Goal: Task Accomplishment & Management: Manage account settings

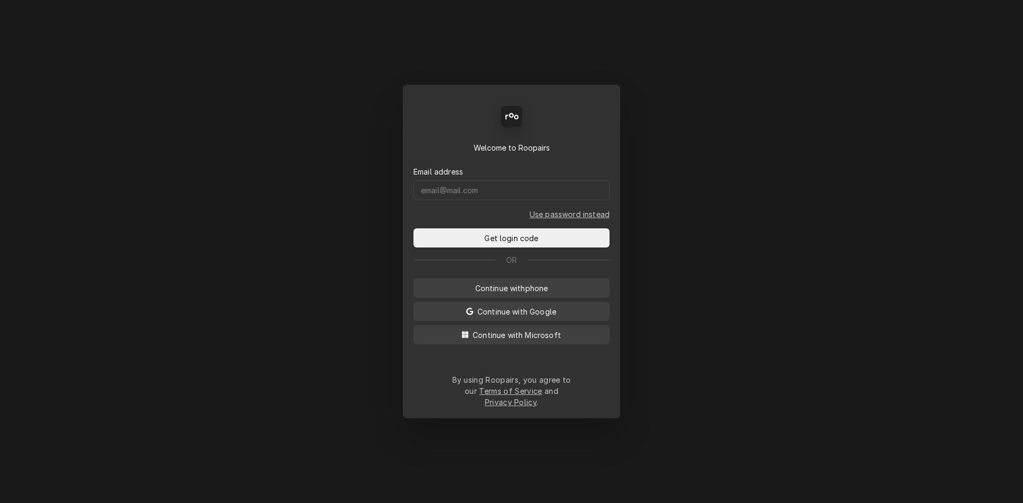
click at [514, 188] on div "Email address" at bounding box center [511, 183] width 196 height 34
click at [510, 199] on input "Dynamic Content Wrapper" at bounding box center [511, 191] width 196 height 20
type input "chad@sodelventures.com"
click at [413, 229] on button "Get login code" at bounding box center [511, 238] width 196 height 19
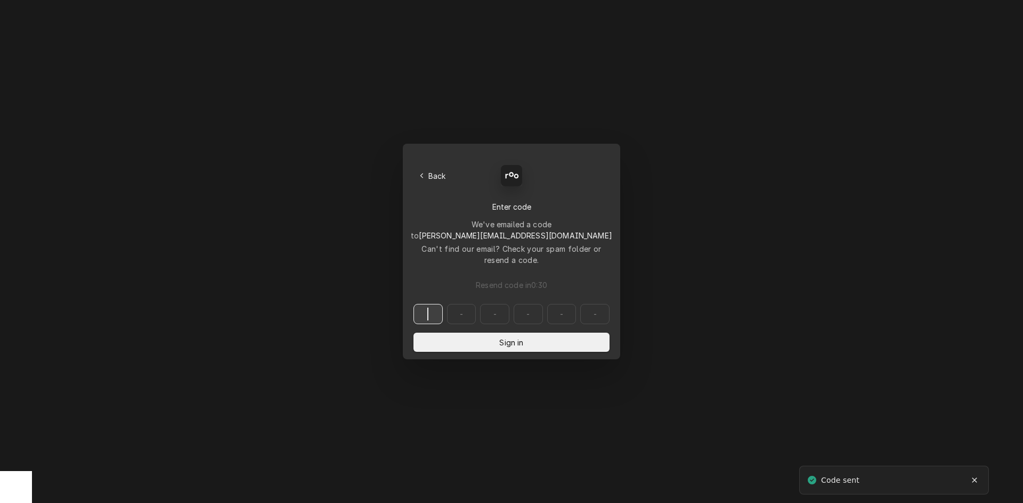
click at [432, 304] on input "Dynamic Content Wrapper" at bounding box center [511, 314] width 196 height 20
click at [434, 304] on input "Dynamic Content Wrapper" at bounding box center [511, 314] width 196 height 20
type input "715283"
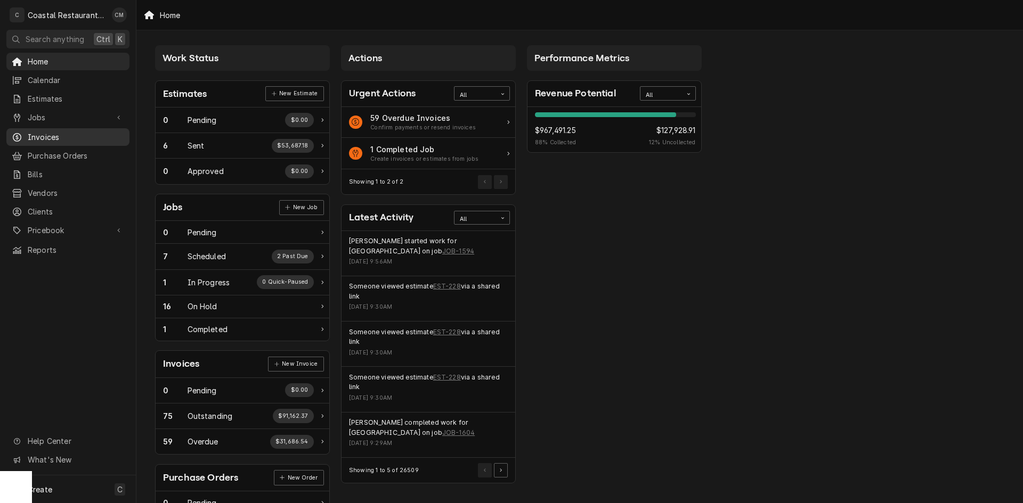
click at [55, 132] on span "Invoices" at bounding box center [76, 137] width 96 height 11
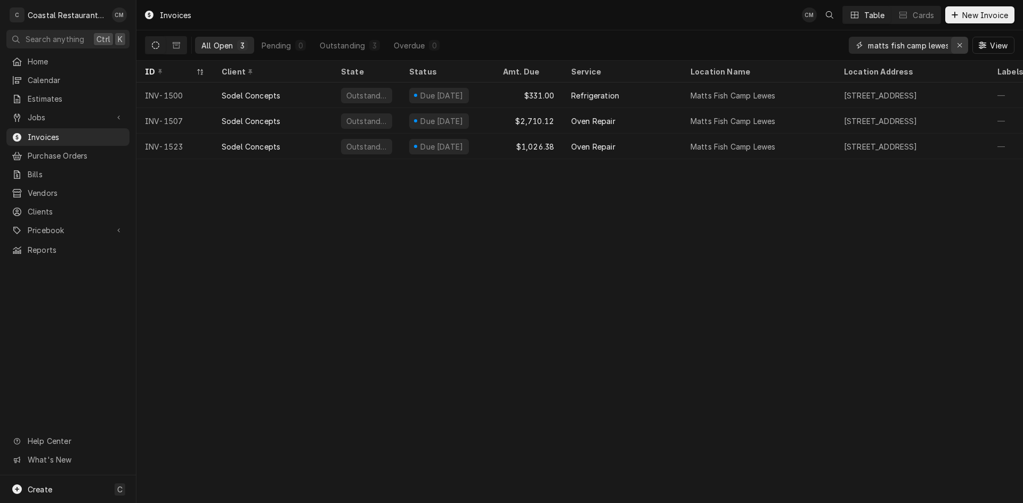
click at [955, 45] on div "Erase input" at bounding box center [959, 45] width 11 height 11
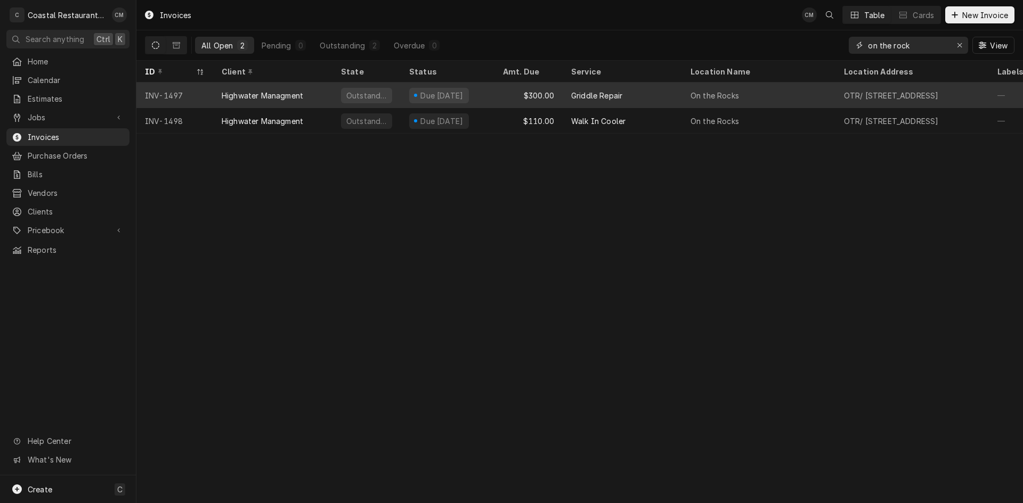
type input "on the rock"
click at [511, 91] on div "$300.00" at bounding box center [528, 96] width 68 height 26
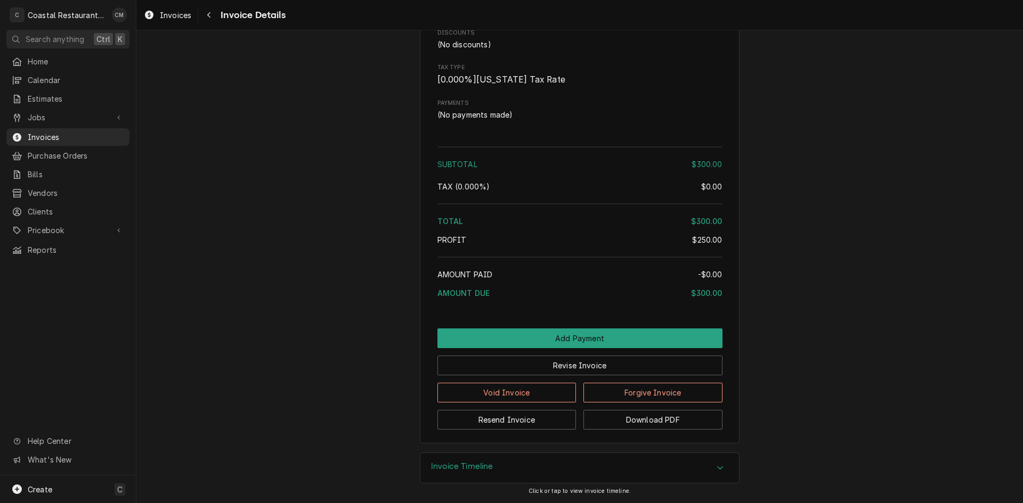
scroll to position [957, 0]
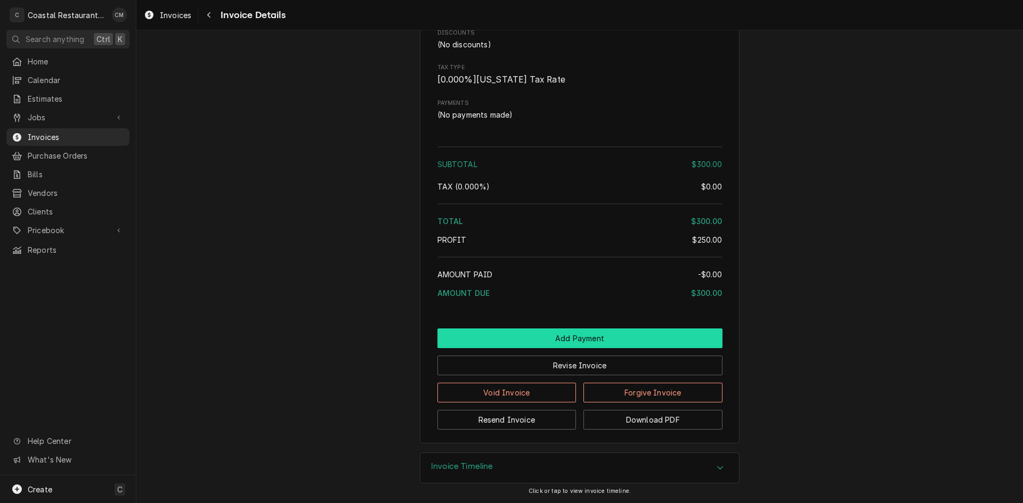
click at [557, 334] on button "Add Payment" at bounding box center [579, 339] width 285 height 20
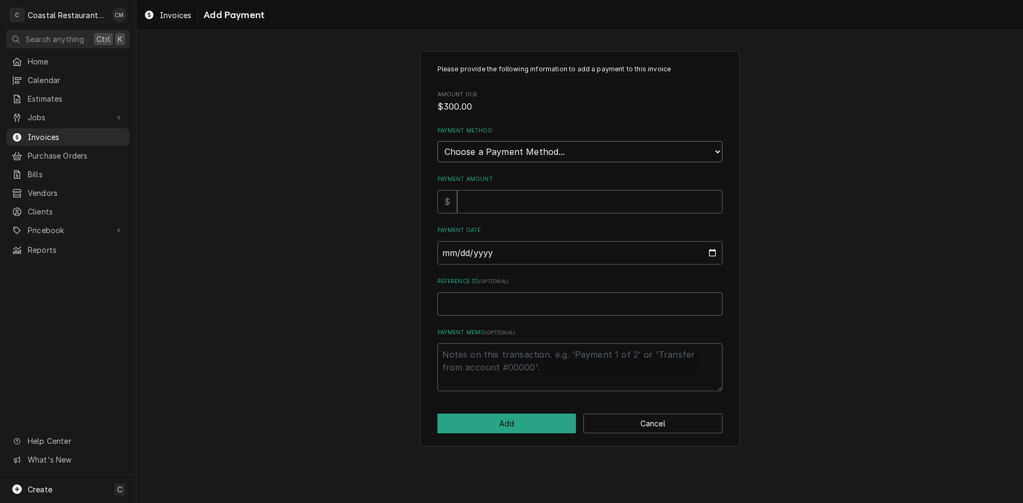
click at [546, 160] on select "Choose a Payment Method... Cash Check Credit/Debit Card ACH/eCheck Other" at bounding box center [579, 151] width 285 height 21
select select "2"
click at [437, 141] on select "Choose a Payment Method... Cash Check Credit/Debit Card ACH/eCheck Other" at bounding box center [579, 151] width 285 height 21
click at [525, 209] on input "Payment Amount" at bounding box center [589, 201] width 265 height 23
type textarea "x"
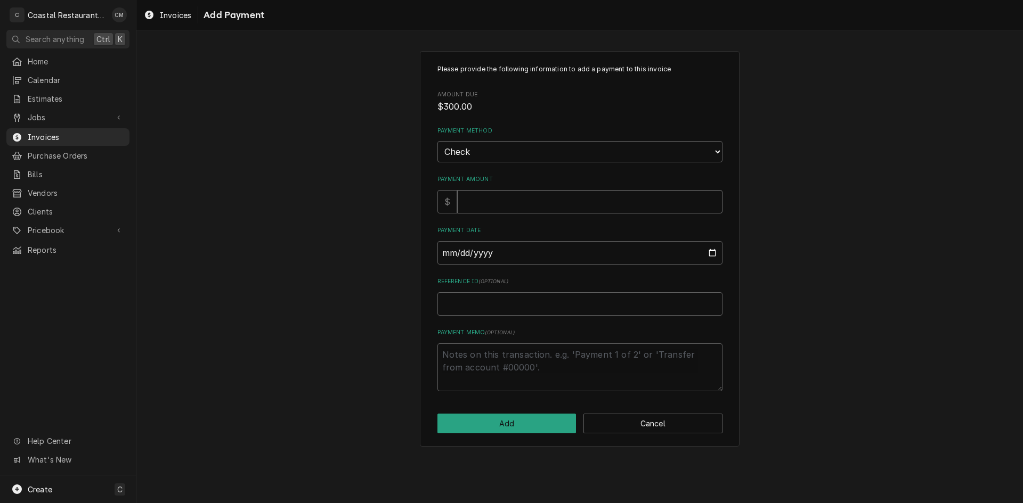
type input "3"
type textarea "x"
type input "30"
type textarea "x"
type input "300"
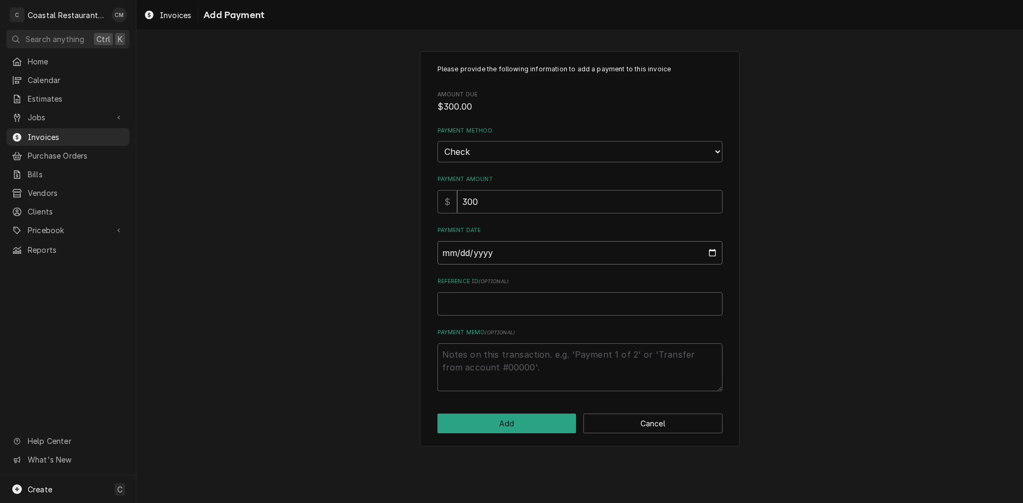
type input "0002-09-22"
type textarea "x"
type input "0025-09-22"
type textarea "x"
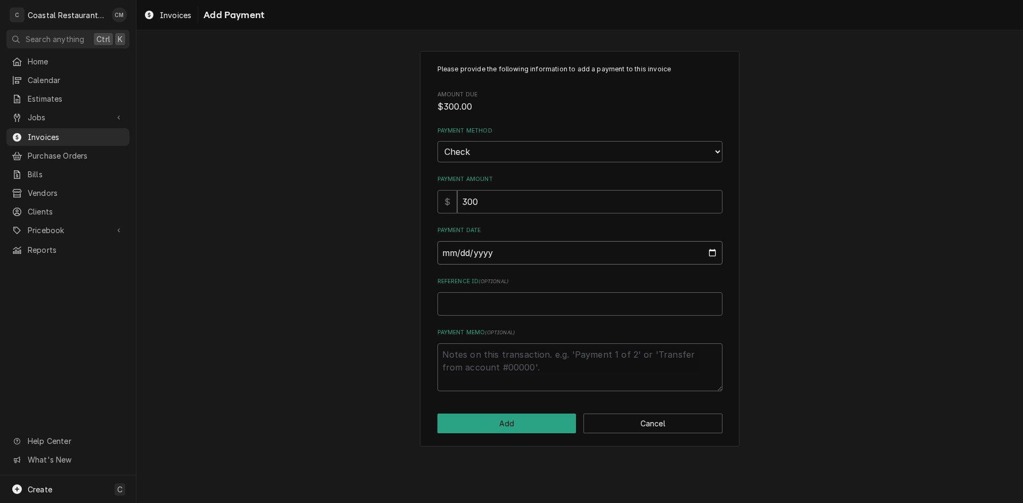
type input "0025-09-02"
type textarea "x"
type input "0002-09-02"
type textarea "x"
type input "0020-09-02"
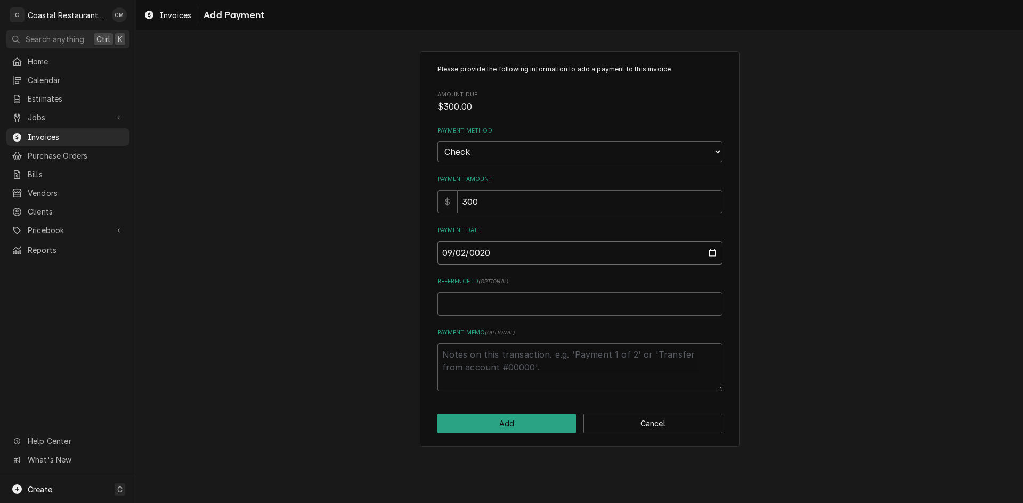
type textarea "x"
type input "0202-09-02"
type textarea "x"
type input "2025-09-02"
type textarea "x"
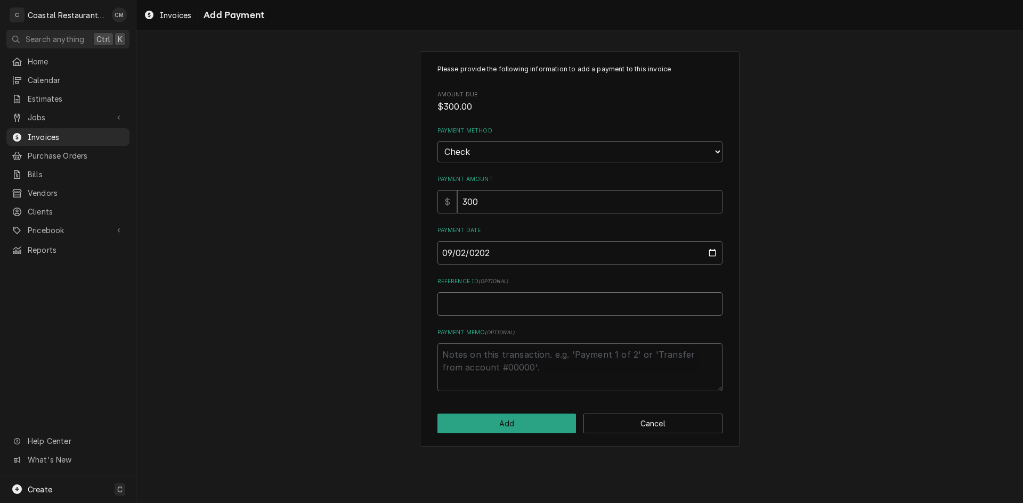
type input "1"
type textarea "x"
type input "14"
type textarea "x"
type input "140"
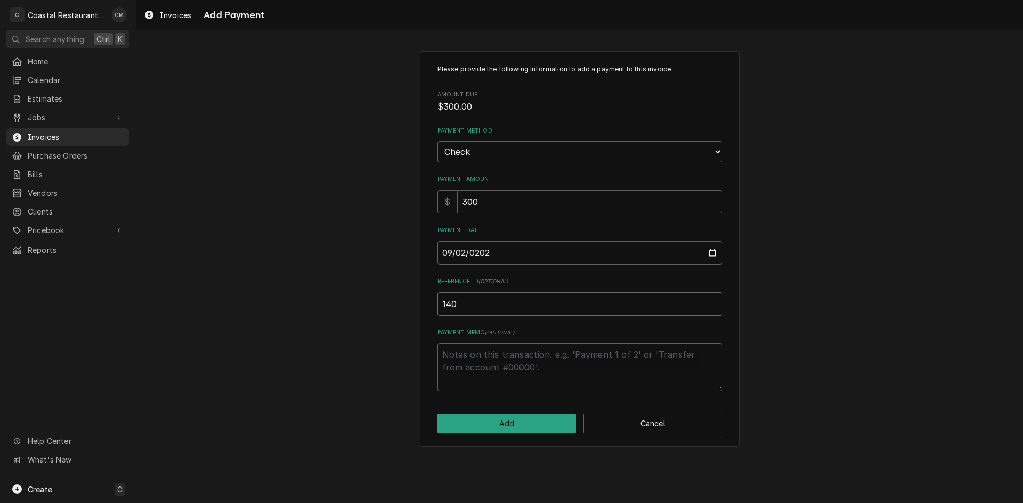
type textarea "x"
type input "1401"
click button "Add" at bounding box center [506, 424] width 139 height 20
type textarea "x"
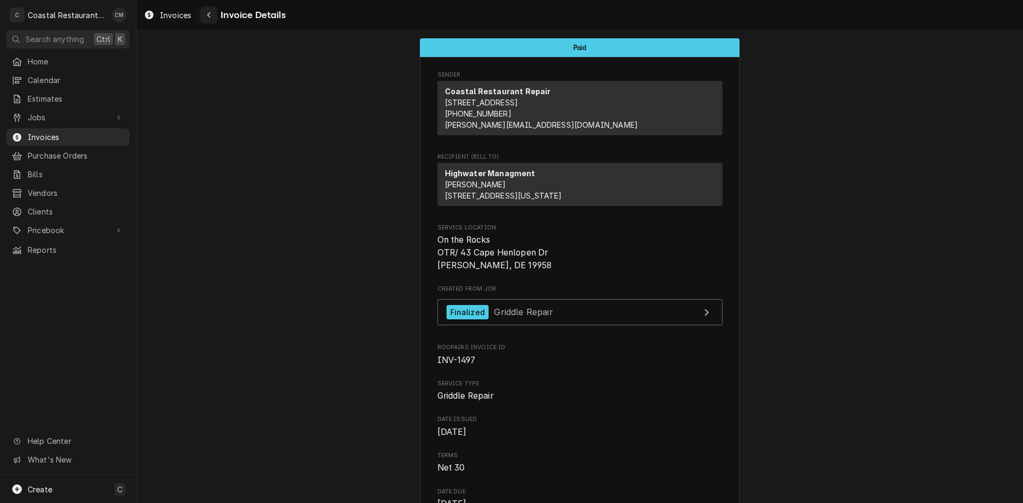
click at [205, 17] on div "Navigate back" at bounding box center [209, 15] width 11 height 11
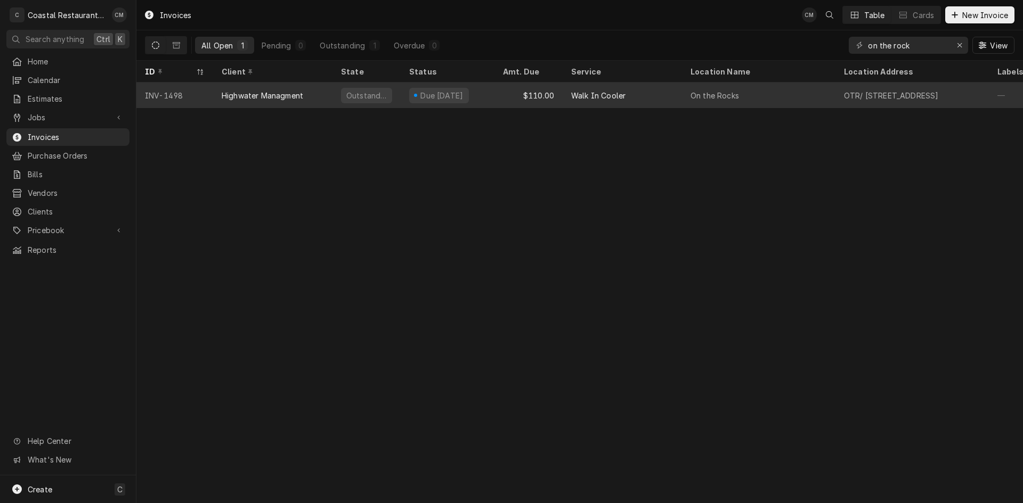
click at [790, 95] on div "On the Rocks" at bounding box center [758, 96] width 153 height 26
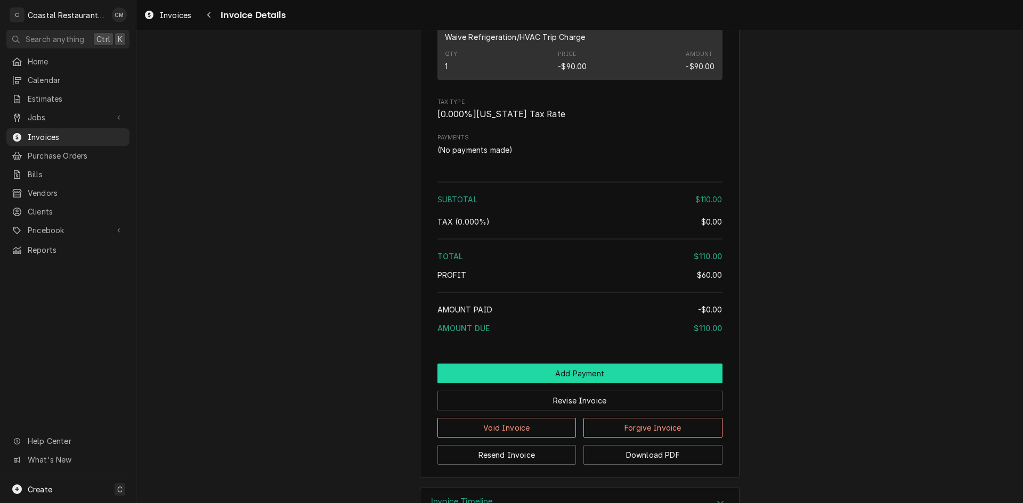
scroll to position [1006, 0]
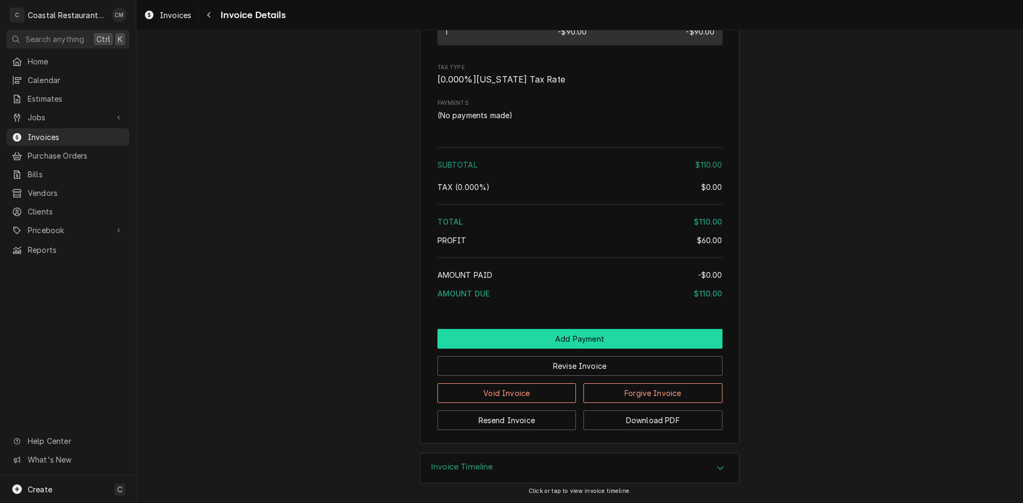
click at [551, 339] on button "Add Payment" at bounding box center [579, 339] width 285 height 20
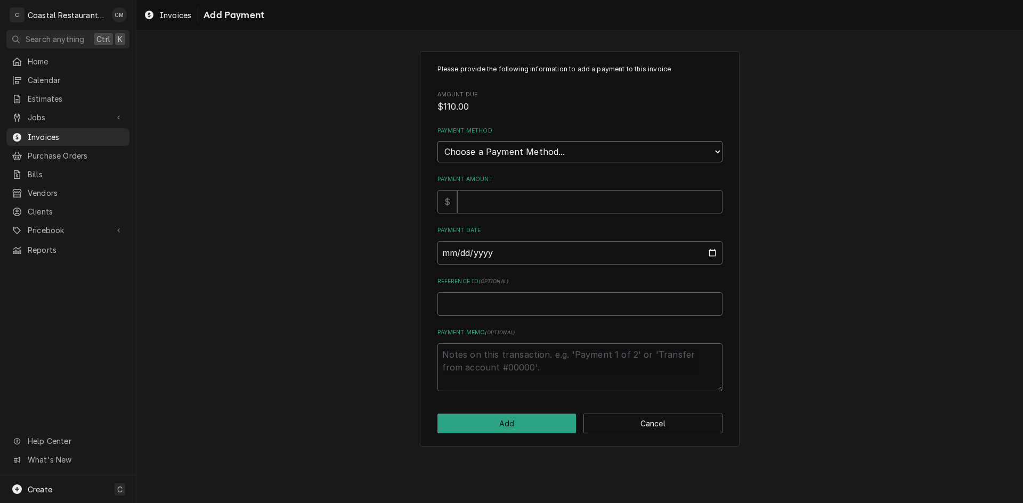
click at [612, 156] on select "Choose a Payment Method... Cash Check Credit/Debit Card ACH/eCheck Other" at bounding box center [579, 151] width 285 height 21
select select "2"
click at [437, 141] on select "Choose a Payment Method... Cash Check Credit/Debit Card ACH/eCheck Other" at bounding box center [579, 151] width 285 height 21
click at [525, 207] on input "Payment Amount" at bounding box center [589, 201] width 265 height 23
type textarea "x"
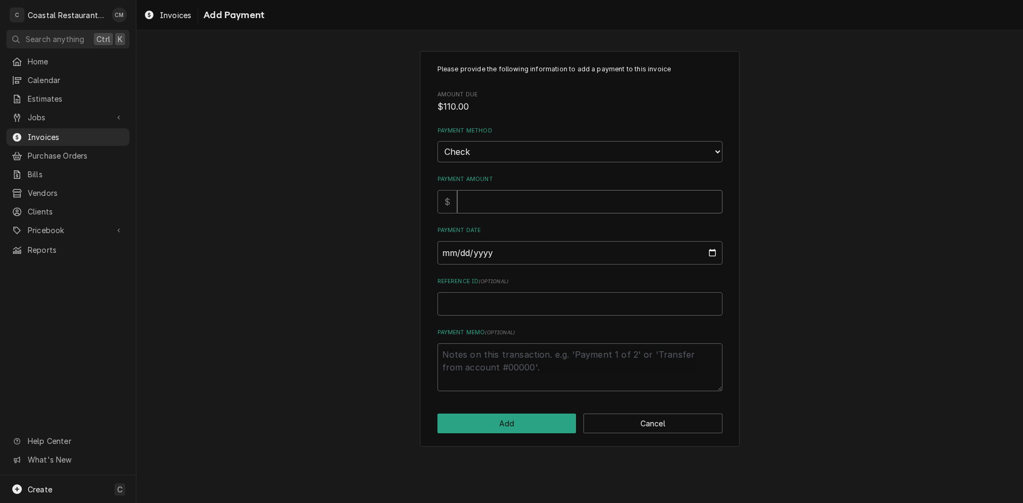
type input "1"
type textarea "x"
type input "11"
type textarea "x"
type input "110"
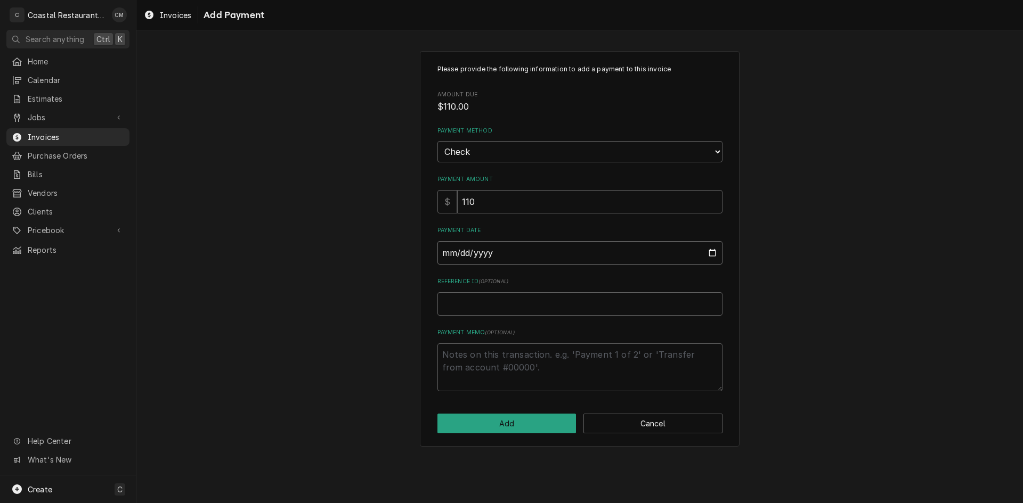
type input "0002-09-02"
type textarea "x"
type input "0020-09-02"
type textarea "x"
type input "0202-09-02"
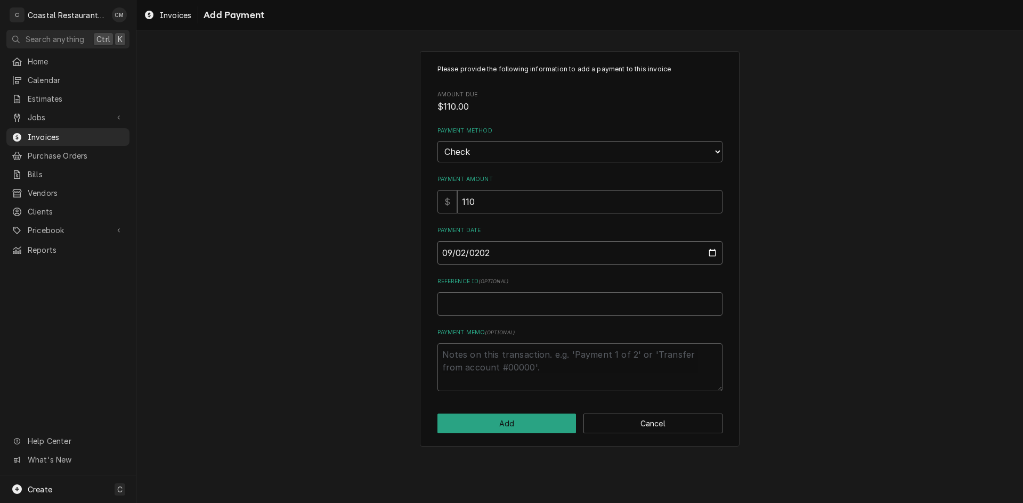
type textarea "x"
type input "[DATE]"
type textarea "x"
type input "1"
type textarea "x"
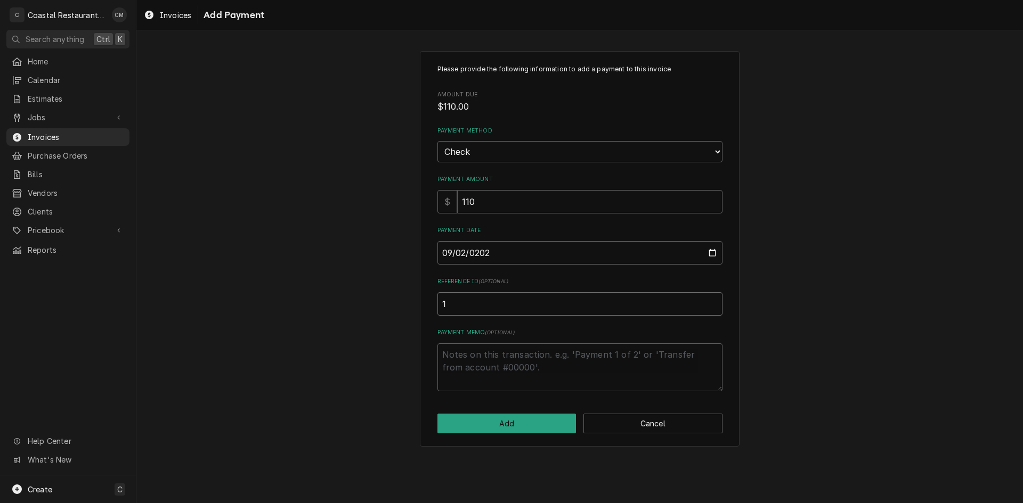
type input "14"
type textarea "x"
type input "140"
type textarea "x"
type input "1401"
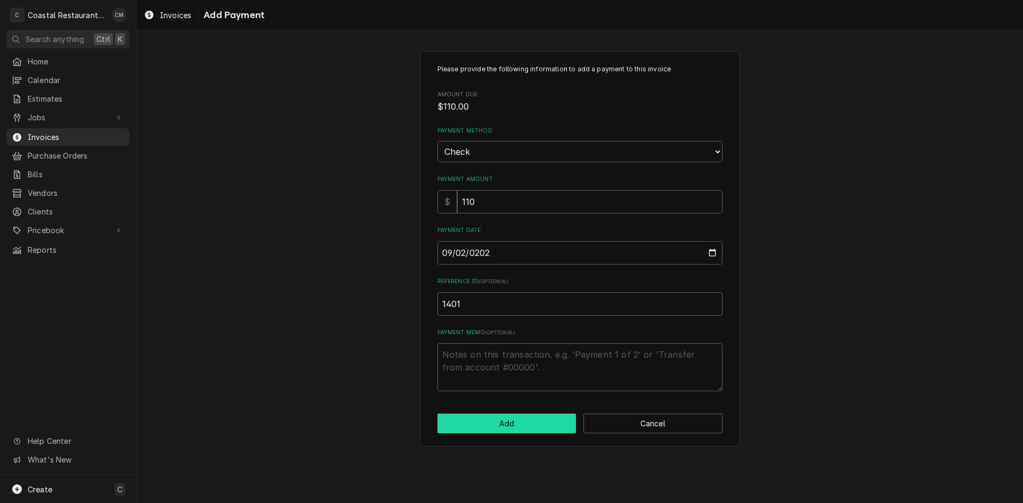
click button "Add" at bounding box center [506, 424] width 139 height 20
type textarea "x"
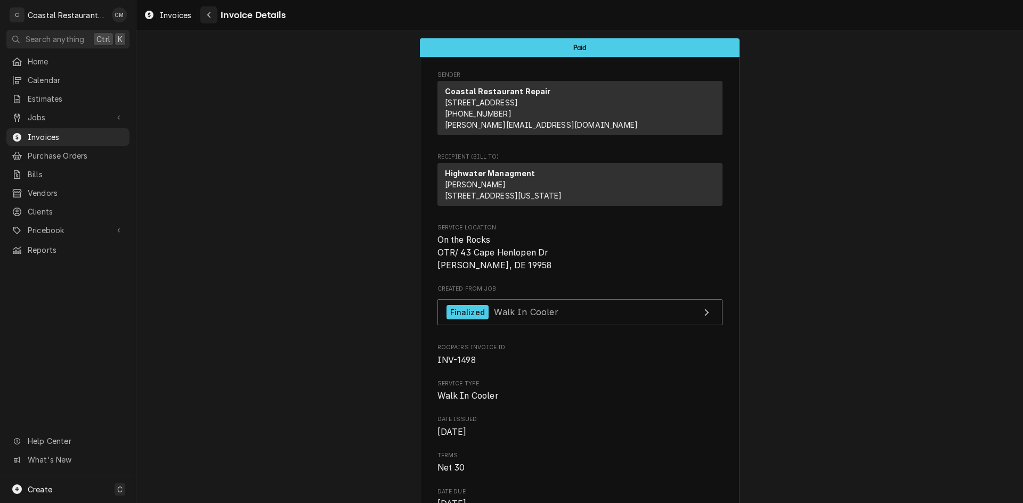
click at [216, 11] on button "Navigate back" at bounding box center [208, 14] width 17 height 17
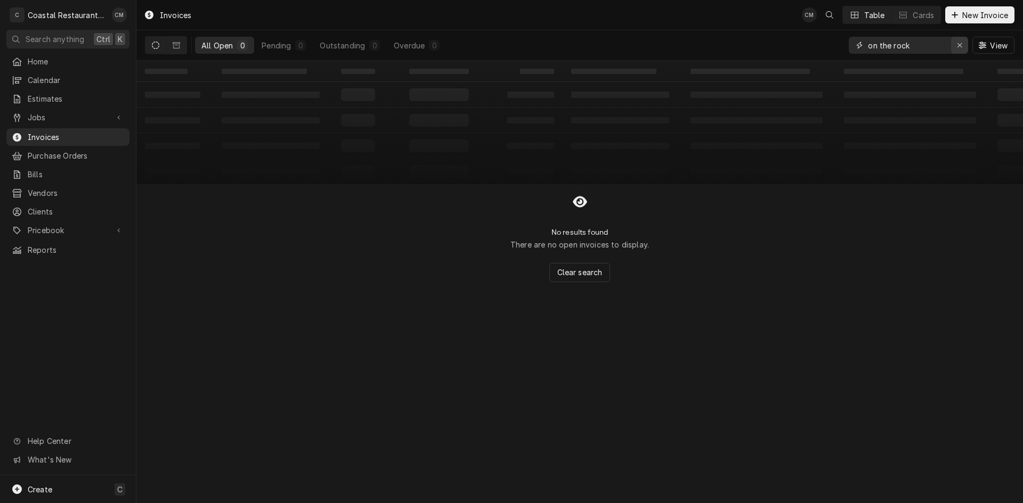
click at [954, 42] on div "Erase input" at bounding box center [959, 45] width 11 height 11
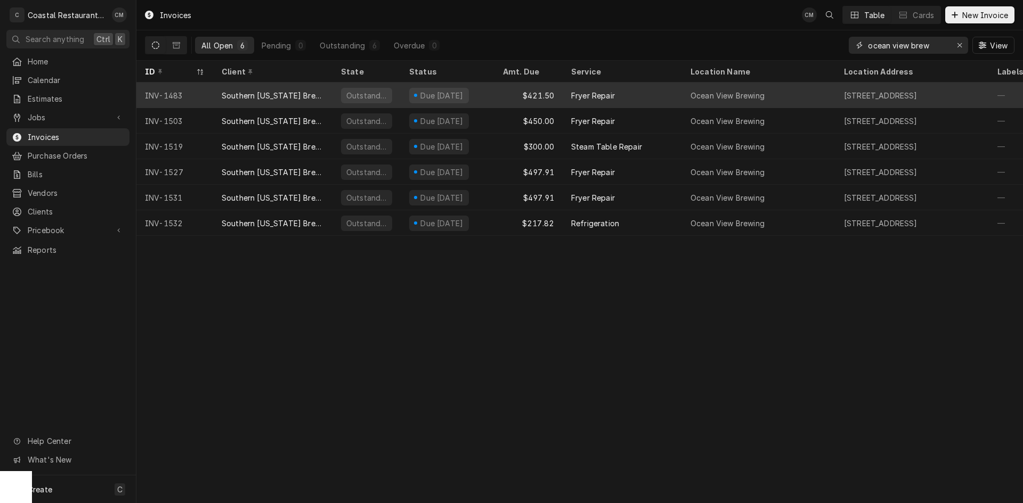
type input "ocean view brew"
click at [490, 95] on div "Due in 11 days" at bounding box center [448, 96] width 94 height 26
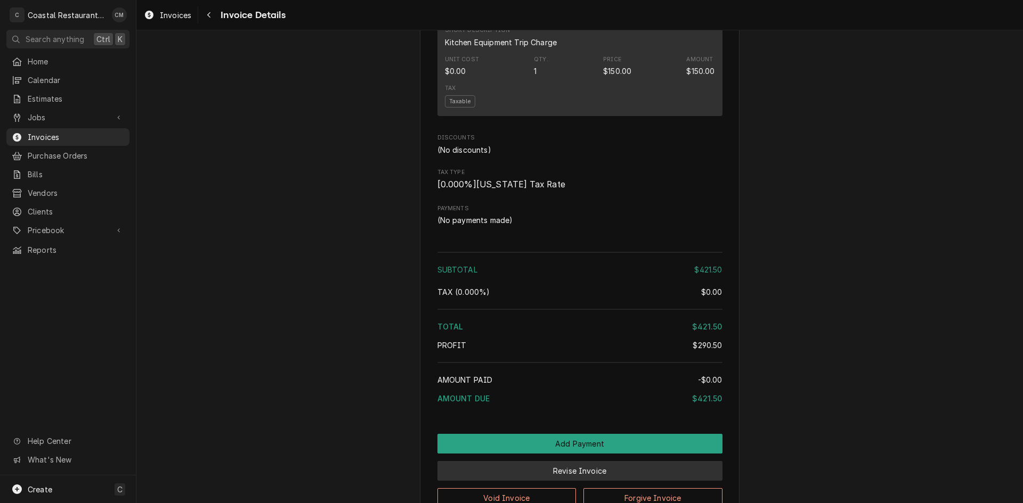
scroll to position [1172, 0]
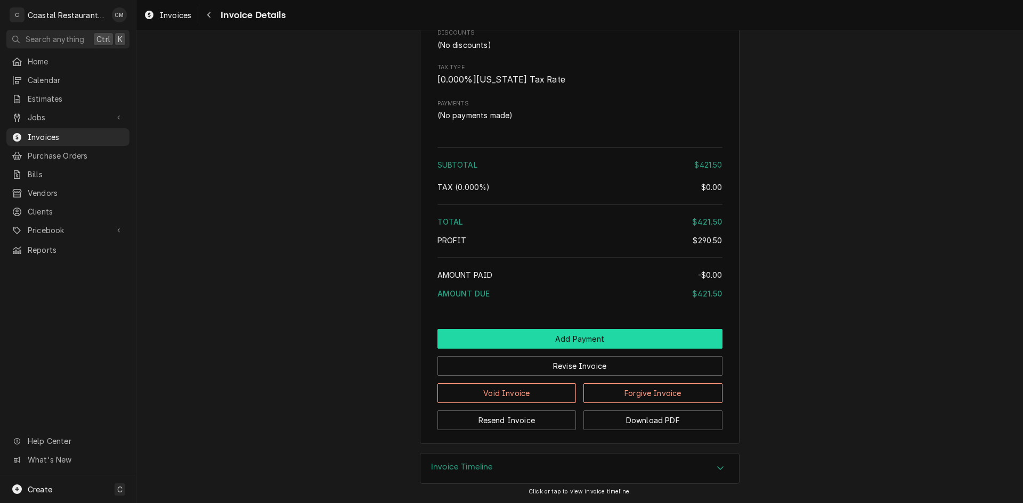
click at [560, 349] on button "Add Payment" at bounding box center [579, 339] width 285 height 20
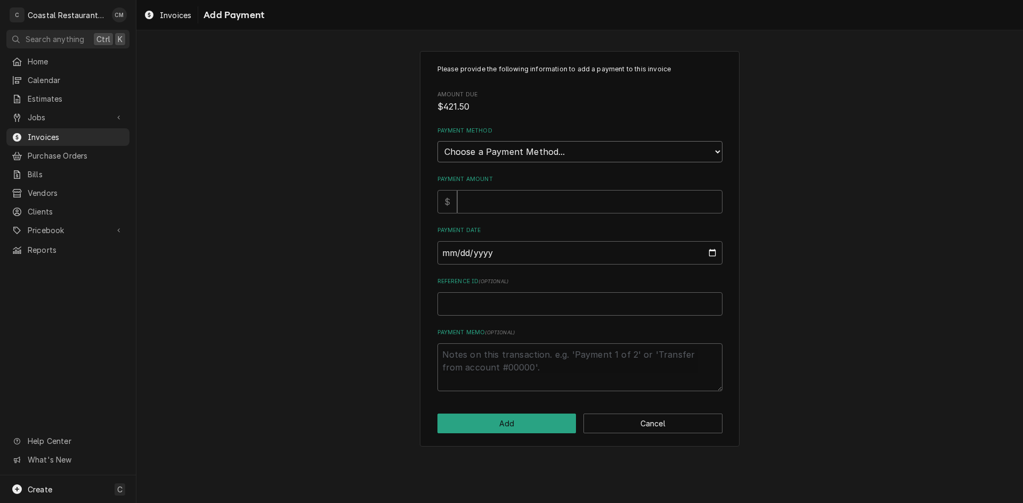
click at [559, 152] on select "Choose a Payment Method... Cash Check Credit/Debit Card ACH/eCheck Other" at bounding box center [579, 151] width 285 height 21
select select "2"
click at [437, 141] on select "Choose a Payment Method... Cash Check Credit/Debit Card ACH/eCheck Other" at bounding box center [579, 151] width 285 height 21
click at [524, 201] on input "Payment Amount" at bounding box center [589, 201] width 265 height 23
type textarea "x"
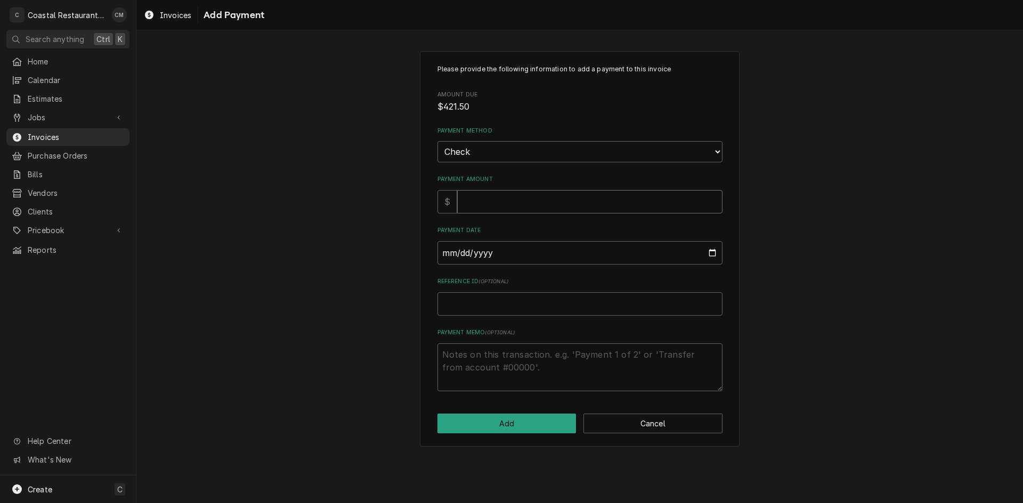
type input "4"
type textarea "x"
type input "42"
type textarea "x"
type input "421"
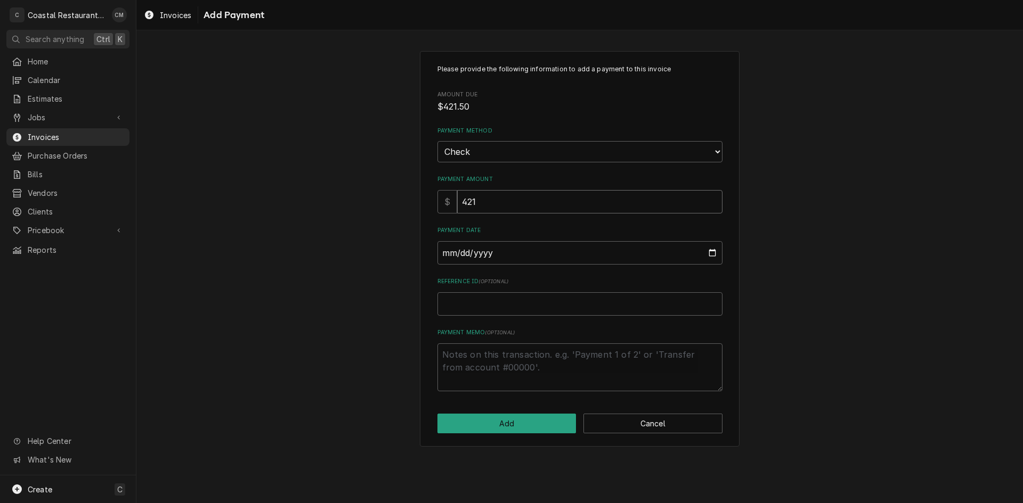
type textarea "x"
type input "421.5"
type input "0002-09-02"
type textarea "x"
type input "0020-09-02"
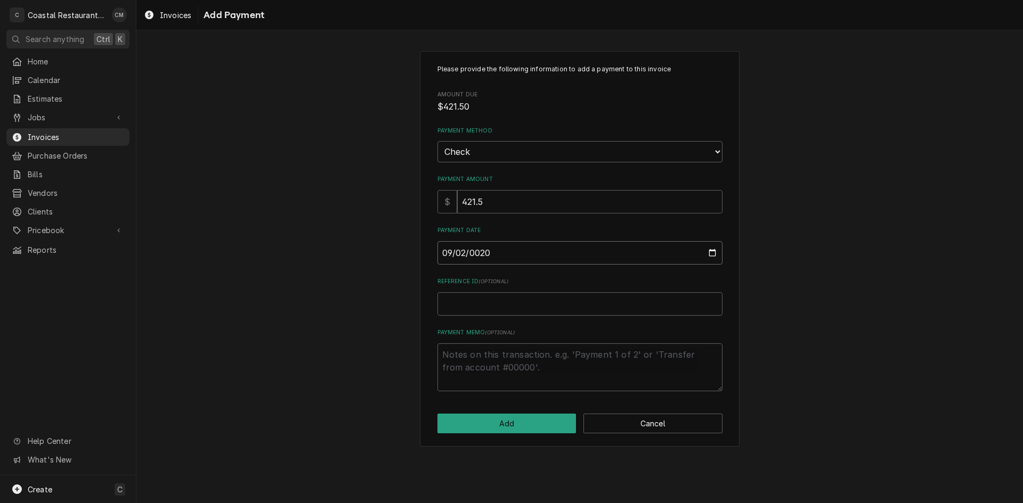
type textarea "x"
type input "0202-09-02"
type textarea "x"
type input "2025-09-02"
type textarea "x"
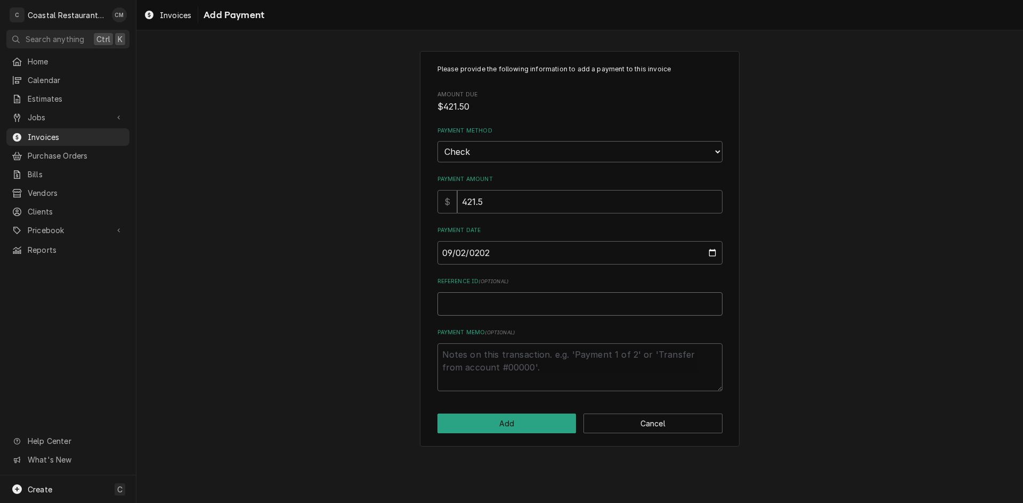
type input "3"
type textarea "x"
type input "35"
type textarea "x"
type input "350"
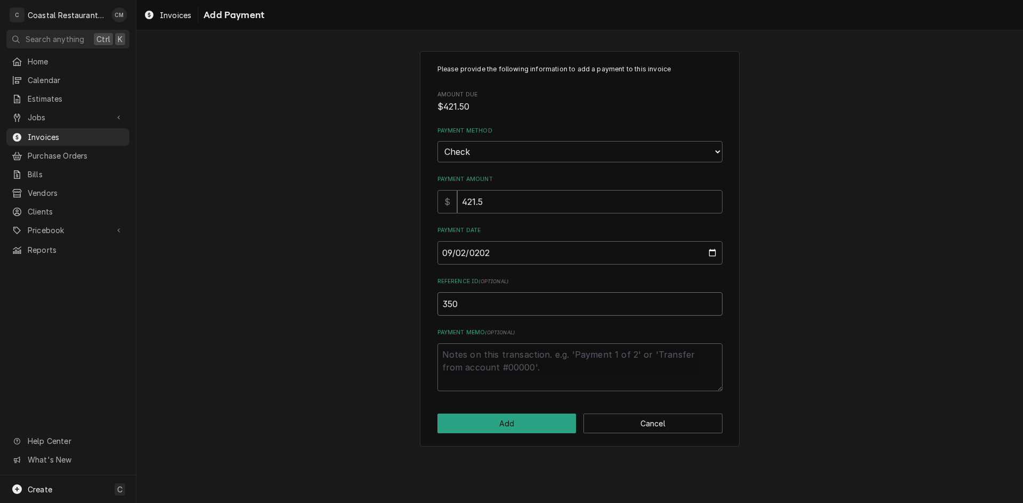
type textarea "x"
type input "3506"
click button "Add" at bounding box center [506, 424] width 139 height 20
type textarea "x"
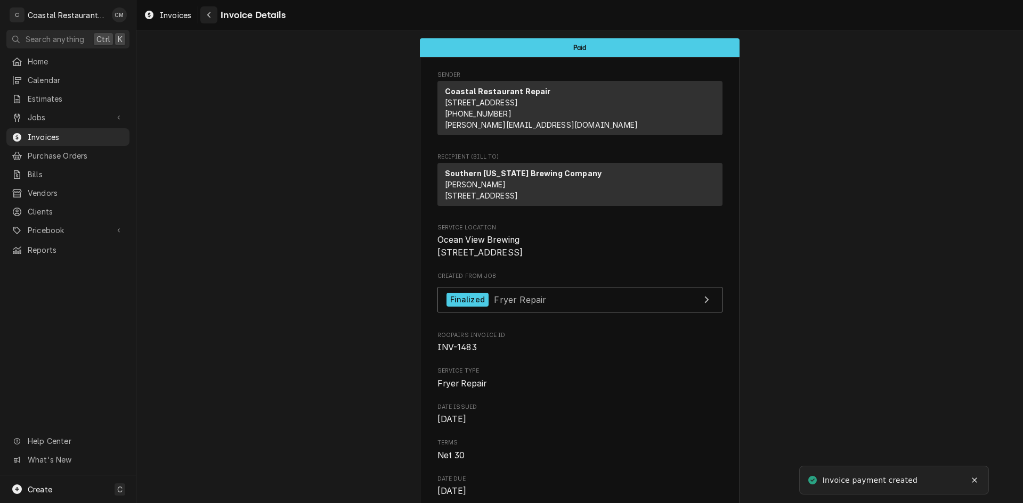
click at [209, 17] on icon "Navigate back" at bounding box center [209, 14] width 5 height 7
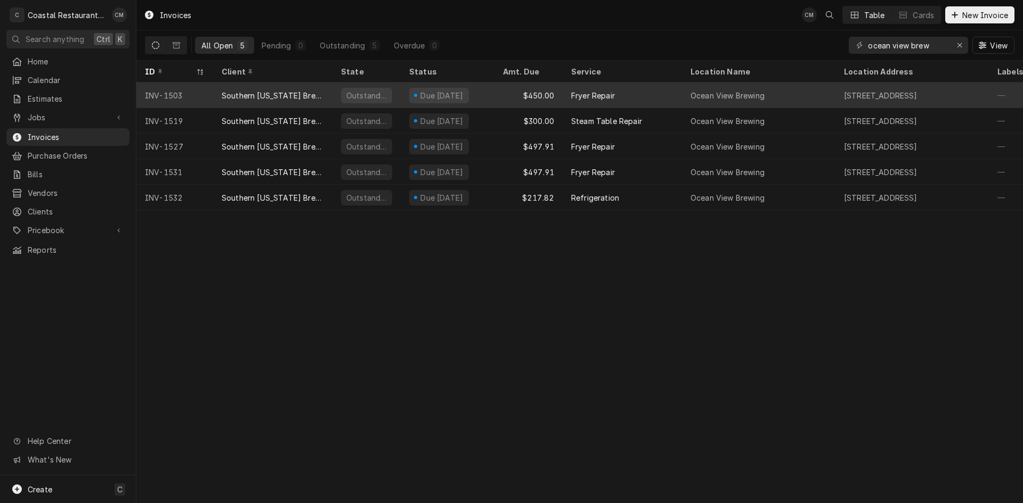
click at [494, 96] on div "$450.00" at bounding box center [528, 96] width 68 height 26
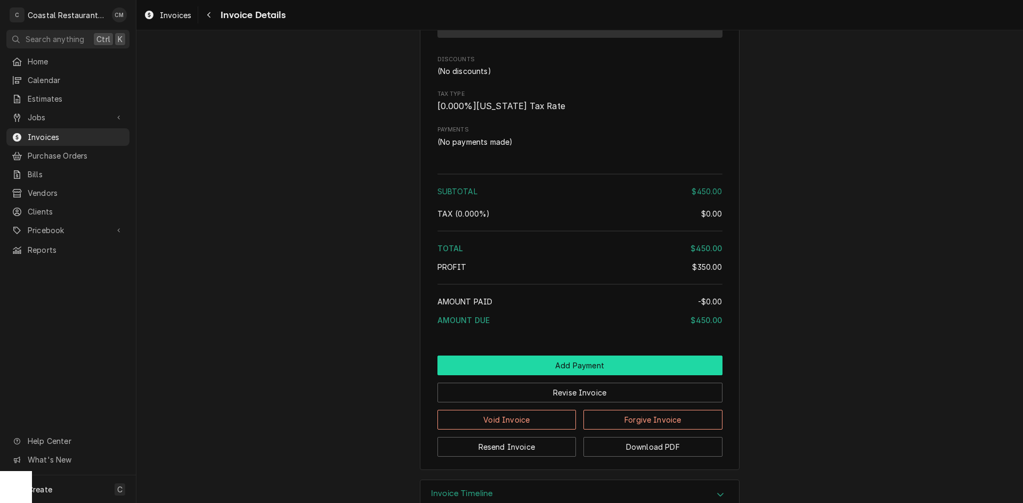
scroll to position [979, 0]
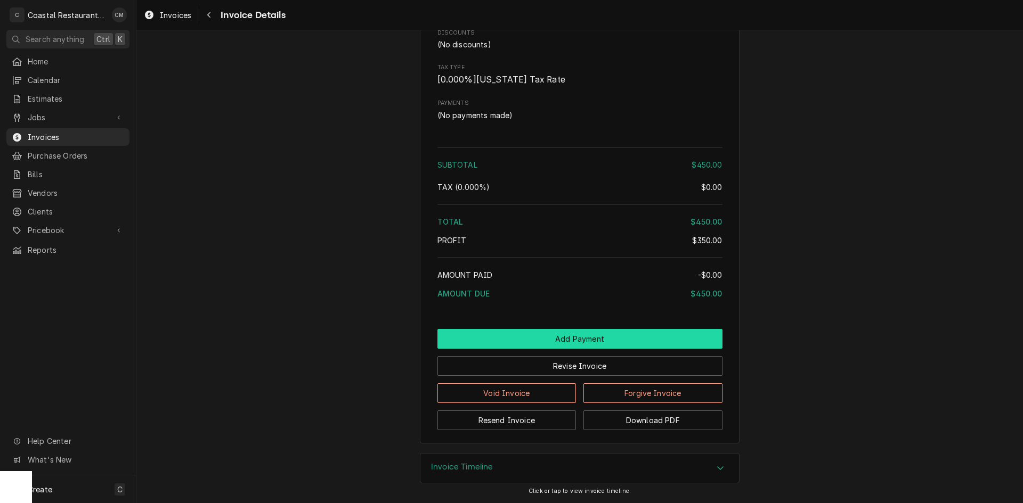
click at [539, 339] on button "Add Payment" at bounding box center [579, 339] width 285 height 20
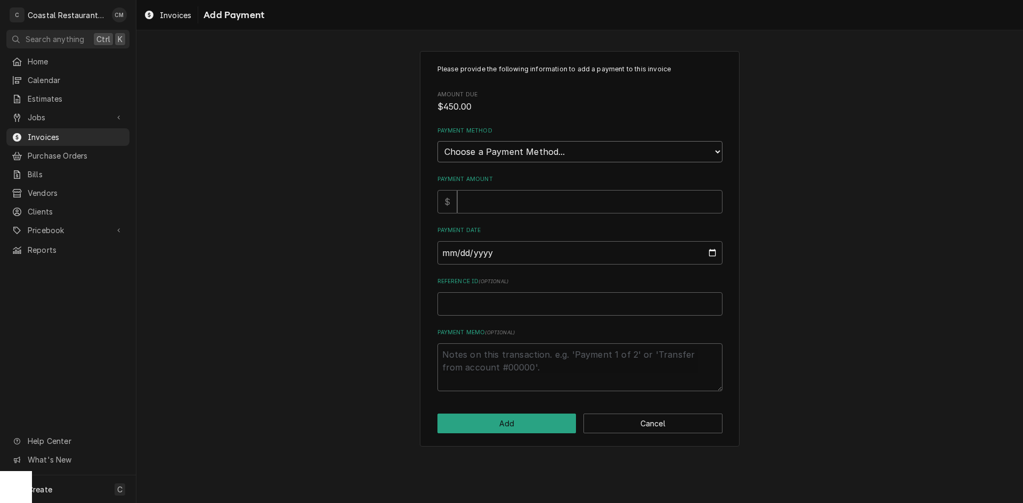
click at [547, 146] on select "Choose a Payment Method... Cash Check Credit/Debit Card ACH/eCheck Other" at bounding box center [579, 151] width 285 height 21
select select "2"
click at [437, 141] on select "Choose a Payment Method... Cash Check Credit/Debit Card ACH/eCheck Other" at bounding box center [579, 151] width 285 height 21
click at [503, 208] on input "Payment Amount" at bounding box center [589, 201] width 265 height 23
type textarea "x"
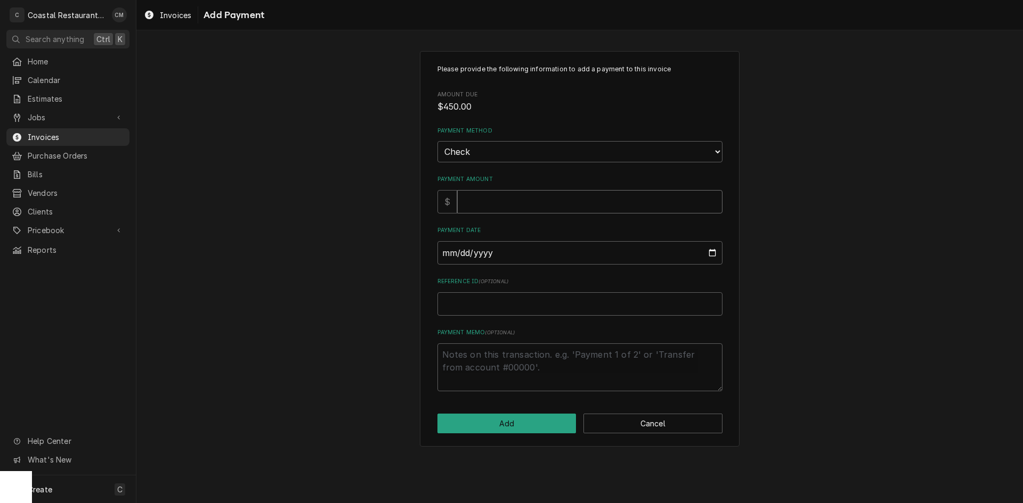
type input "4"
type textarea "x"
type input "45"
type textarea "x"
type input "450"
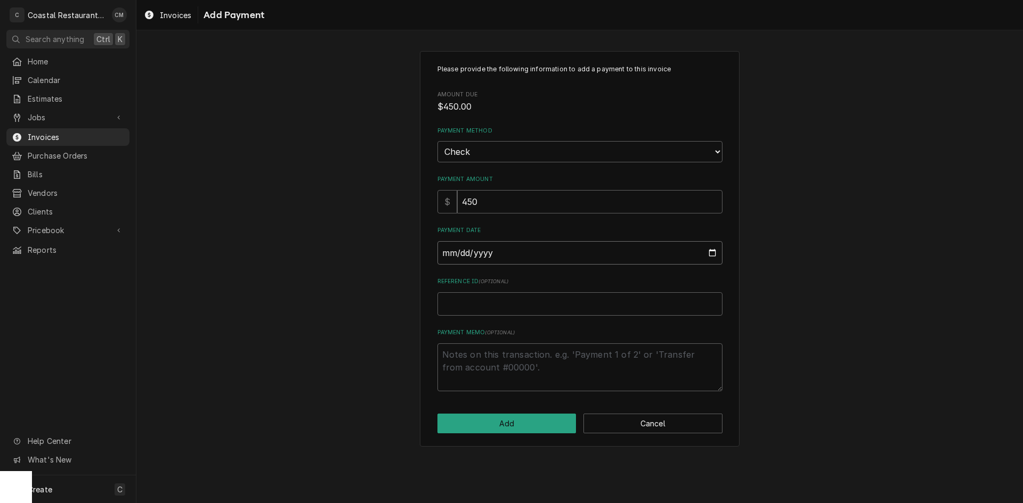
type input "0002-09-02"
type textarea "x"
type input "0020-09-02"
type textarea "x"
type input "0202-09-02"
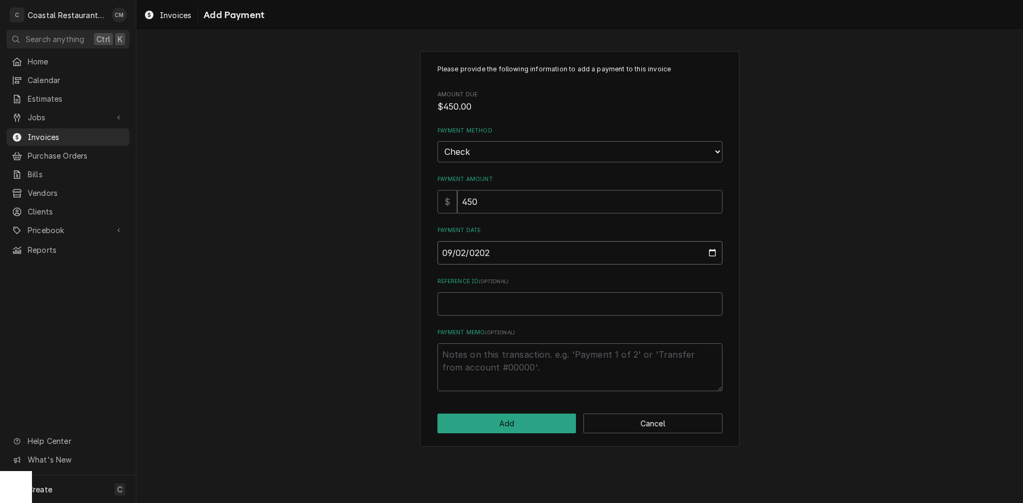
type textarea "x"
type input "2025-09-02"
type textarea "x"
type input "3"
type textarea "x"
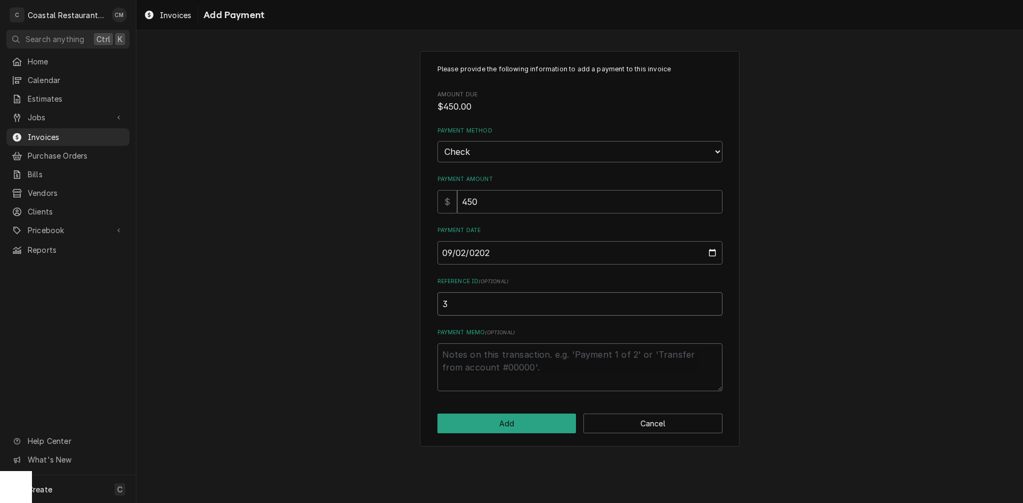
type input "35"
type textarea "x"
type input "350"
type textarea "x"
type input "3506"
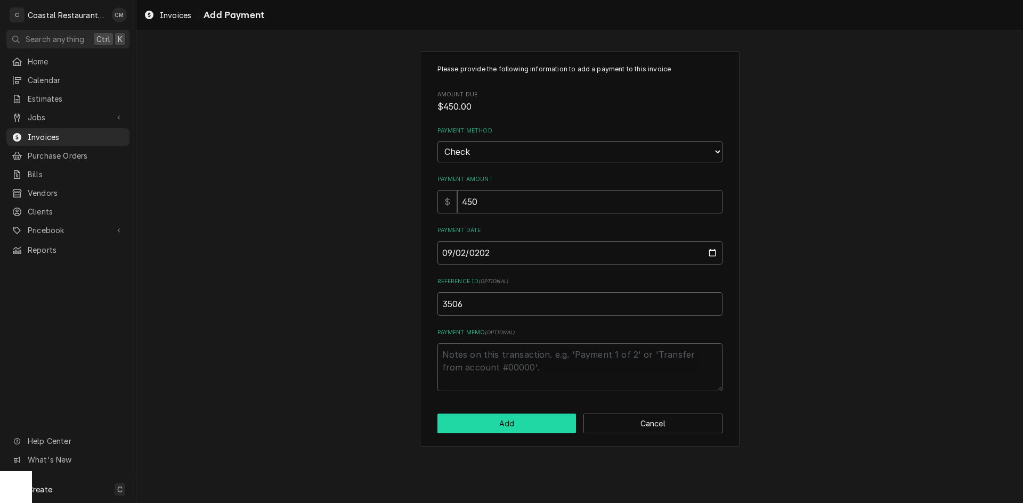
click button "Add" at bounding box center [506, 424] width 139 height 20
type textarea "x"
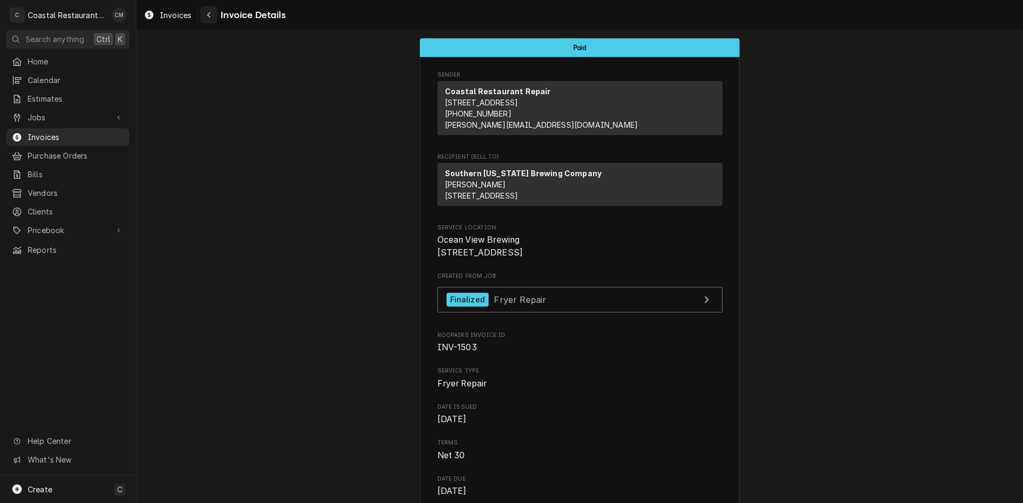
click at [208, 14] on icon "Navigate back" at bounding box center [208, 15] width 3 height 6
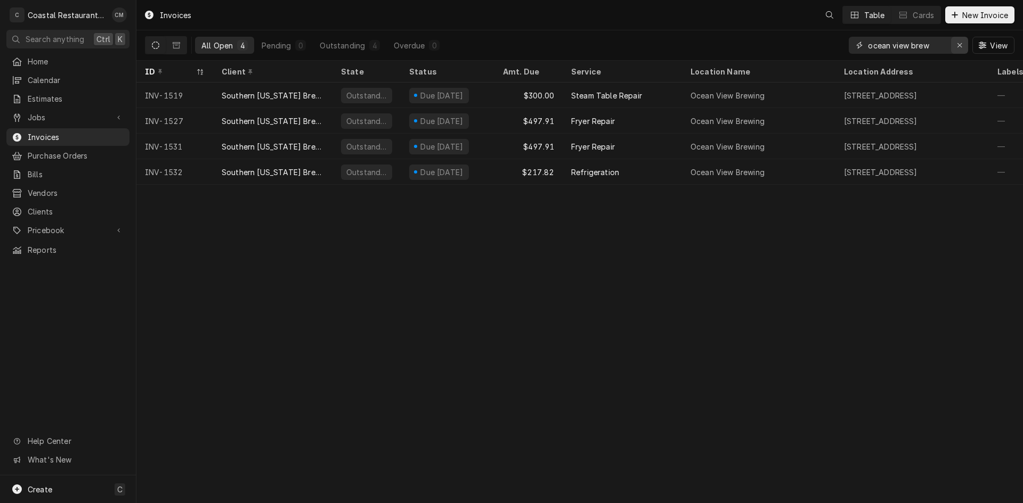
click at [959, 46] on icon "Erase input" at bounding box center [960, 45] width 6 height 7
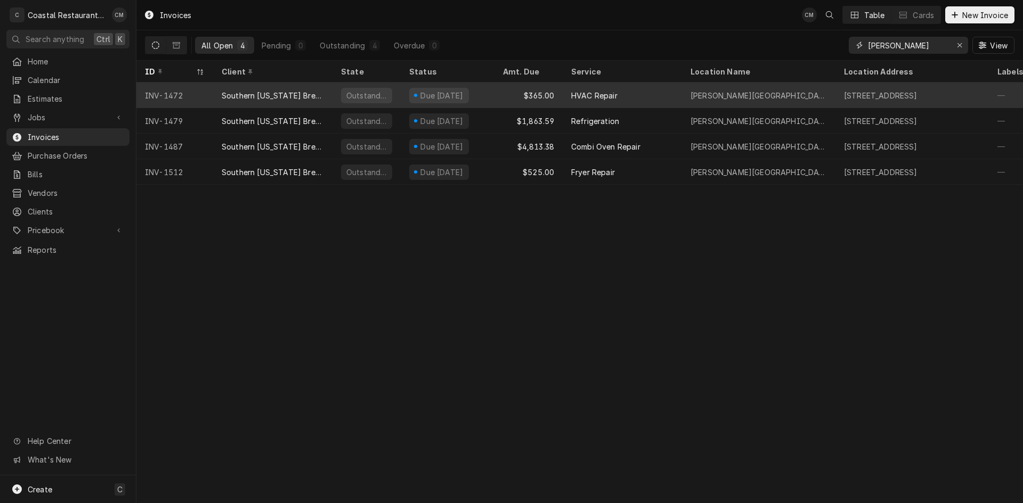
type input "[PERSON_NAME]"
click at [481, 94] on div "Due in 8 days" at bounding box center [448, 96] width 94 height 26
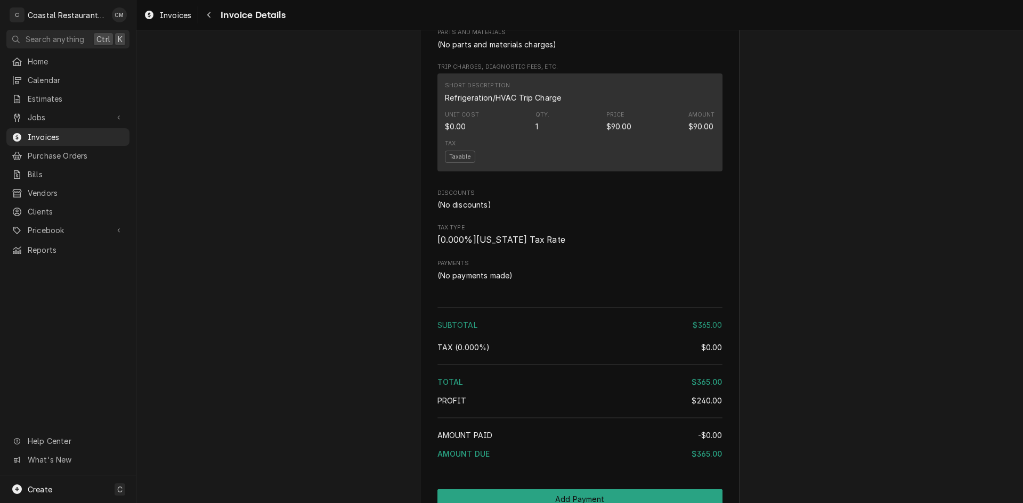
scroll to position [957, 0]
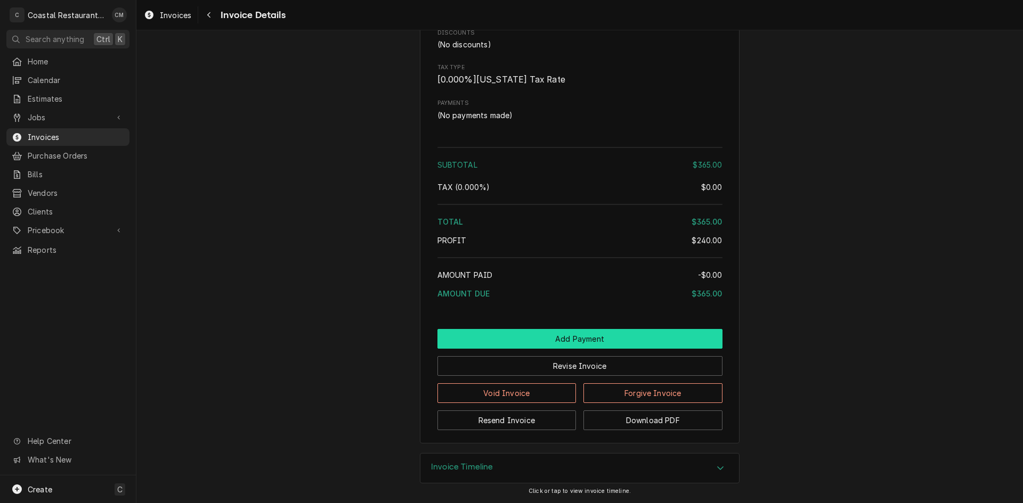
click at [557, 339] on button "Add Payment" at bounding box center [579, 339] width 285 height 20
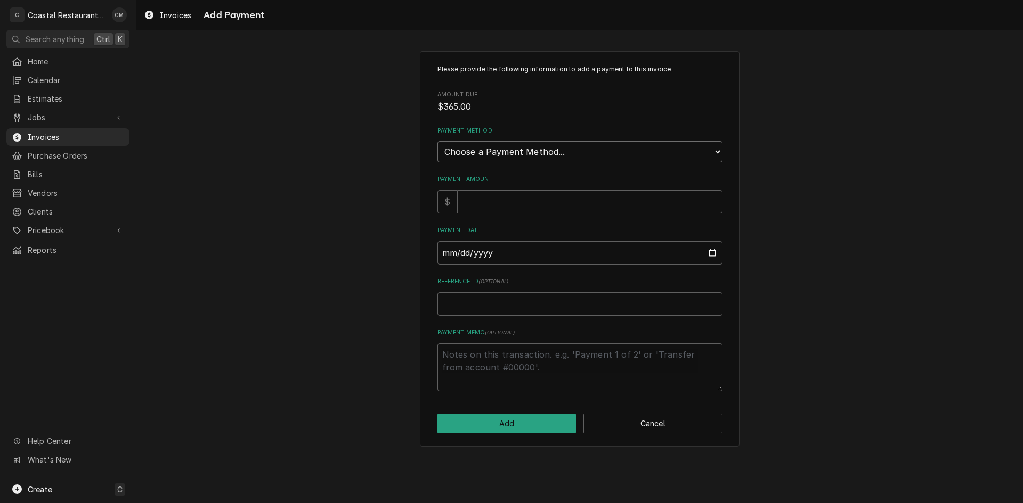
click at [522, 150] on select "Choose a Payment Method... Cash Check Credit/Debit Card ACH/eCheck Other" at bounding box center [579, 151] width 285 height 21
select select "2"
click at [437, 141] on select "Choose a Payment Method... Cash Check Credit/Debit Card ACH/eCheck Other" at bounding box center [579, 151] width 285 height 21
click at [517, 201] on input "Payment Amount" at bounding box center [589, 201] width 265 height 23
type textarea "x"
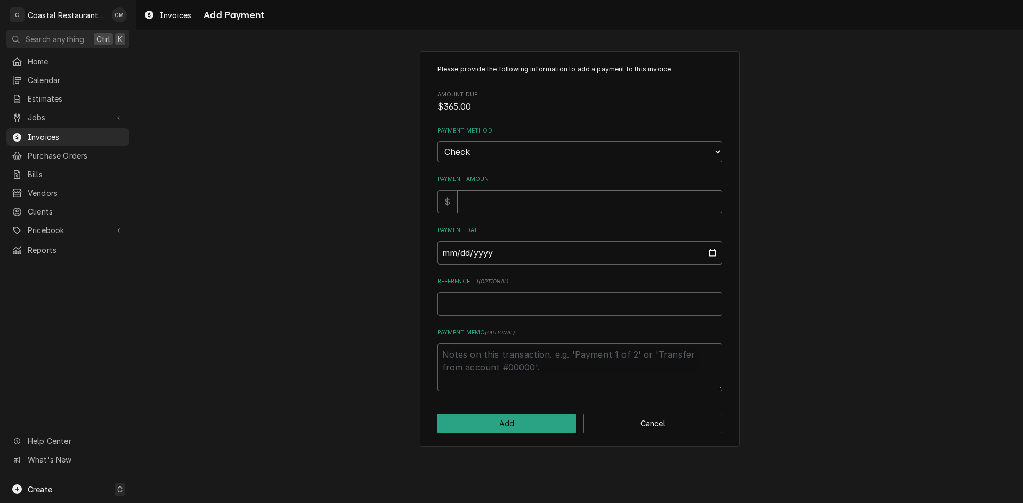
type input "3"
type textarea "x"
type input "36"
type textarea "x"
type input "365"
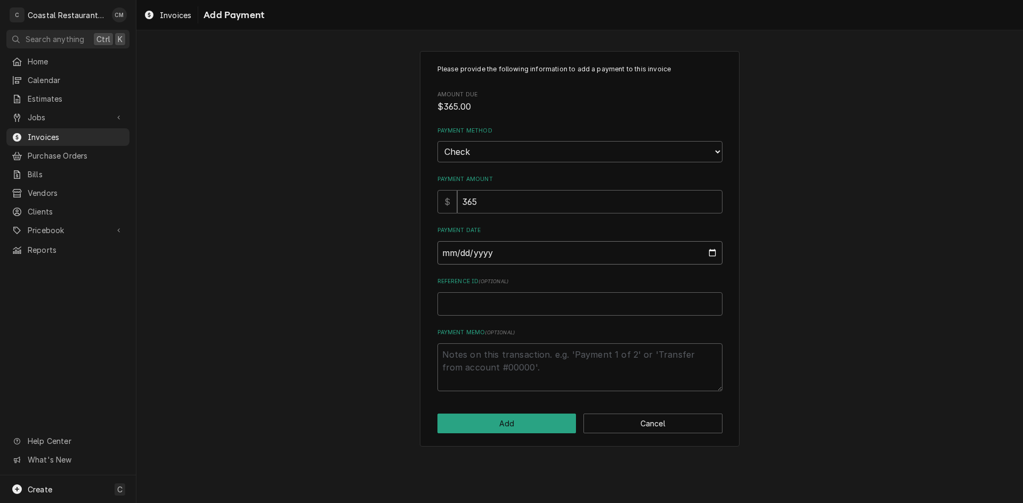
type input "0002-09-02"
type textarea "x"
type input "0020-09-02"
type textarea "x"
type input "0202-09-02"
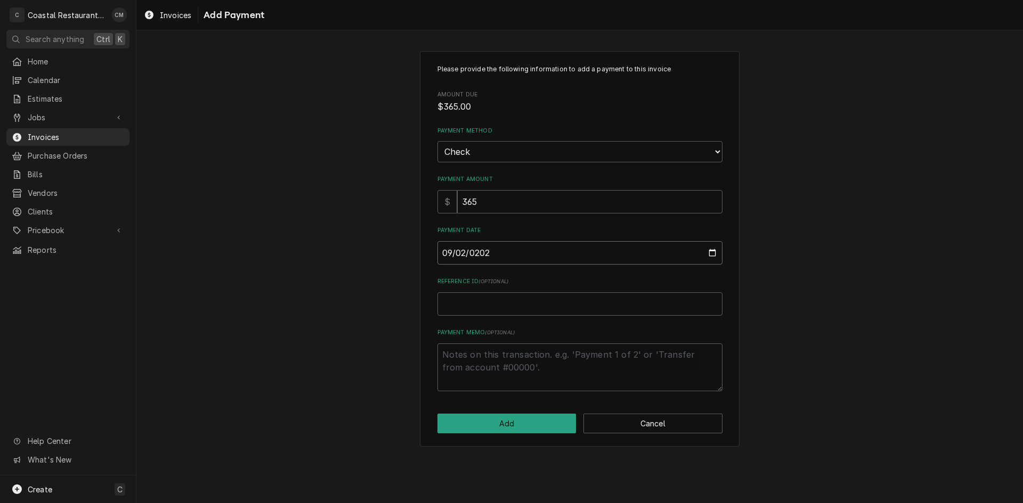
type textarea "x"
type input "[DATE]"
type textarea "x"
type input "2"
type textarea "x"
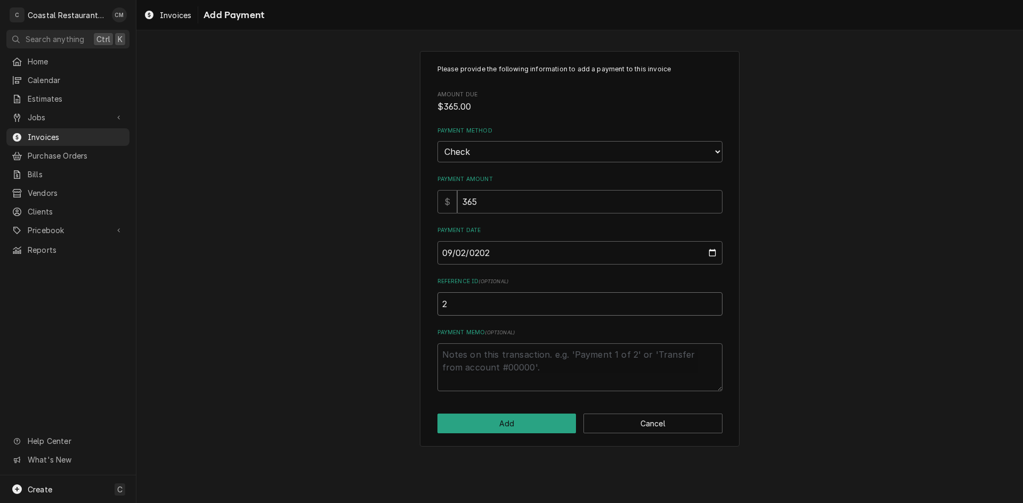
type input "25"
type textarea "x"
type input "256"
type textarea "x"
type input "2560"
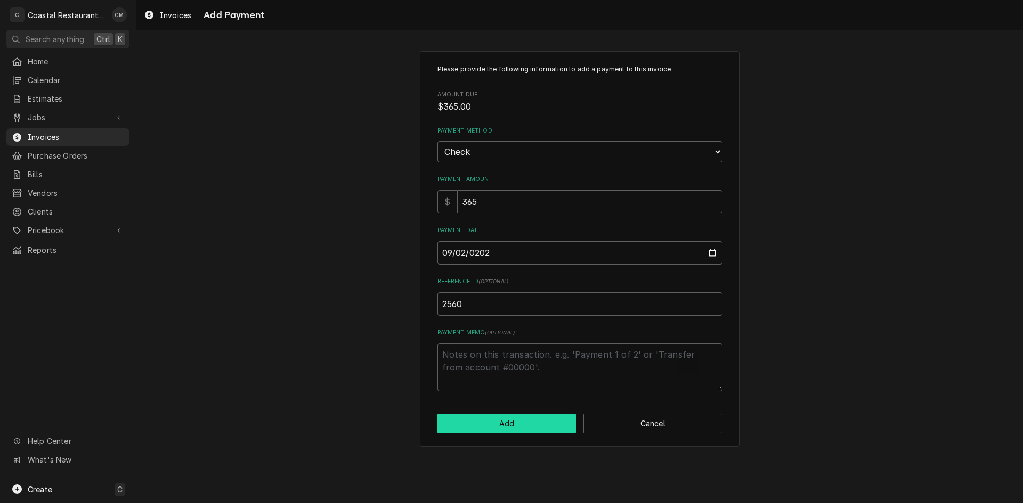
click button "Add" at bounding box center [506, 424] width 139 height 20
type textarea "x"
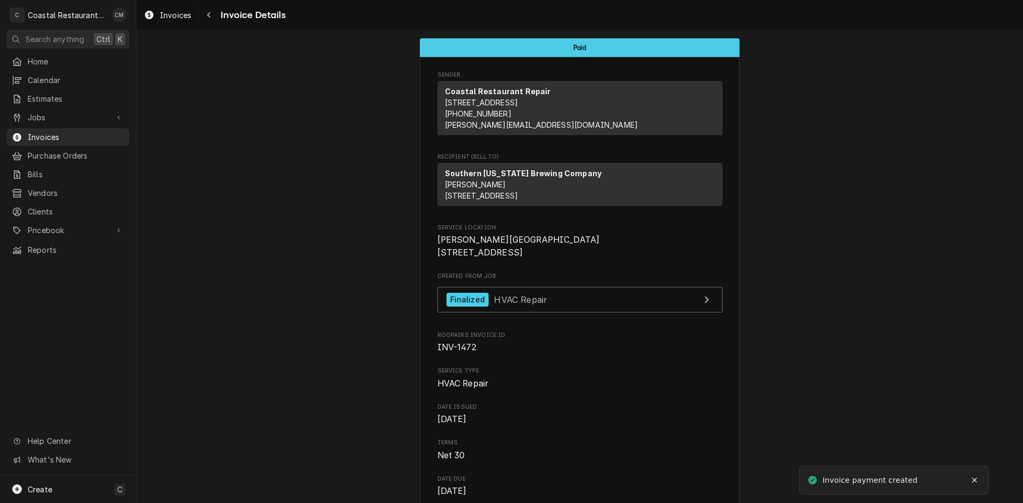
click at [199, 13] on div "Invoices Invoice Details" at bounding box center [213, 15] width 146 height 18
click at [207, 13] on icon "Navigate back" at bounding box center [209, 14] width 5 height 7
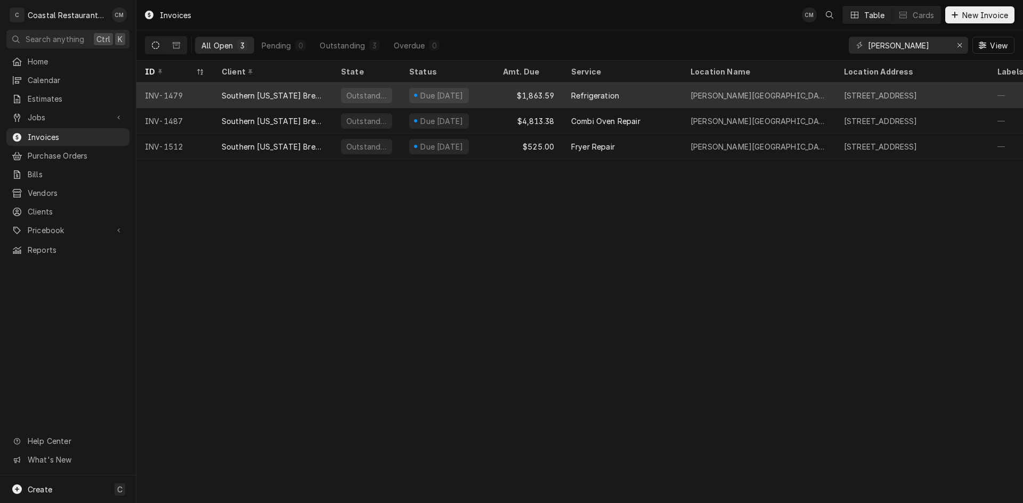
click at [497, 97] on div "$1,863.59" at bounding box center [528, 96] width 68 height 26
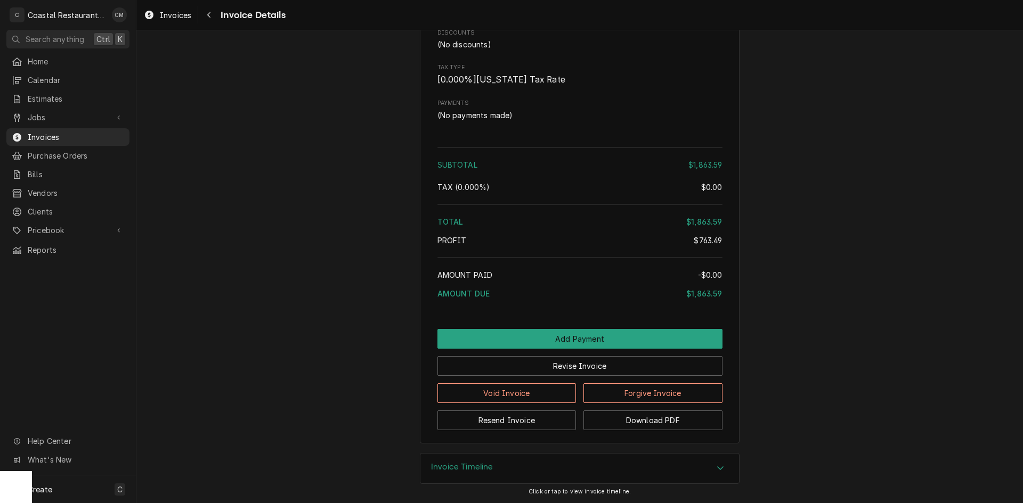
scroll to position [1531, 0]
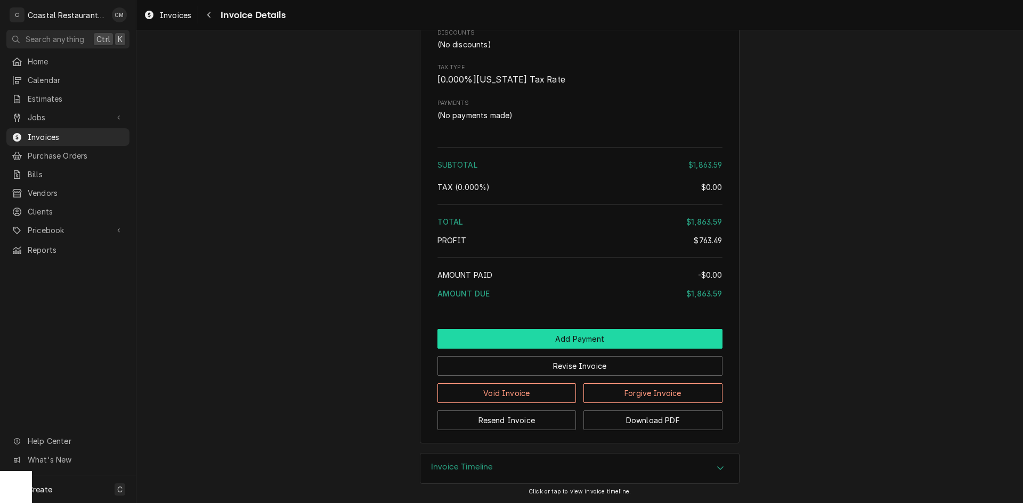
click at [555, 335] on button "Add Payment" at bounding box center [579, 339] width 285 height 20
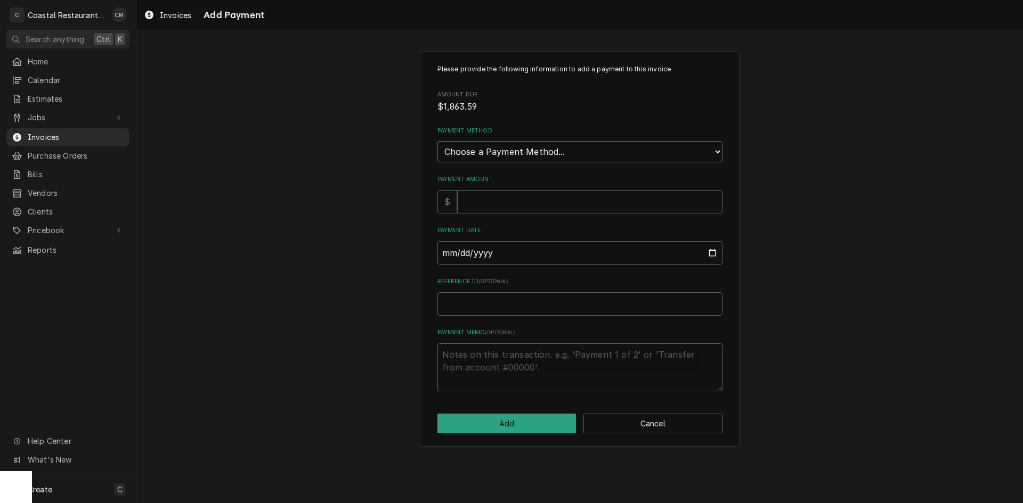
click at [541, 159] on select "Choose a Payment Method... Cash Check Credit/Debit Card ACH/eCheck Other" at bounding box center [579, 151] width 285 height 21
select select "2"
click at [437, 141] on select "Choose a Payment Method... Cash Check Credit/Debit Card ACH/eCheck Other" at bounding box center [579, 151] width 285 height 21
click at [512, 204] on input "Payment Amount" at bounding box center [589, 201] width 265 height 23
type textarea "x"
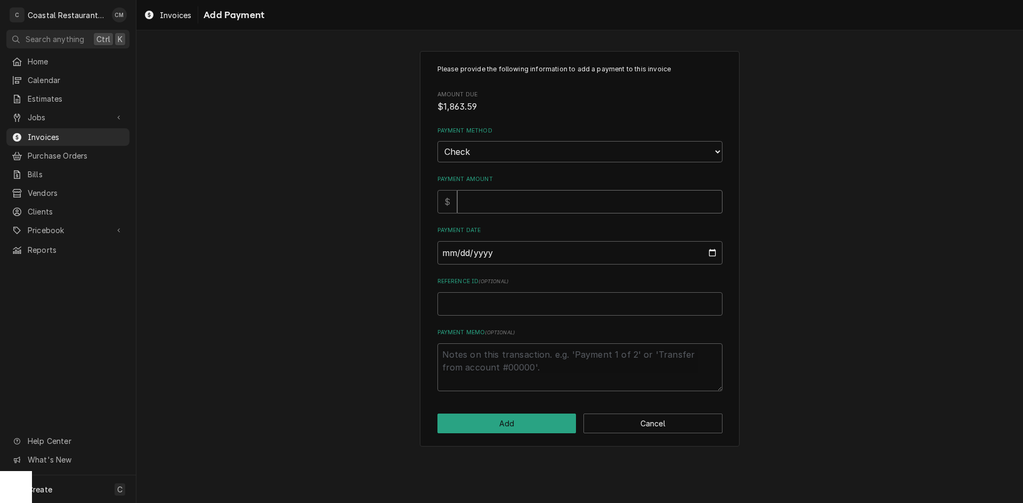
type input "1"
type textarea "x"
type input "18"
type textarea "x"
type input "186"
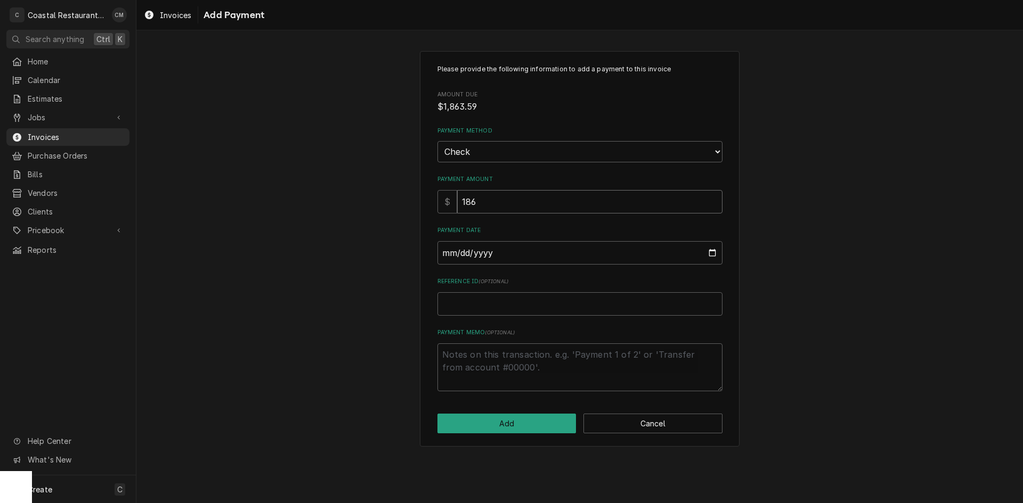
type textarea "x"
type input "1863"
type textarea "x"
type input "1863.5"
type textarea "x"
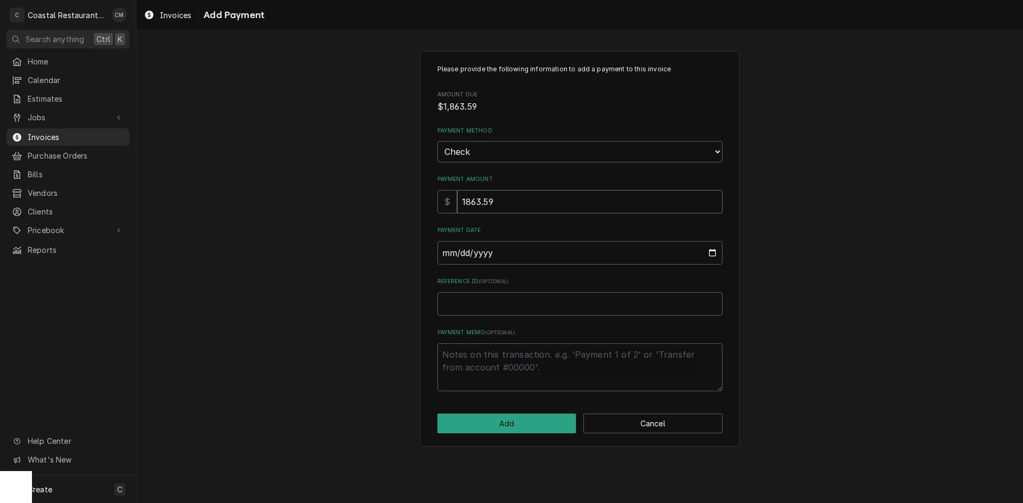
type input "1863.59"
type input "0002-09-02"
type textarea "x"
type input "0020-09-02"
type textarea "x"
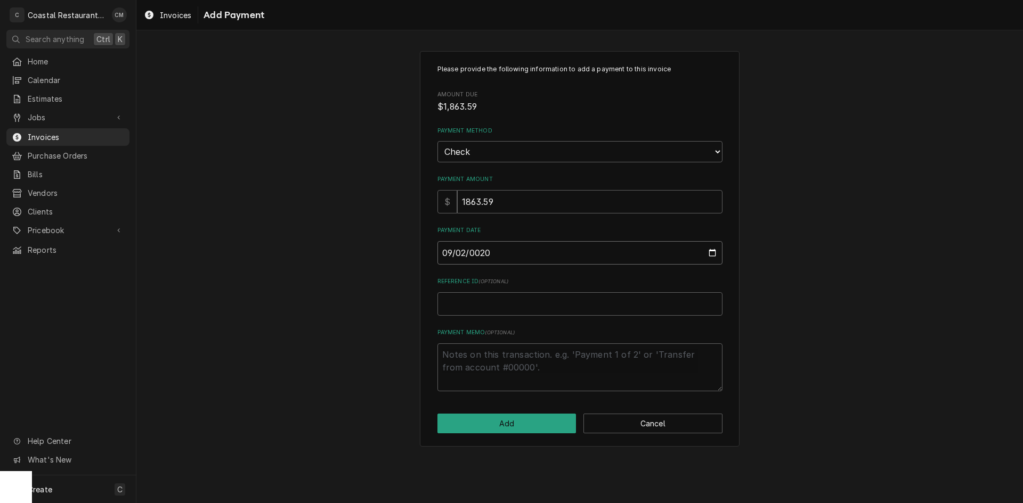
type input "0202-09-02"
type textarea "x"
type input "[DATE]"
type textarea "x"
type input "2"
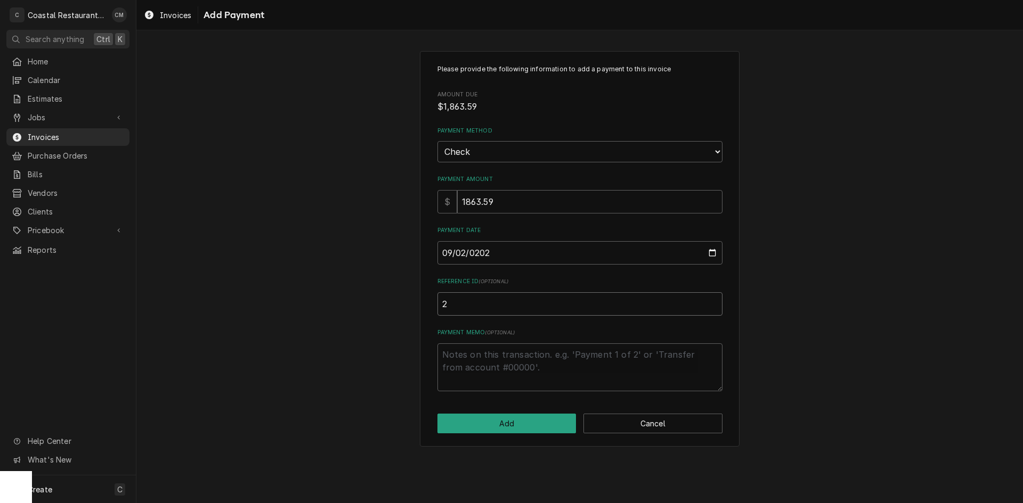
type textarea "x"
type input "25"
type textarea "x"
type input "256"
type textarea "x"
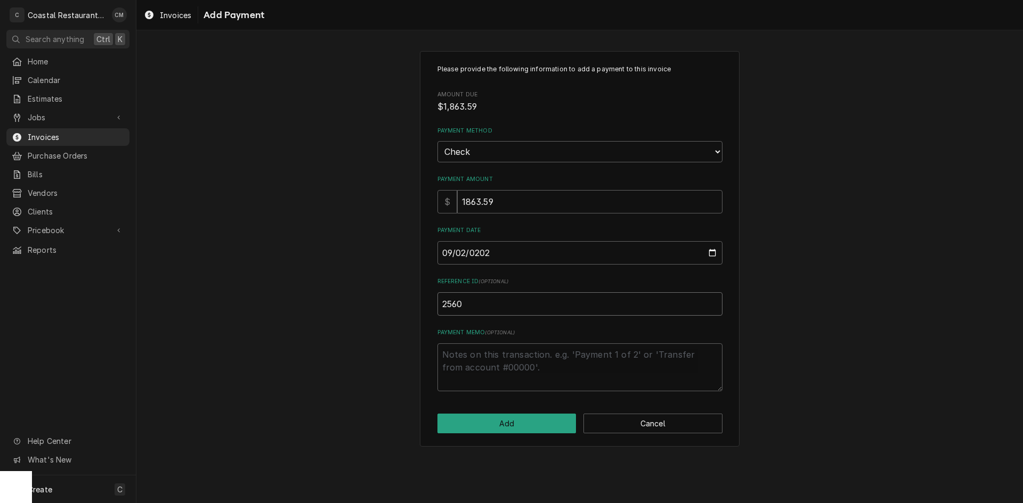
type input "2560"
click button "Add" at bounding box center [506, 424] width 139 height 20
type textarea "x"
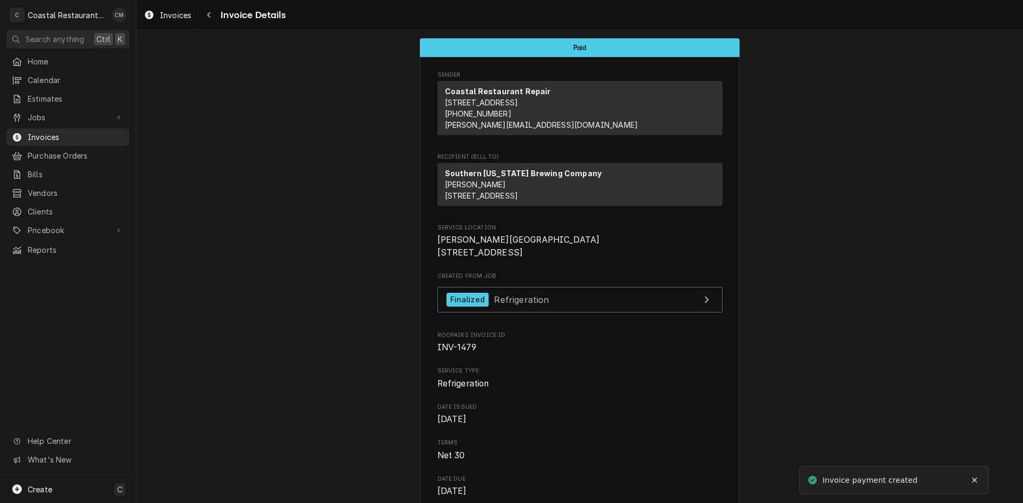
click at [200, 18] on div "Invoices Invoice Details" at bounding box center [213, 15] width 146 height 18
click at [204, 17] on div "Navigate back" at bounding box center [209, 15] width 11 height 11
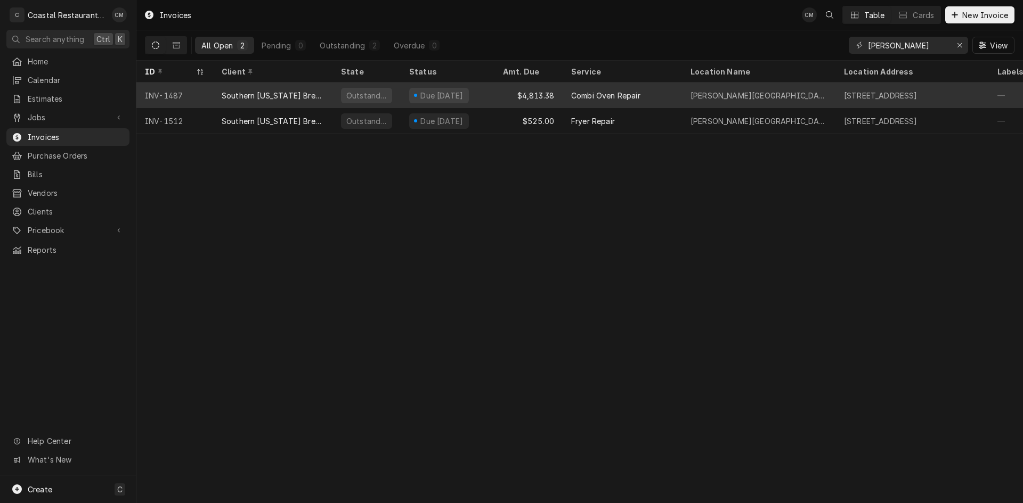
click at [322, 92] on div "Southern [US_STATE] Brewing Company" at bounding box center [273, 95] width 102 height 11
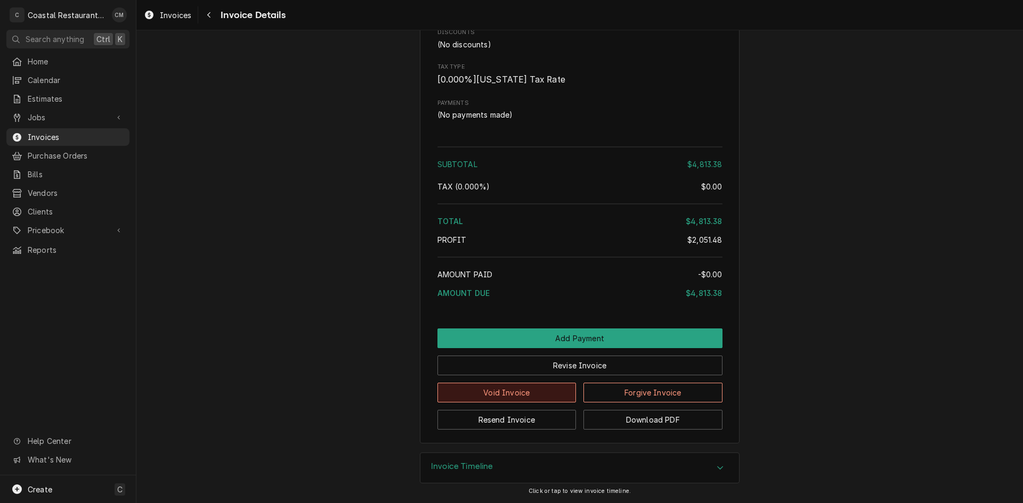
scroll to position [2076, 0]
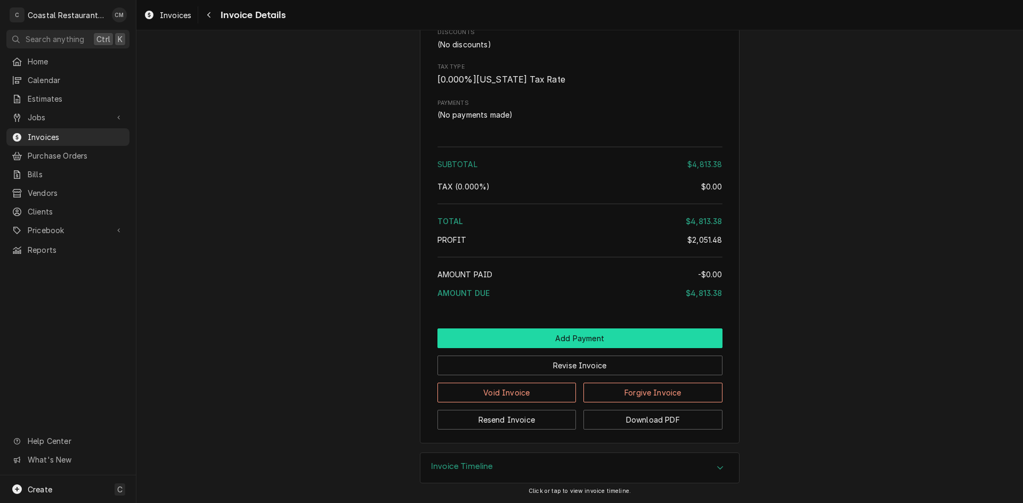
click at [543, 340] on button "Add Payment" at bounding box center [579, 339] width 285 height 20
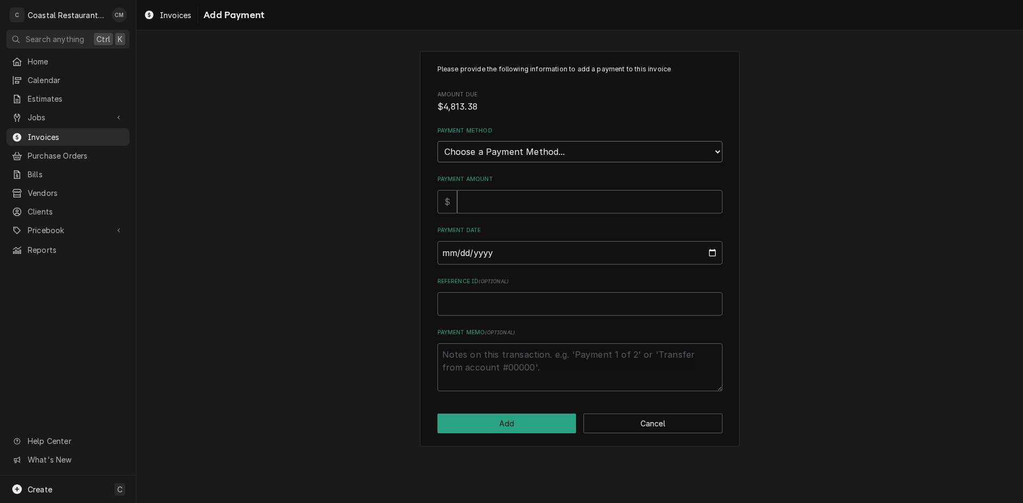
click at [592, 149] on select "Choose a Payment Method... Cash Check Credit/Debit Card ACH/eCheck Other" at bounding box center [579, 151] width 285 height 21
select select "2"
click at [437, 141] on select "Choose a Payment Method... Cash Check Credit/Debit Card ACH/eCheck Other" at bounding box center [579, 151] width 285 height 21
click at [511, 203] on input "Payment Amount" at bounding box center [589, 201] width 265 height 23
type textarea "x"
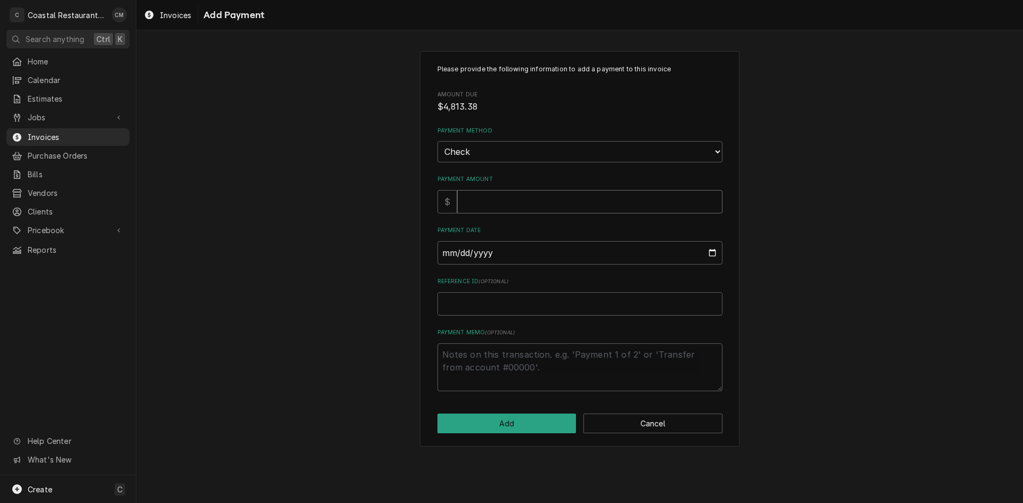
type input "4"
type textarea "x"
type input "48"
type textarea "x"
type input "481"
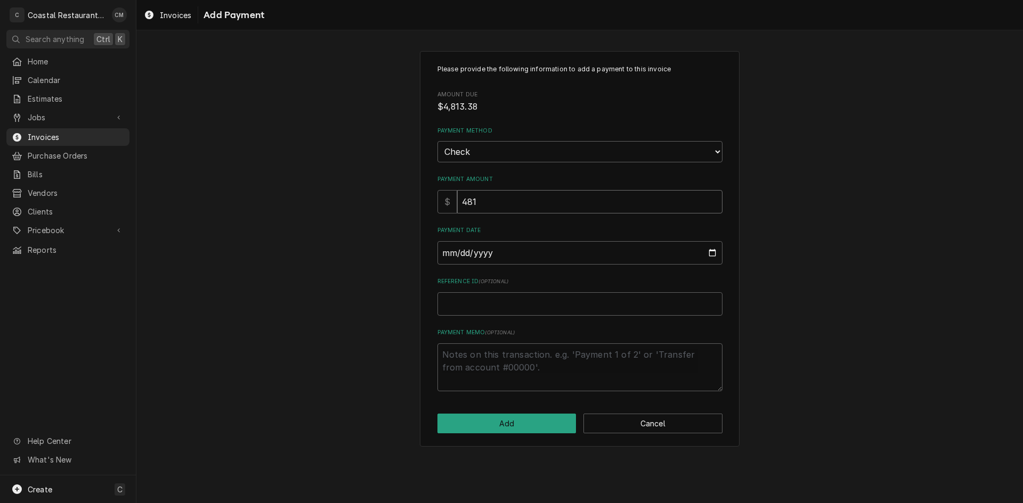
type textarea "x"
type input "4813"
type textarea "x"
type input "4813.3"
type textarea "x"
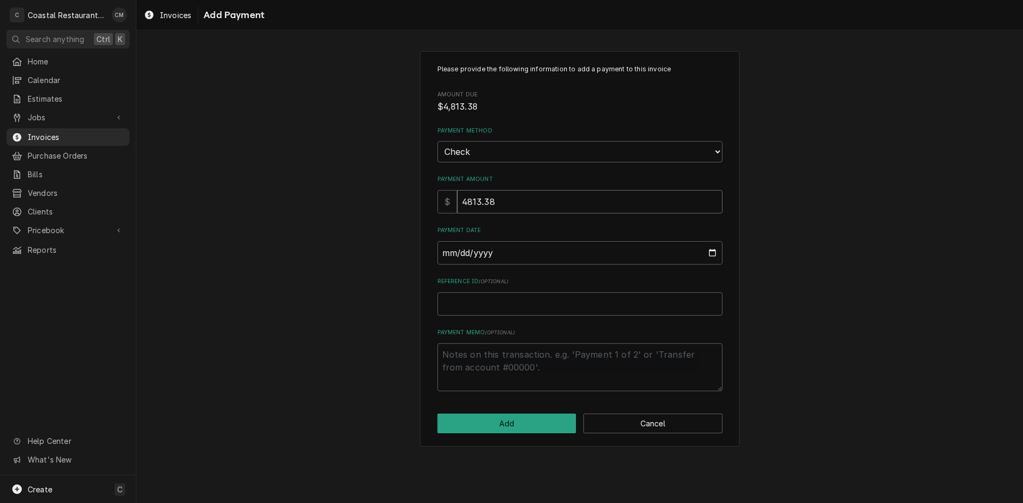
type input "4813.38"
type input "0002-09-02"
type textarea "x"
type input "0020-09-02"
type textarea "x"
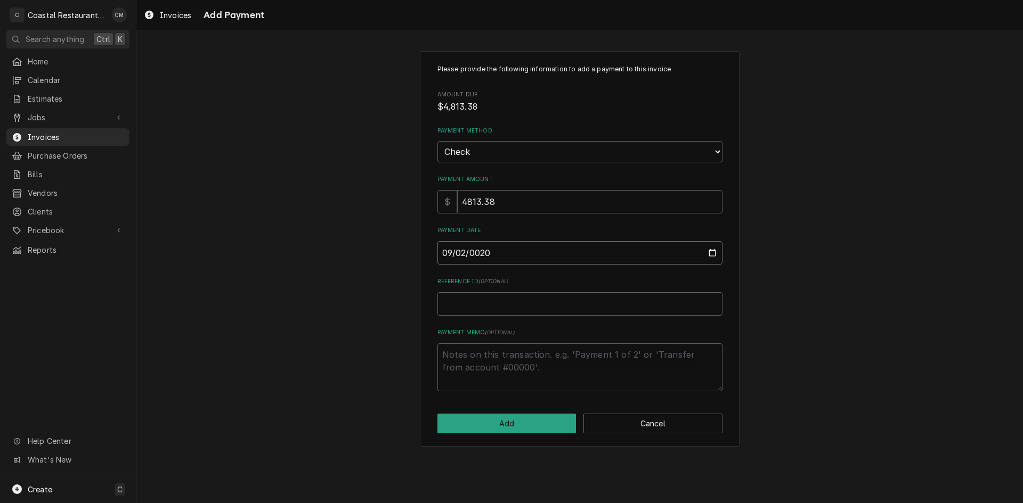
type input "0202-09-02"
type textarea "x"
type input "2025-09-02"
type textarea "x"
type input "2"
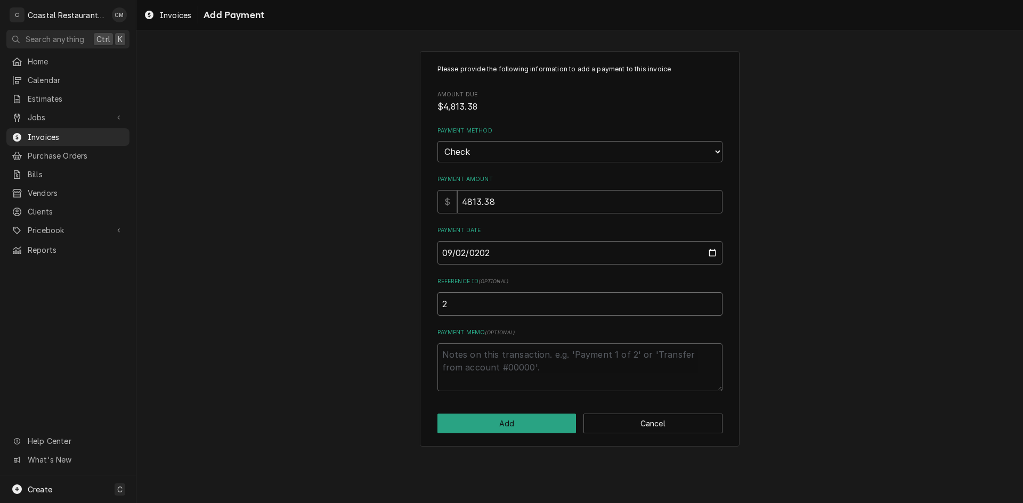
type textarea "x"
type input "25"
type textarea "x"
type input "256"
type textarea "x"
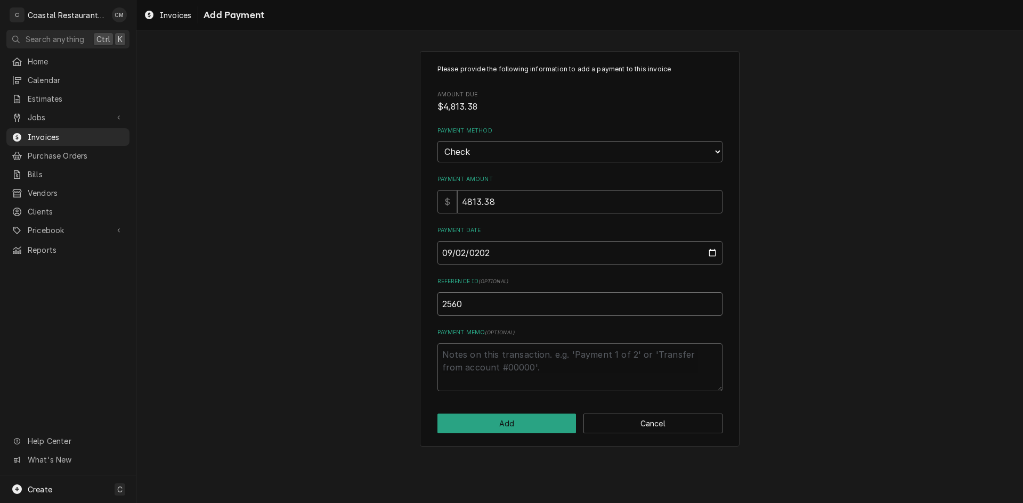
type input "2560"
click button "Add" at bounding box center [506, 424] width 139 height 20
type textarea "x"
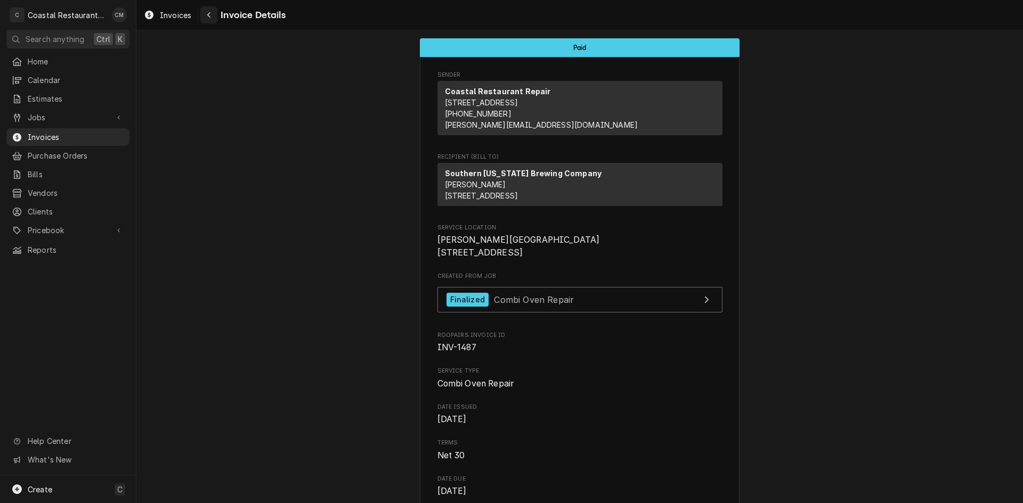
click at [207, 16] on icon "Navigate back" at bounding box center [209, 14] width 5 height 7
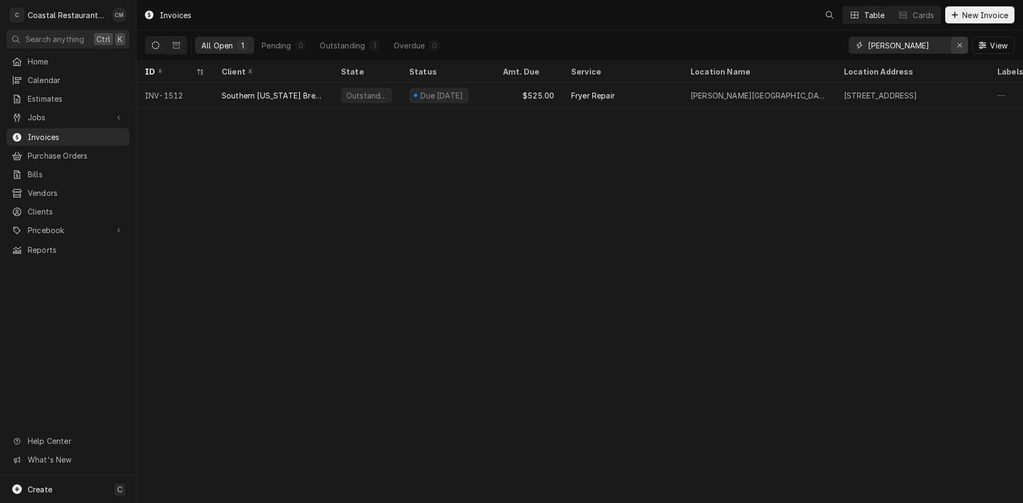
click at [955, 42] on div "Erase input" at bounding box center [959, 45] width 11 height 11
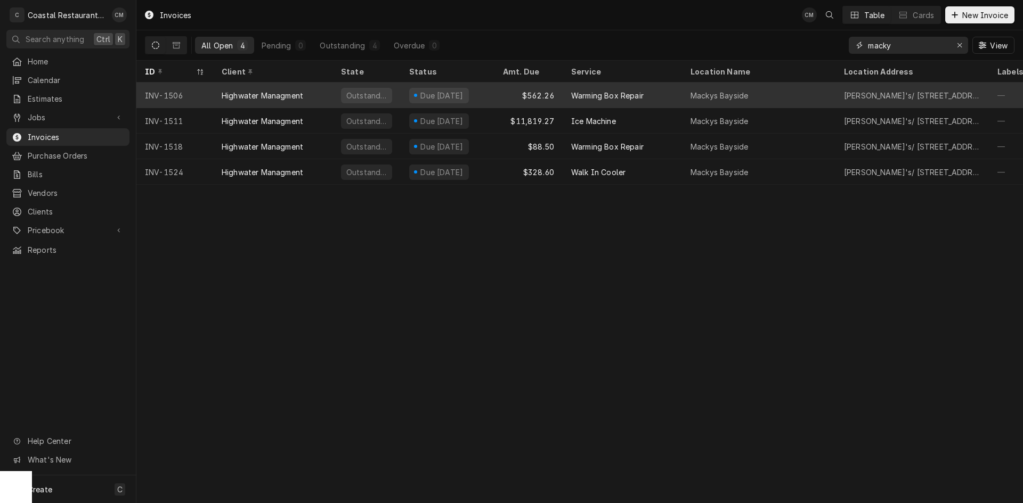
type input "macky"
click at [496, 95] on div "$562.26" at bounding box center [528, 96] width 68 height 26
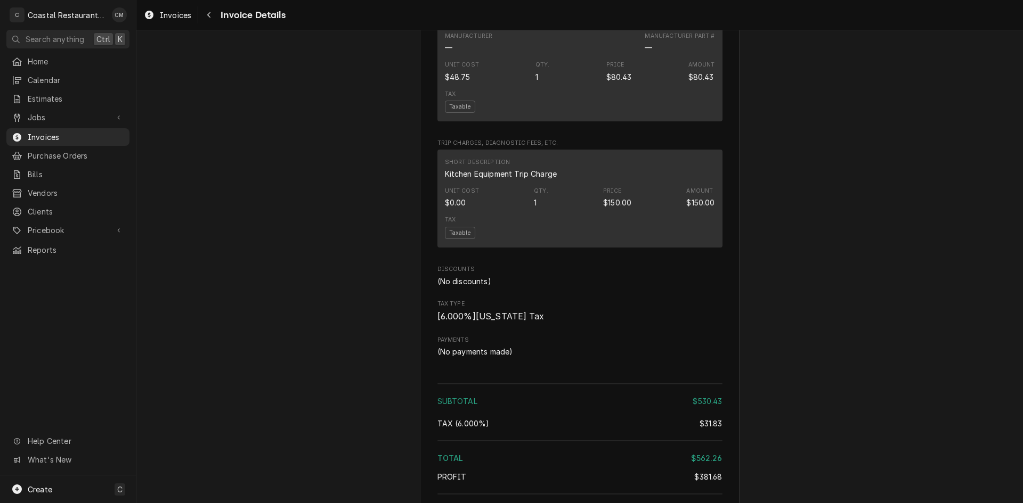
scroll to position [1012, 0]
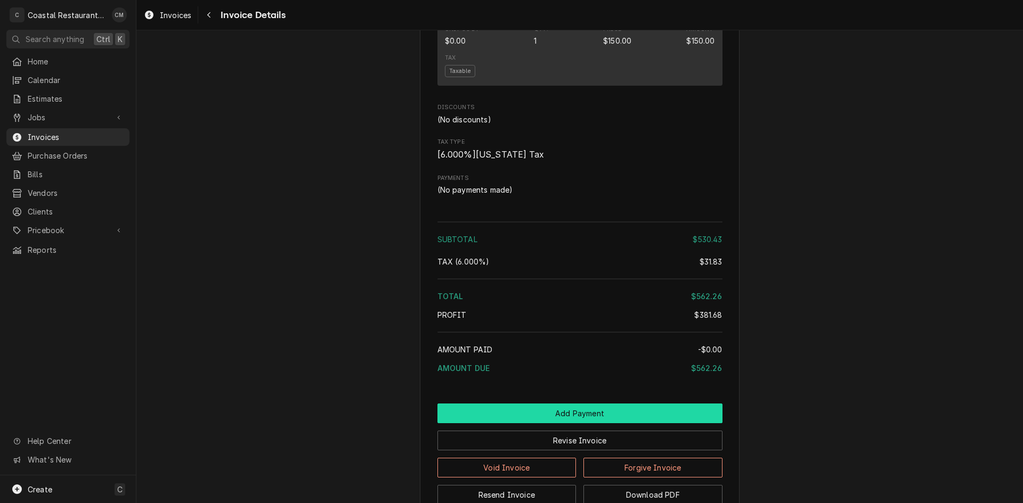
click at [548, 424] on button "Add Payment" at bounding box center [579, 414] width 285 height 20
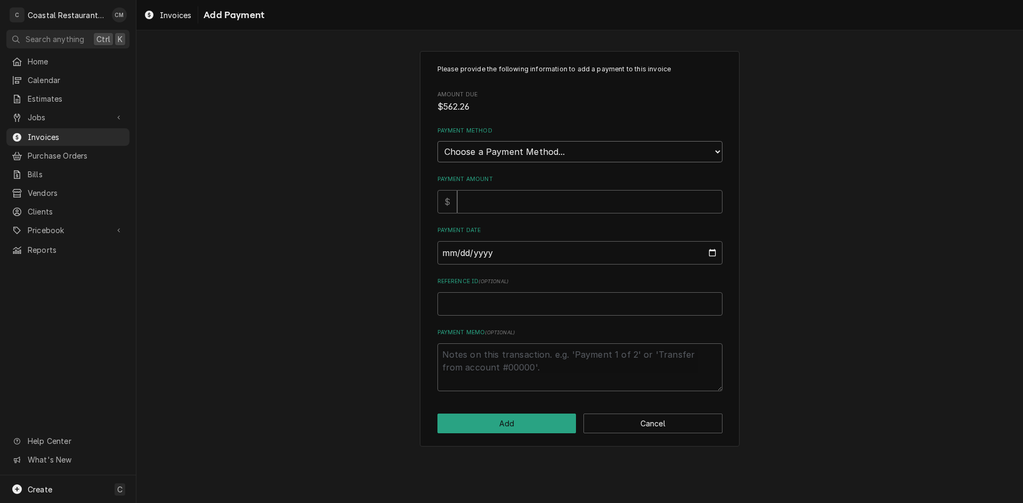
drag, startPoint x: 519, startPoint y: 151, endPoint x: 517, endPoint y: 162, distance: 10.8
click at [519, 151] on select "Choose a Payment Method... Cash Check Credit/Debit Card ACH/eCheck Other" at bounding box center [579, 151] width 285 height 21
select select "2"
click at [437, 141] on select "Choose a Payment Method... Cash Check Credit/Debit Card ACH/eCheck Other" at bounding box center [579, 151] width 285 height 21
click at [504, 199] on input "Payment Amount" at bounding box center [589, 201] width 265 height 23
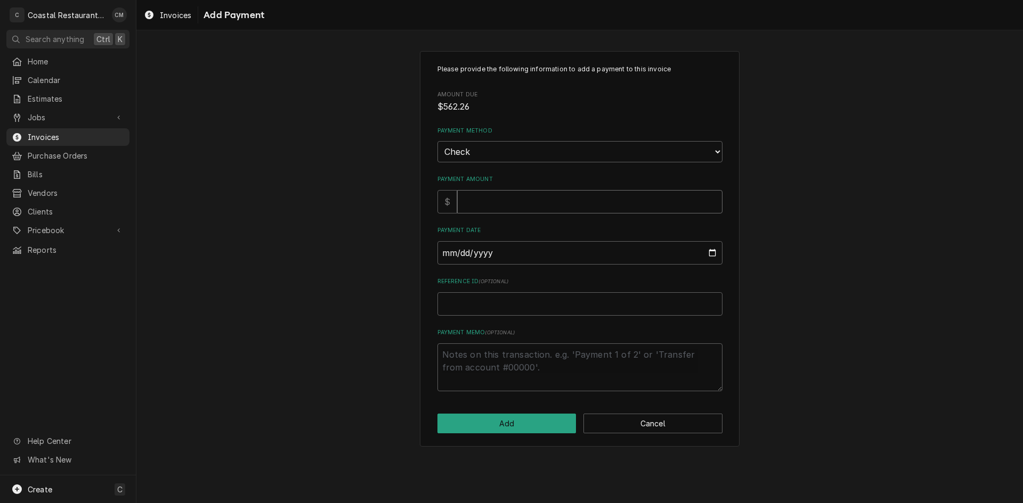
type textarea "x"
type input "5"
type textarea "x"
type input "56"
type textarea "x"
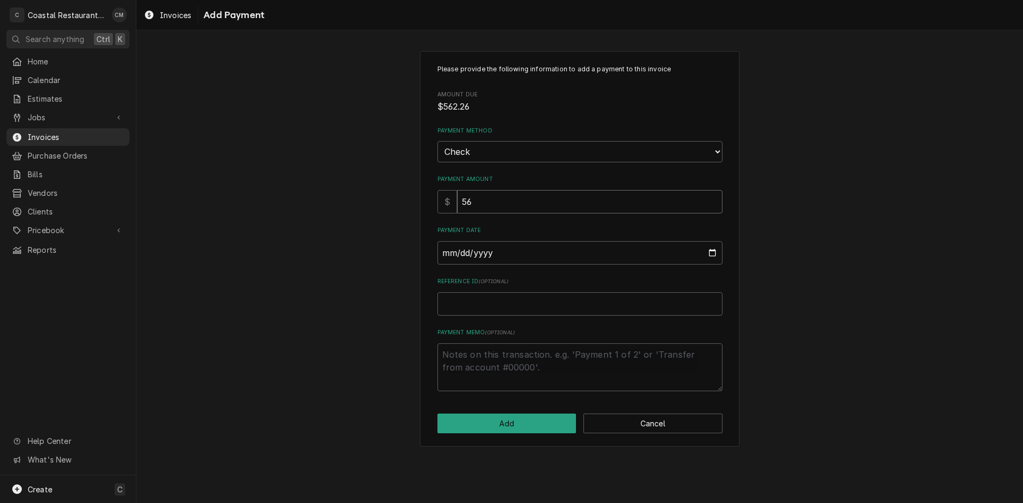
type input "562"
type textarea "x"
type input "562.2"
type textarea "x"
type input "562.26"
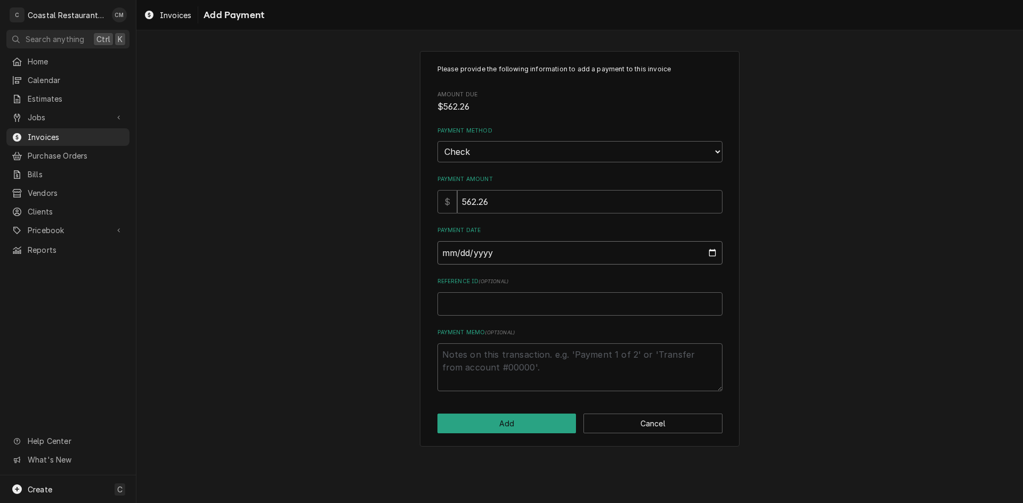
type input "0002-09-02"
type textarea "x"
type input "0020-09-02"
type textarea "x"
type input "0202-09-02"
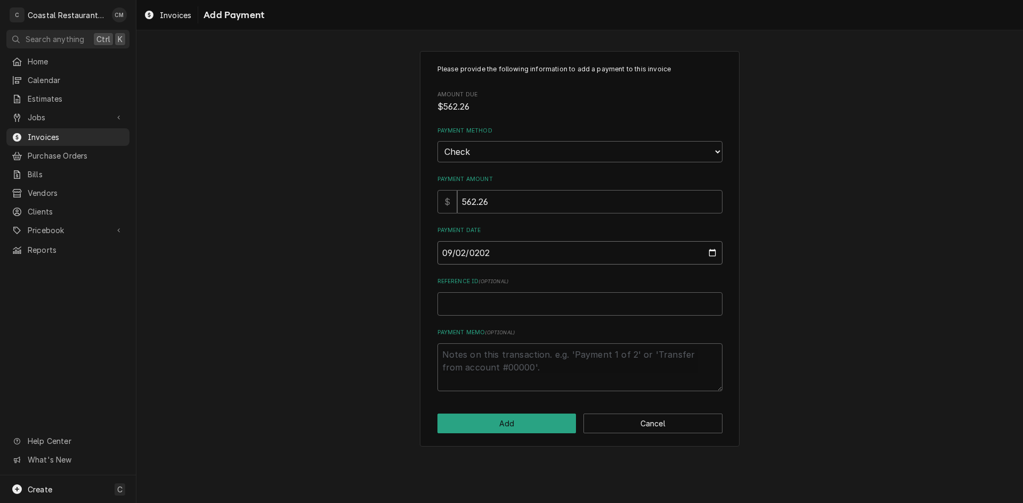
type textarea "x"
type input "[DATE]"
type textarea "x"
type input "1"
type textarea "x"
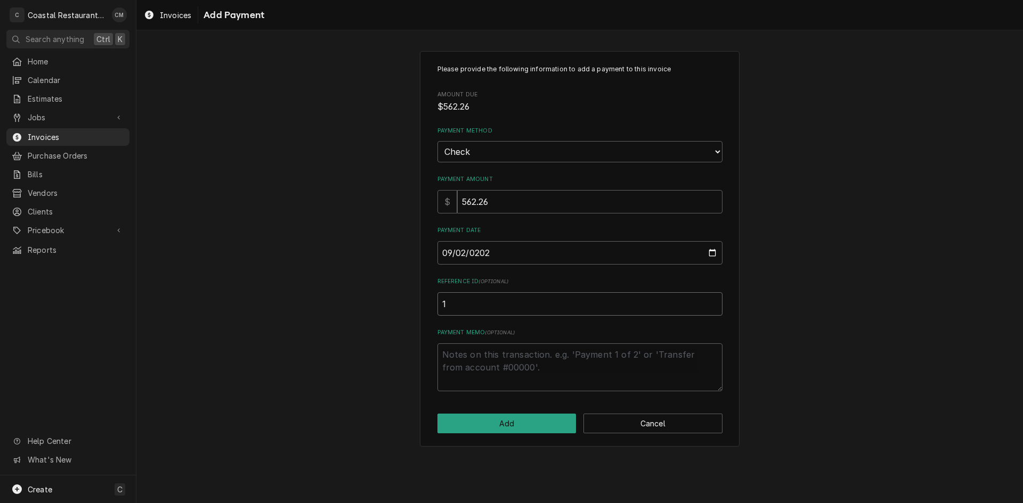
type input "14"
type textarea "x"
type input "144"
type textarea "x"
type input "1448"
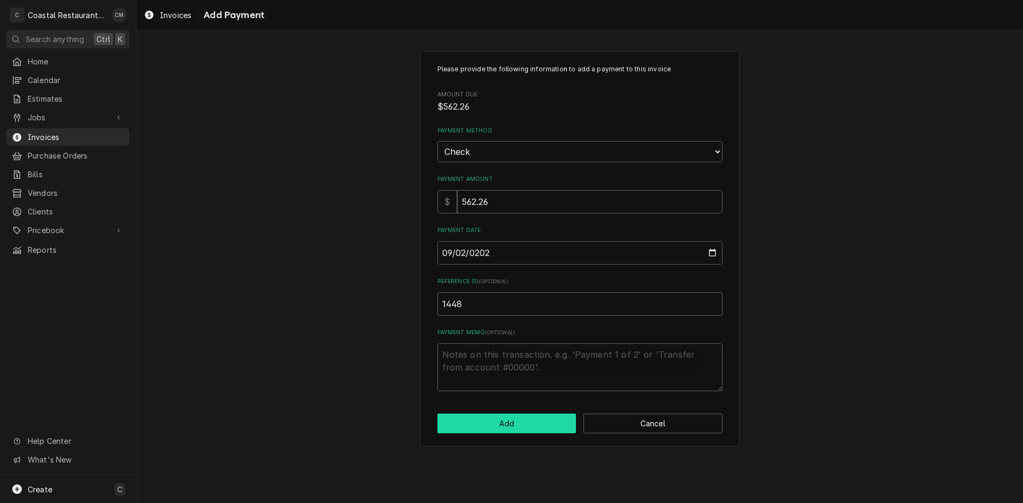
click button "Add" at bounding box center [506, 424] width 139 height 20
type textarea "x"
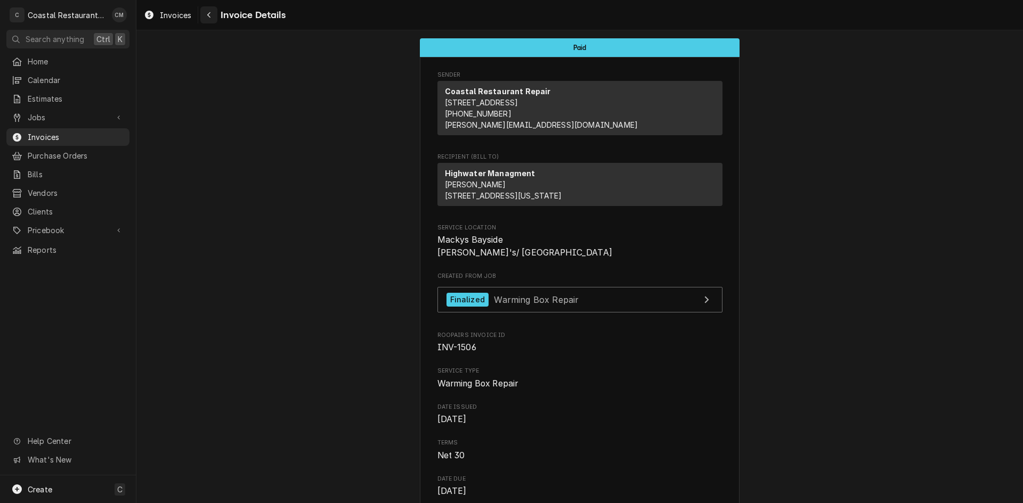
click at [207, 18] on icon "Navigate back" at bounding box center [209, 14] width 5 height 7
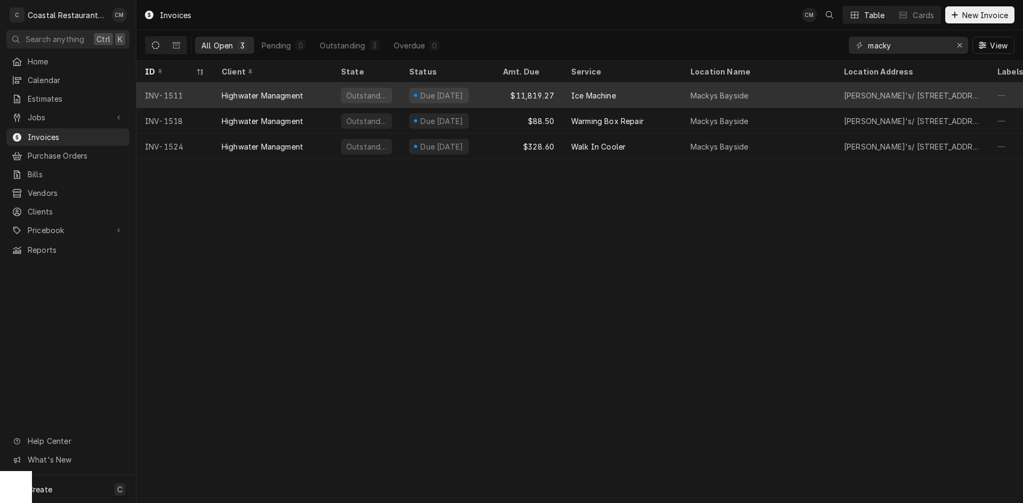
click at [479, 100] on div "Due in 17 days" at bounding box center [448, 96] width 94 height 26
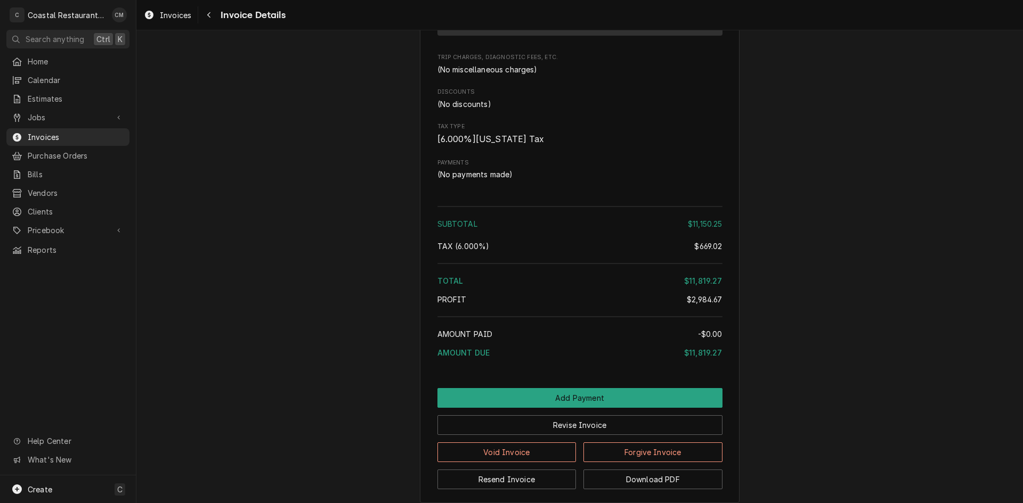
scroll to position [997, 0]
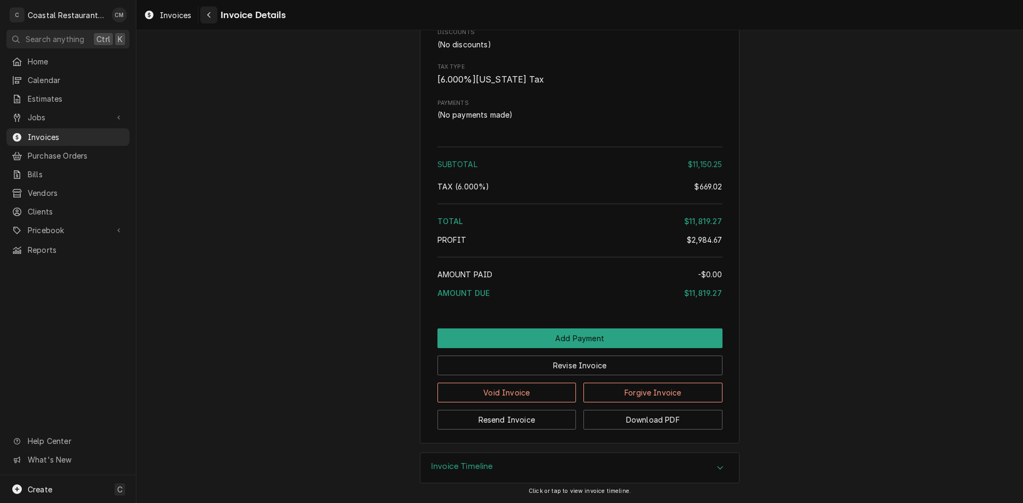
click at [207, 15] on icon "Navigate back" at bounding box center [209, 14] width 5 height 7
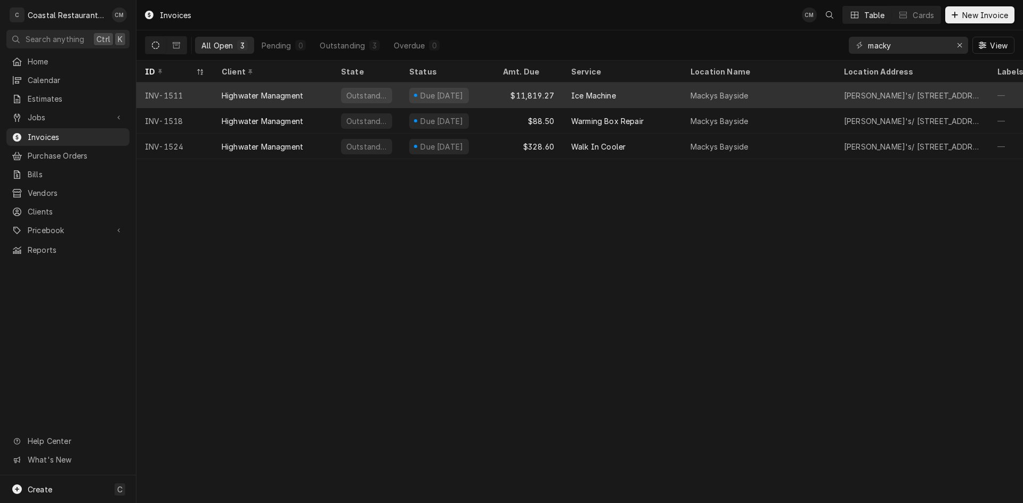
click at [645, 97] on div "Ice Machine" at bounding box center [622, 96] width 119 height 26
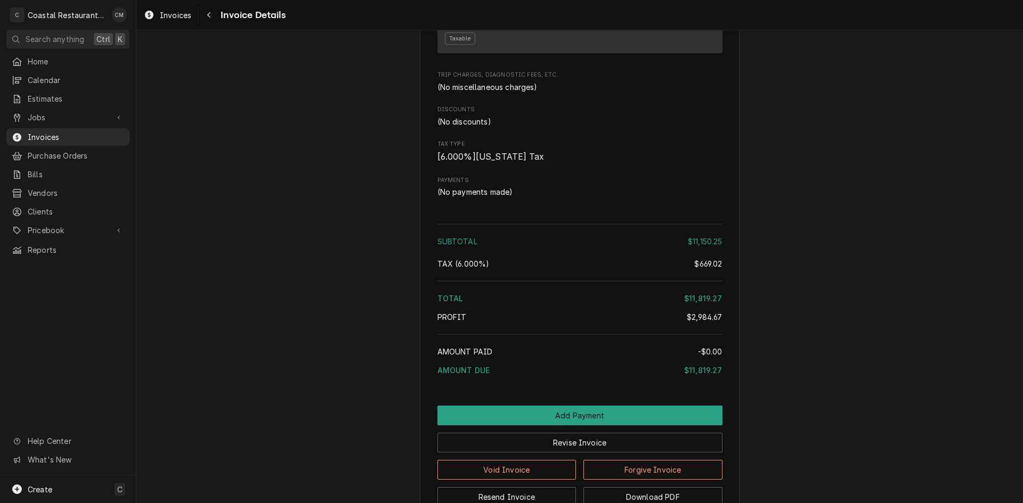
scroll to position [997, 0]
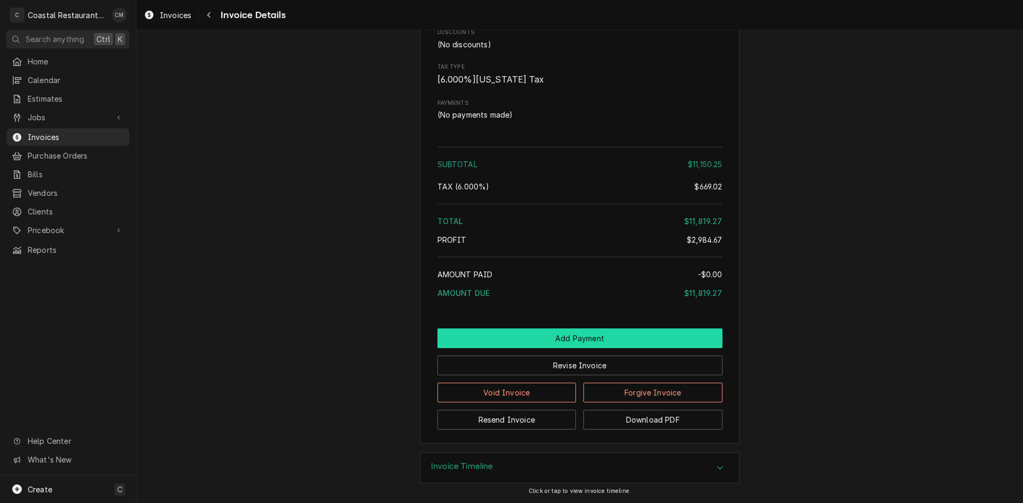
click at [591, 333] on button "Add Payment" at bounding box center [579, 339] width 285 height 20
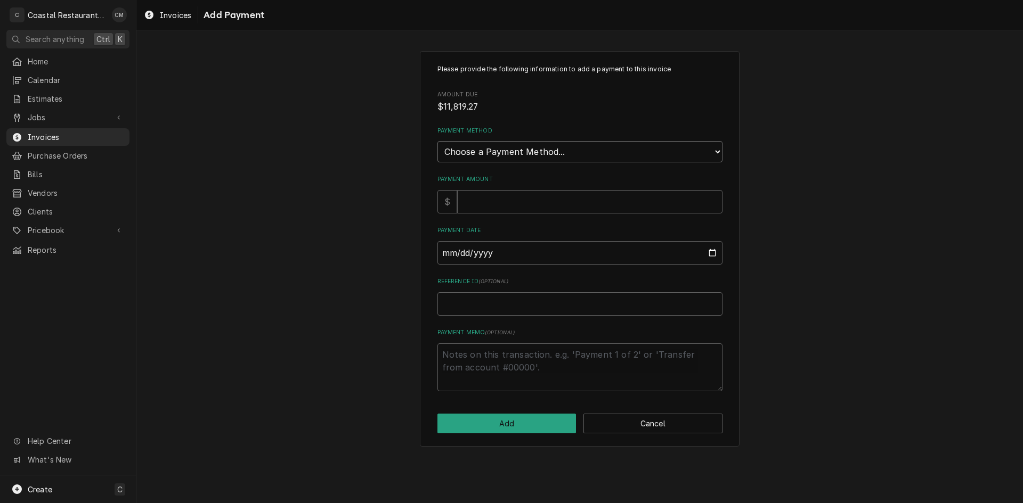
click at [548, 150] on select "Choose a Payment Method... Cash Check Credit/Debit Card ACH/eCheck Other" at bounding box center [579, 151] width 285 height 21
select select "2"
click at [437, 141] on select "Choose a Payment Method... Cash Check Credit/Debit Card ACH/eCheck Other" at bounding box center [579, 151] width 285 height 21
drag, startPoint x: 522, startPoint y: 206, endPoint x: 524, endPoint y: 199, distance: 7.2
click at [522, 206] on input "Payment Amount" at bounding box center [589, 201] width 265 height 23
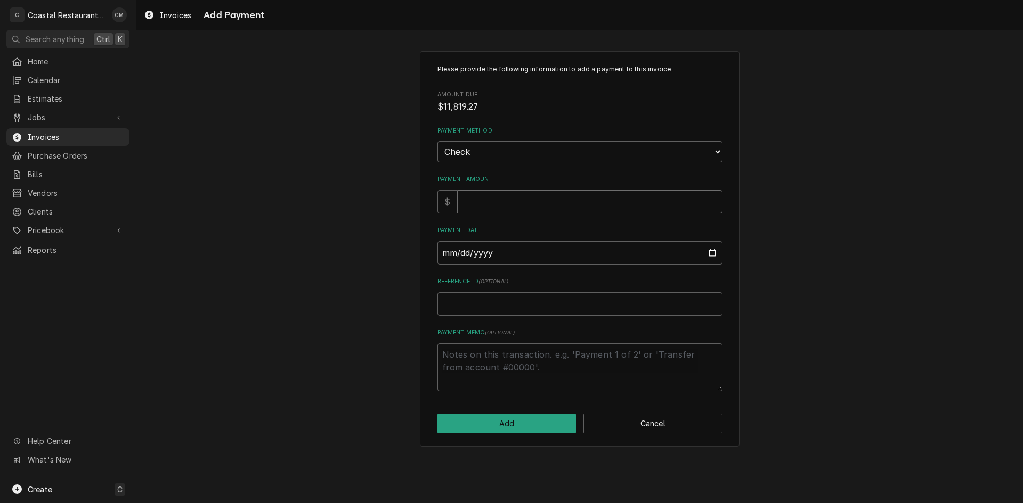
type textarea "x"
type input "1"
type textarea "x"
type input "11"
type textarea "x"
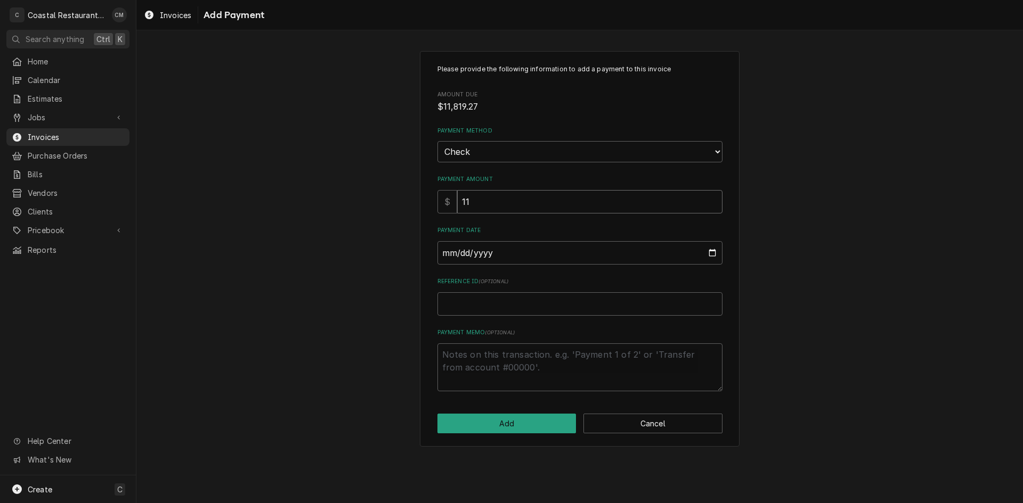
type input "118"
type textarea "x"
type input "1181"
type textarea "x"
type input "11819"
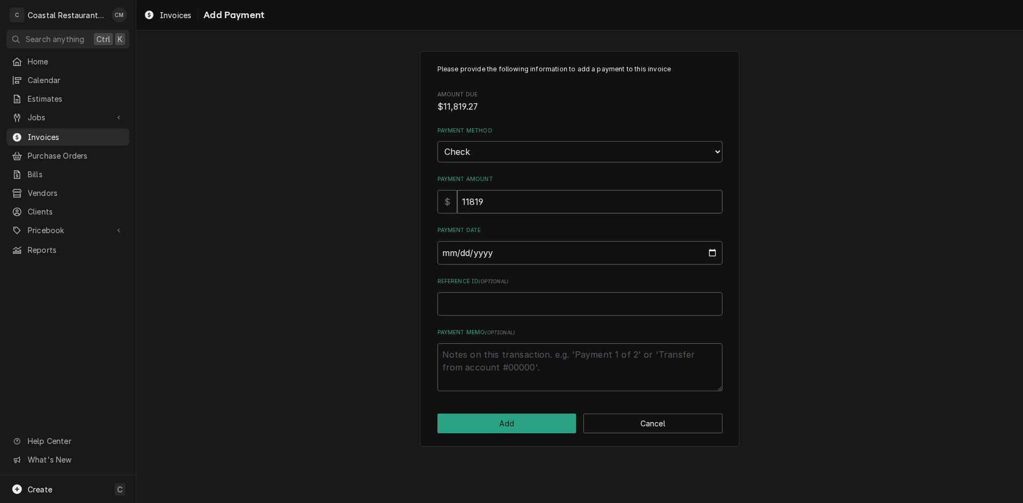
type textarea "x"
type input "11819.2"
type textarea "x"
type input "11819.27"
type input "0002-09-02"
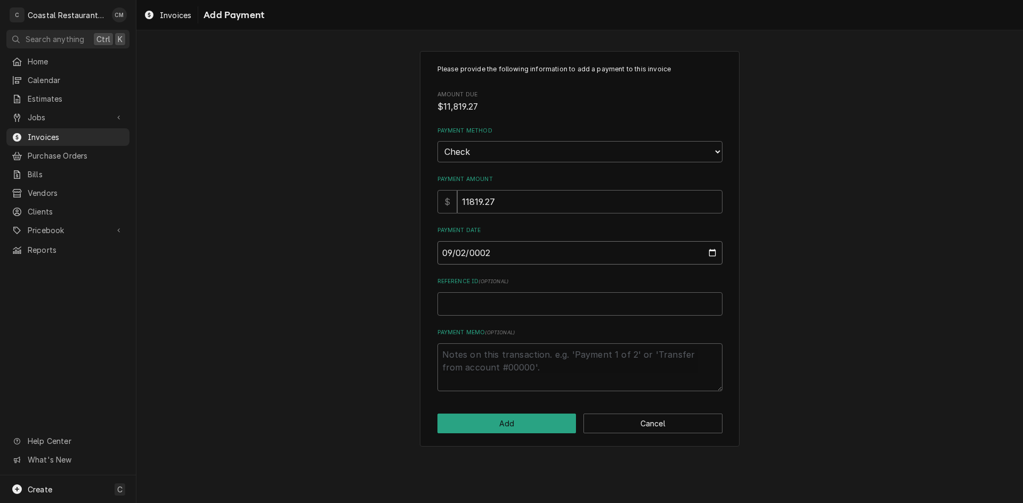
type textarea "x"
type input "0020-09-02"
type textarea "x"
type input "0202-09-02"
type textarea "x"
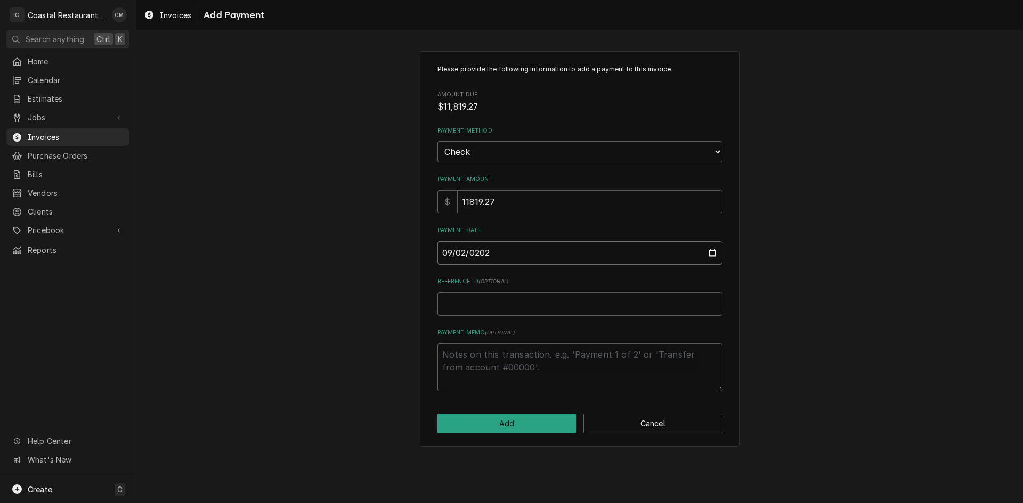
type input "2025-09-02"
type textarea "x"
type input "1"
type textarea "x"
type input "14"
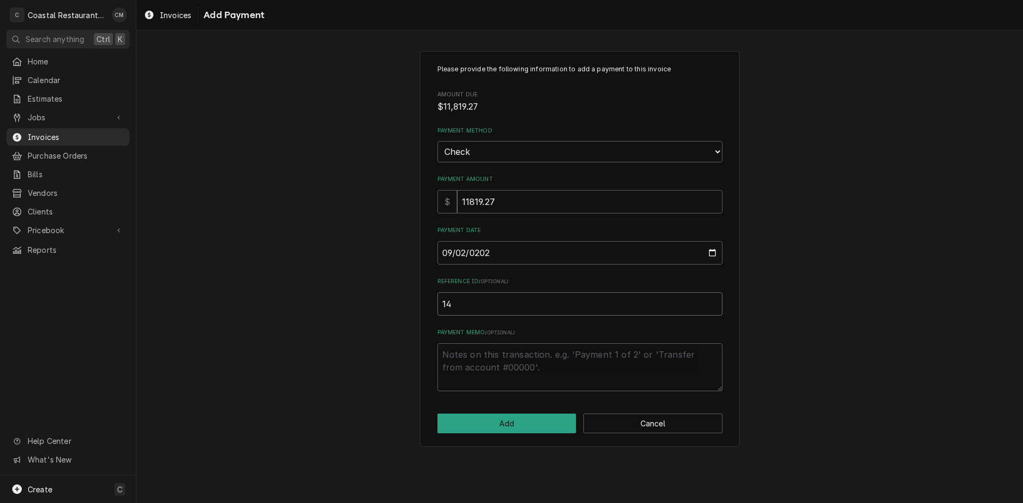
type textarea "x"
type input "144"
type textarea "x"
type input "1448"
click button "Add" at bounding box center [506, 424] width 139 height 20
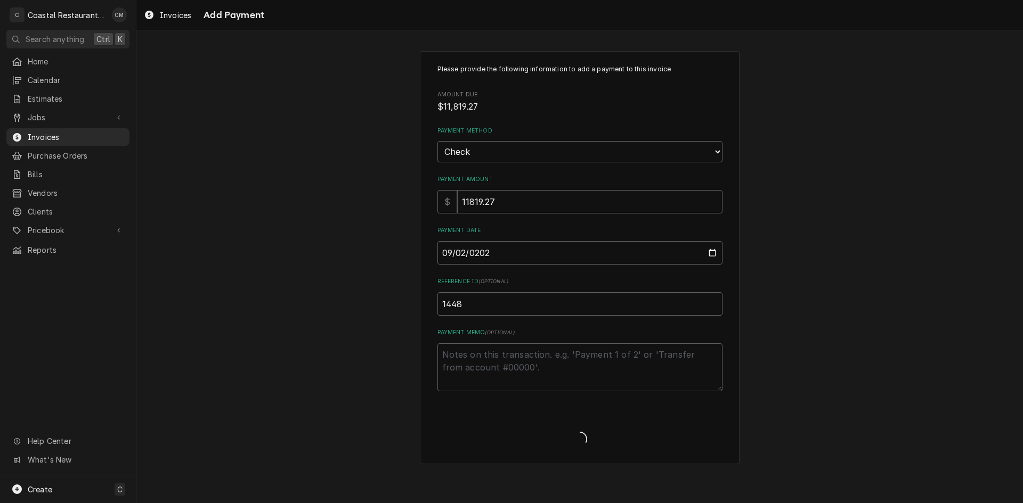
type textarea "x"
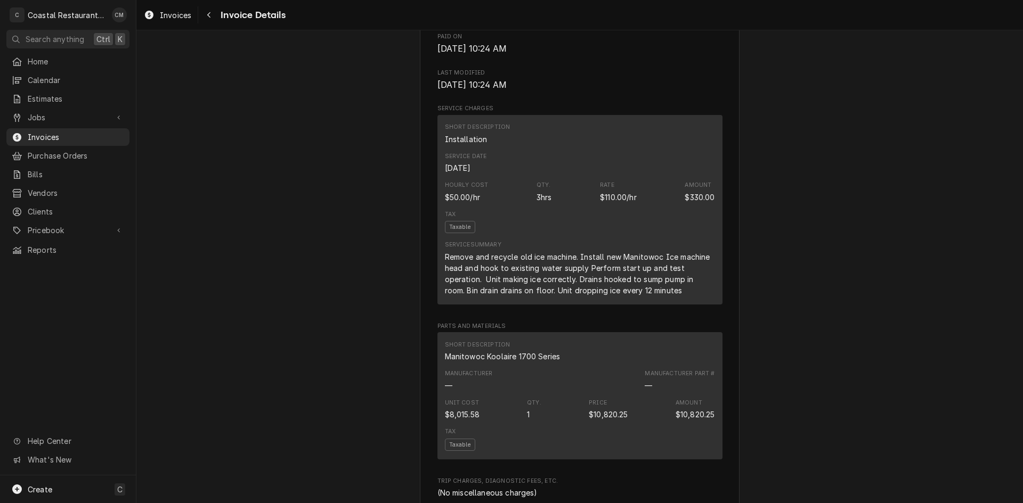
scroll to position [533, 0]
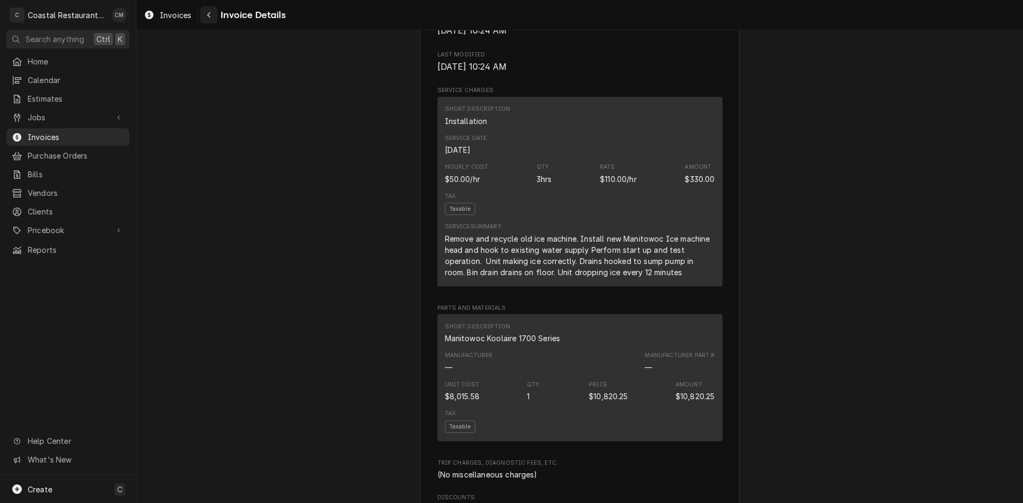
click at [210, 20] on button "Navigate back" at bounding box center [208, 14] width 17 height 17
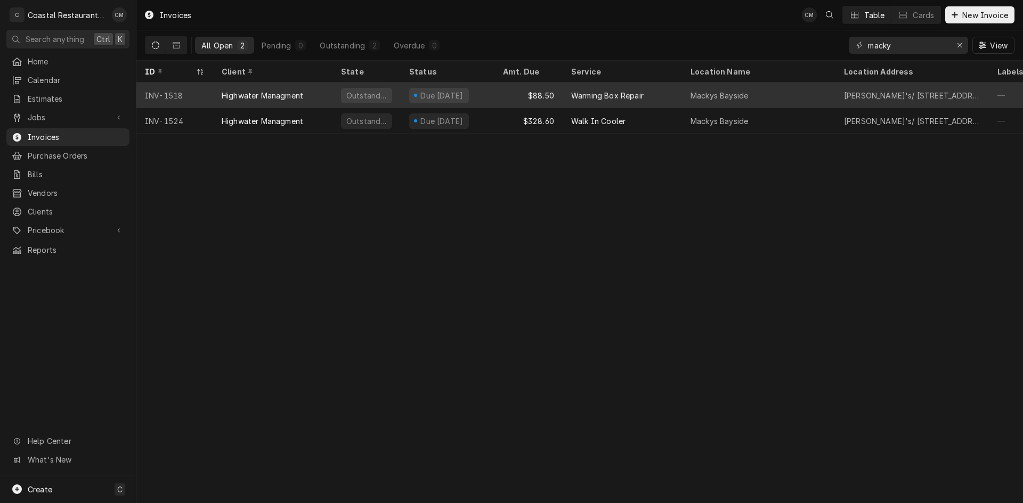
click at [658, 95] on div "Warming Box Repair" at bounding box center [622, 96] width 119 height 26
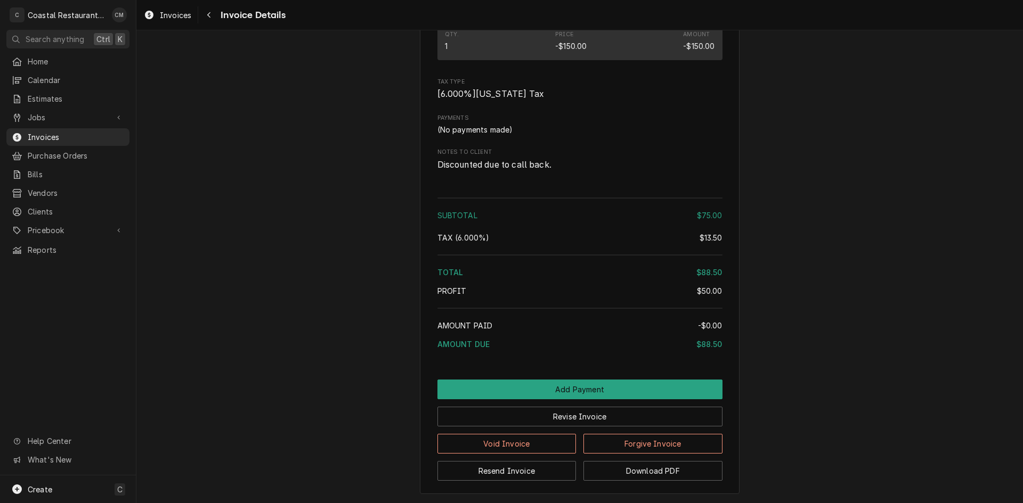
scroll to position [1076, 0]
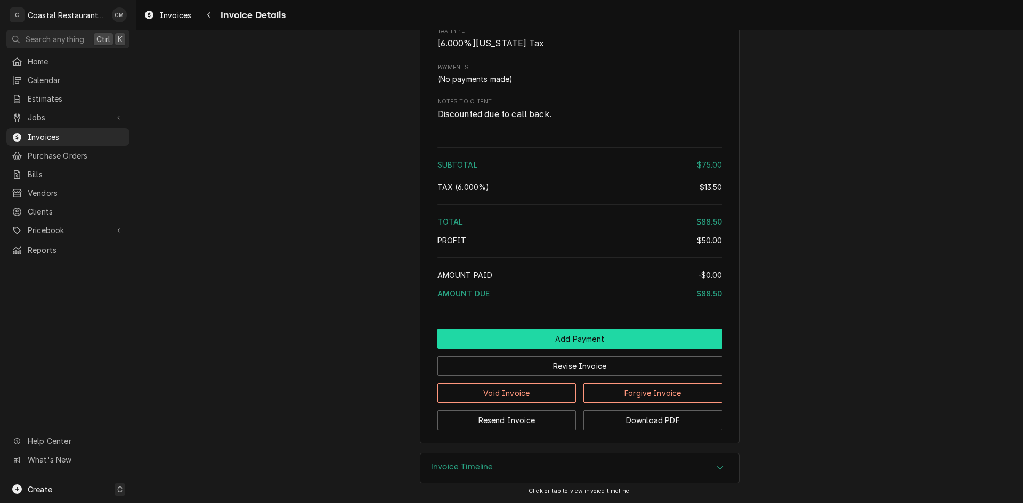
click at [588, 335] on button "Add Payment" at bounding box center [579, 339] width 285 height 20
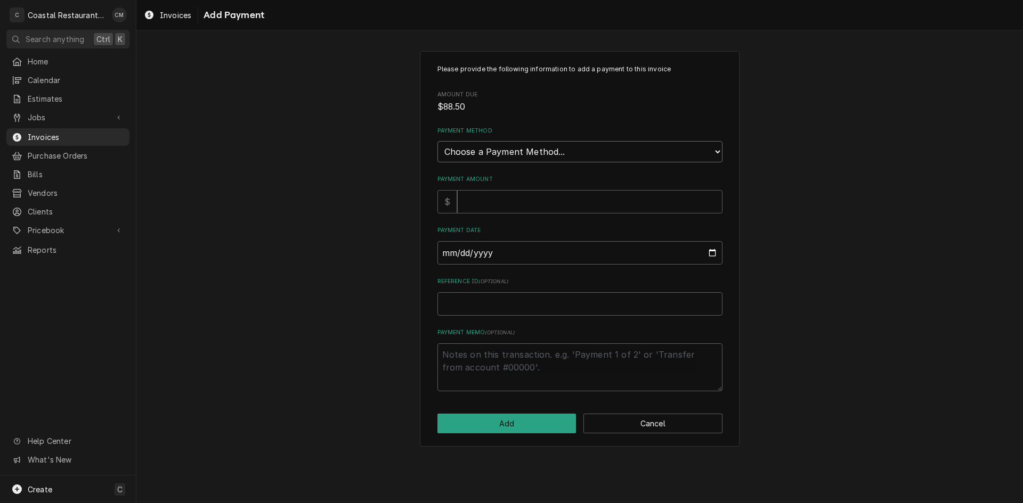
click at [568, 158] on select "Choose a Payment Method... Cash Check Credit/Debit Card ACH/eCheck Other" at bounding box center [579, 151] width 285 height 21
select select "2"
click at [437, 141] on select "Choose a Payment Method... Cash Check Credit/Debit Card ACH/eCheck Other" at bounding box center [579, 151] width 285 height 21
click at [524, 207] on input "Payment Amount" at bounding box center [589, 201] width 265 height 23
type textarea "x"
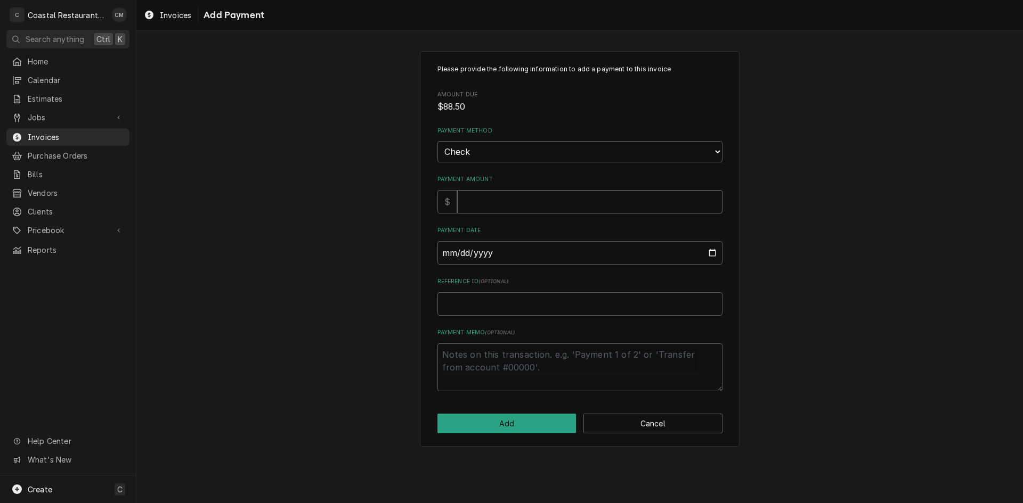
type input "8"
type textarea "x"
type input "88"
type textarea "x"
type input "88.5"
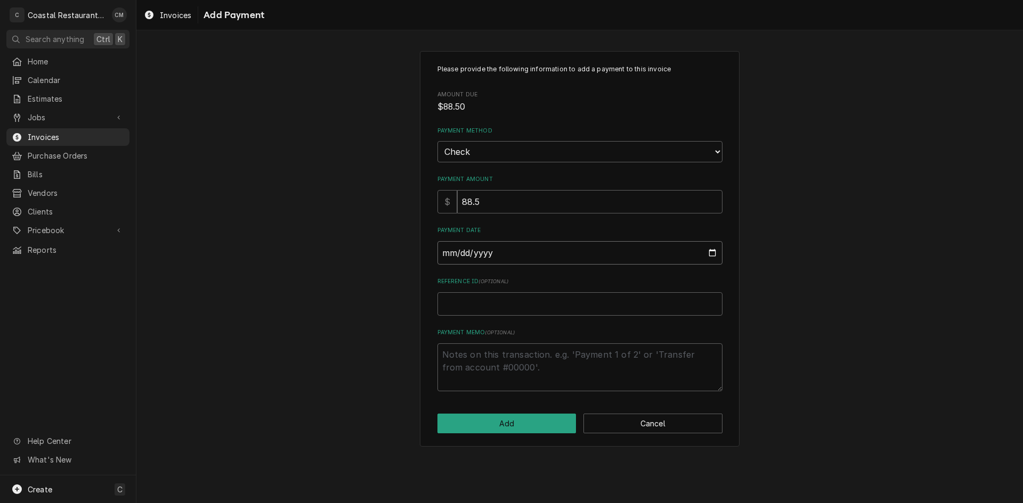
type input "0002-09-02"
type textarea "x"
type input "0020-09-02"
type textarea "x"
type input "0202-09-02"
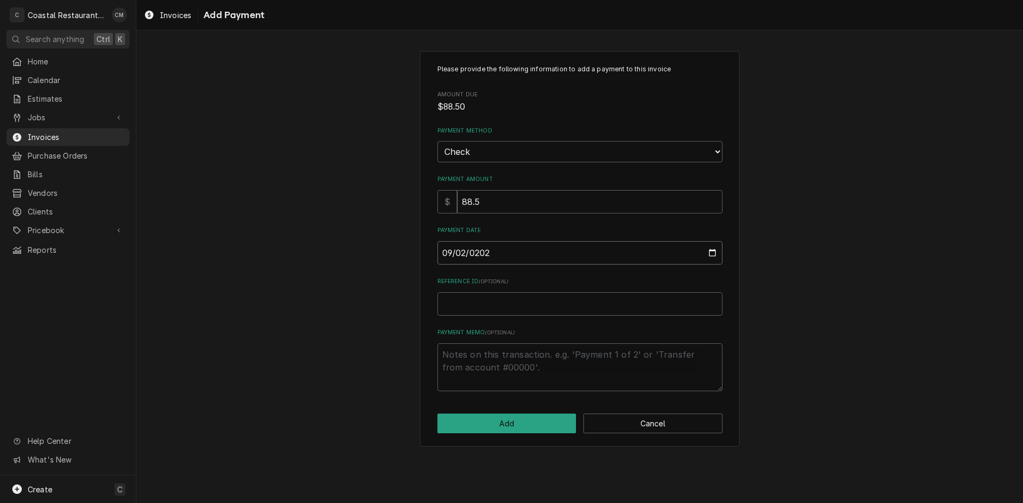
type textarea "x"
type input "2025-09-02"
type textarea "x"
type input "1"
type textarea "x"
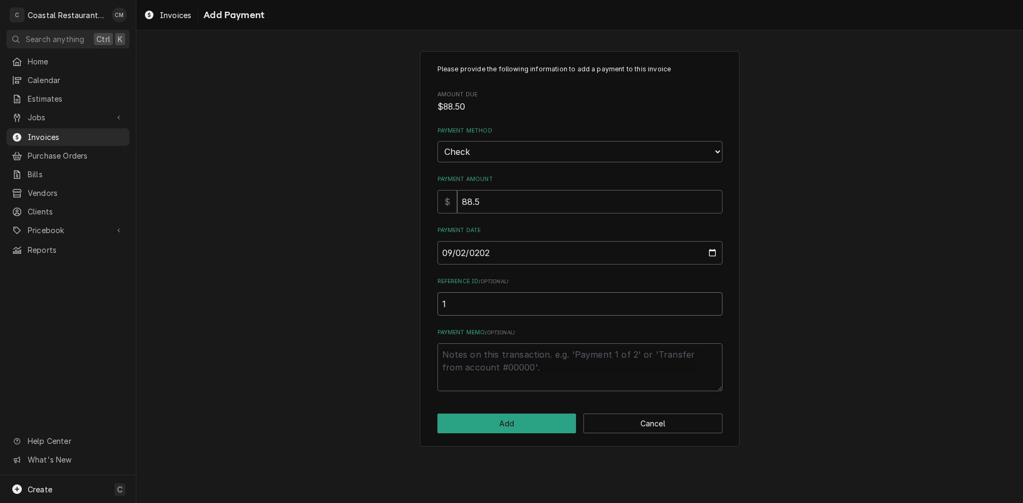
type input "14"
type textarea "x"
type input "144"
type textarea "x"
type input "1448"
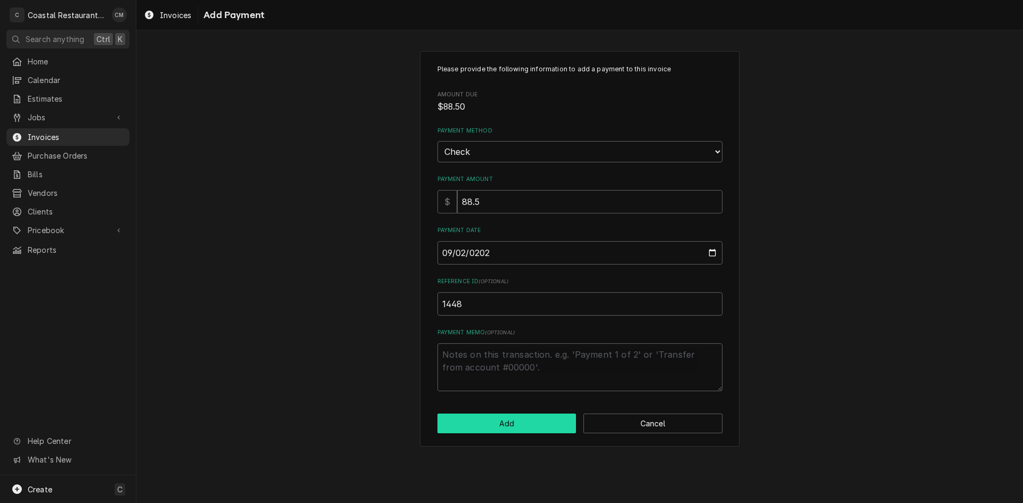
click button "Add" at bounding box center [506, 424] width 139 height 20
type textarea "x"
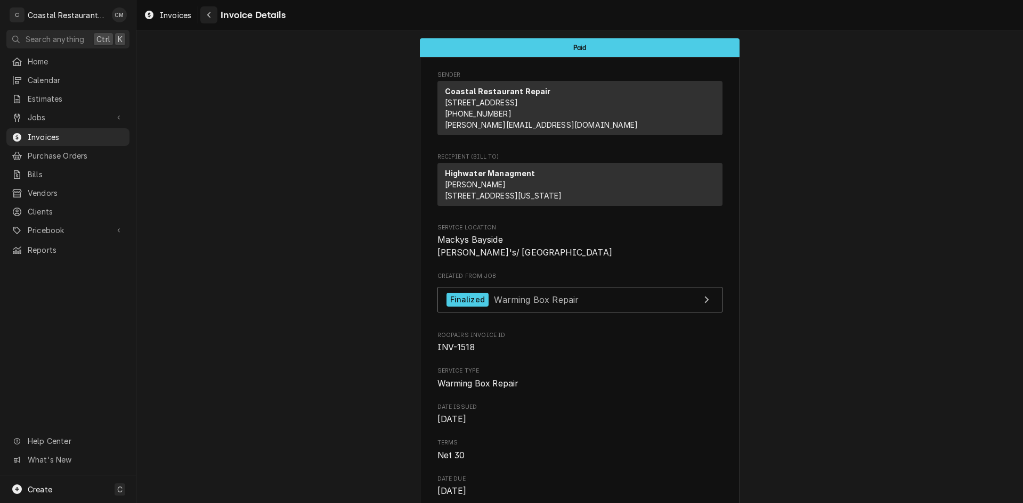
click at [211, 14] on icon "Navigate back" at bounding box center [209, 14] width 5 height 7
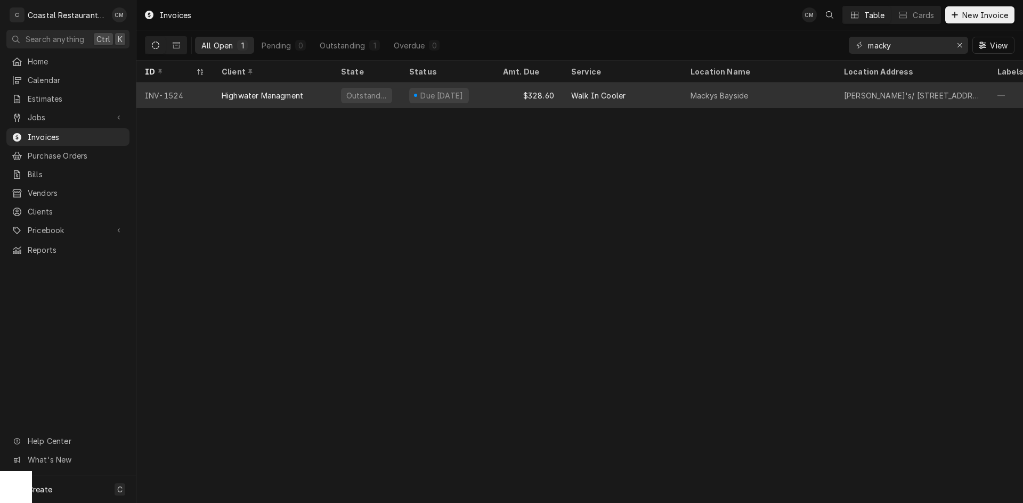
click at [675, 91] on div "Walk In Cooler" at bounding box center [622, 96] width 119 height 26
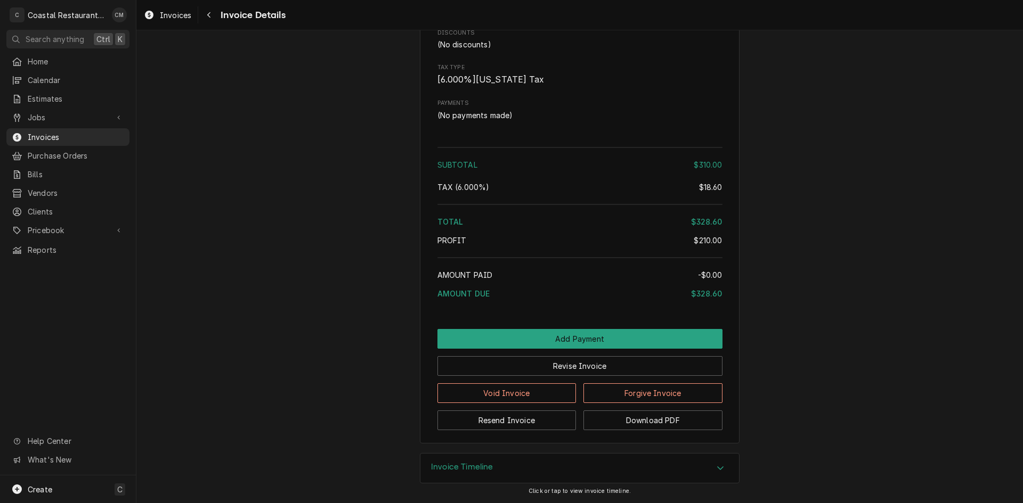
scroll to position [968, 0]
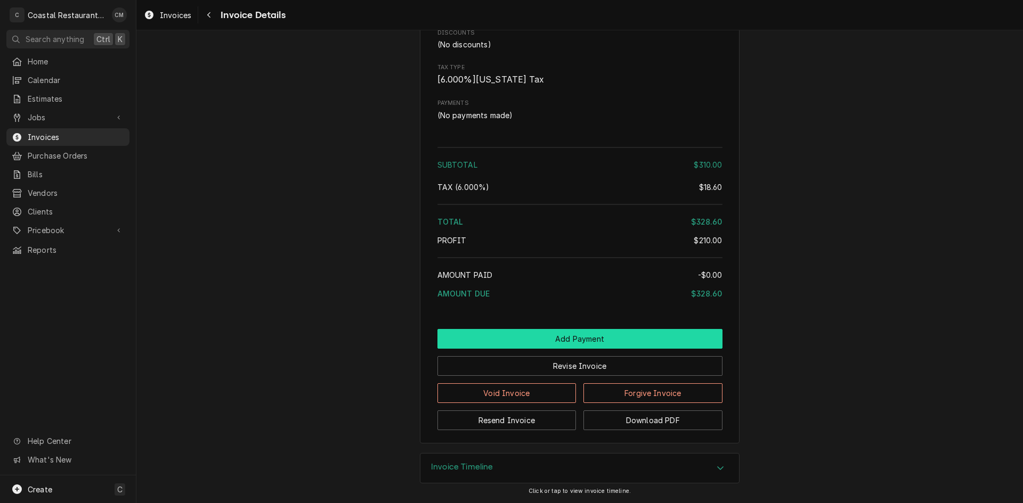
click at [616, 341] on button "Add Payment" at bounding box center [579, 339] width 285 height 20
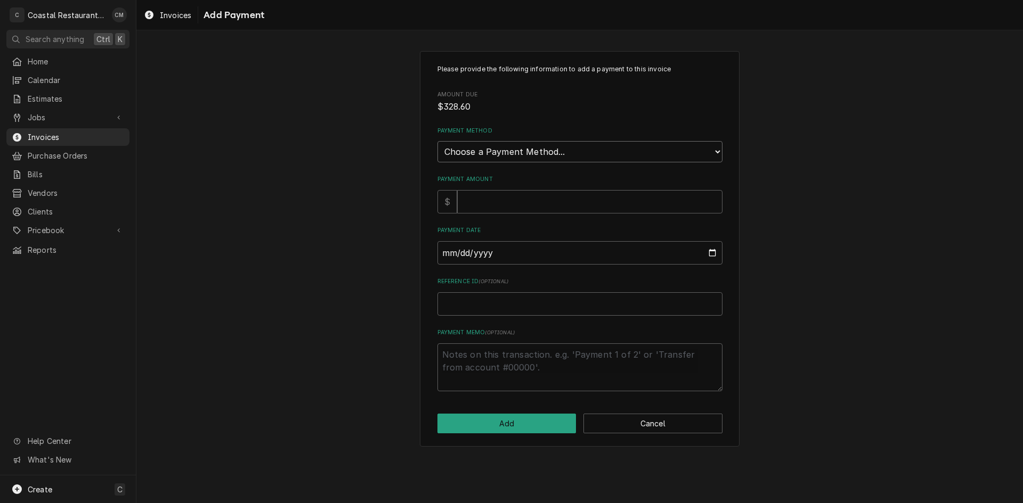
click at [570, 148] on select "Choose a Payment Method... Cash Check Credit/Debit Card ACH/eCheck Other" at bounding box center [579, 151] width 285 height 21
select select "2"
click at [437, 141] on select "Choose a Payment Method... Cash Check Credit/Debit Card ACH/eCheck Other" at bounding box center [579, 151] width 285 height 21
click at [526, 205] on input "Payment Amount" at bounding box center [589, 201] width 265 height 23
type textarea "x"
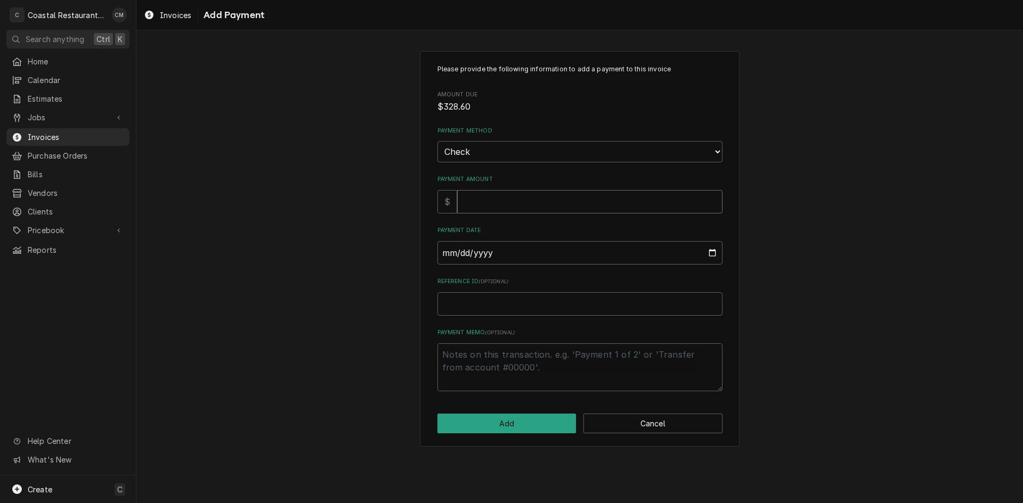
type input "3"
type textarea "x"
type input "32"
type textarea "x"
type input "328"
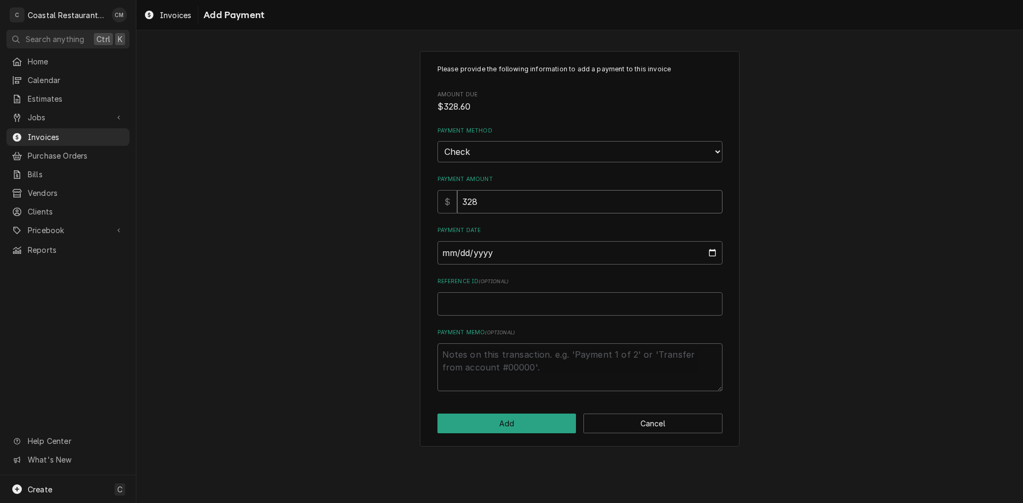
type textarea "x"
type input "328.6"
type input "0002-09-02"
type textarea "x"
type input "0020-09-02"
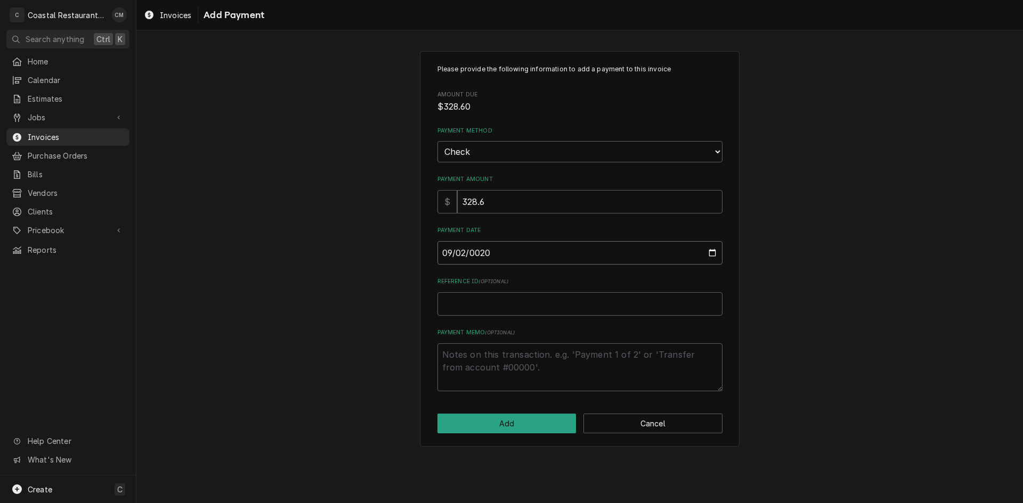
type textarea "x"
type input "0202-09-02"
type textarea "x"
type input "2025-09-02"
type textarea "x"
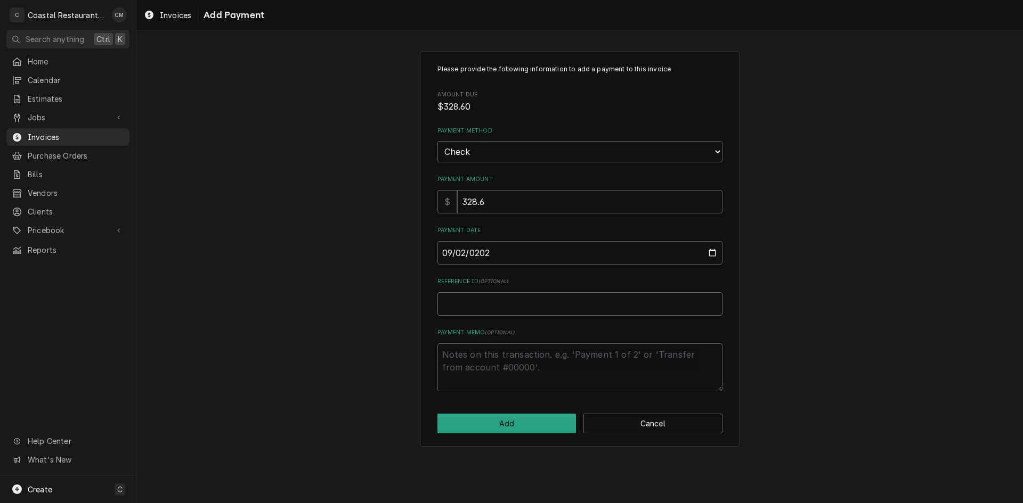
type input "1"
type textarea "x"
type input "14"
type textarea "x"
type input "144"
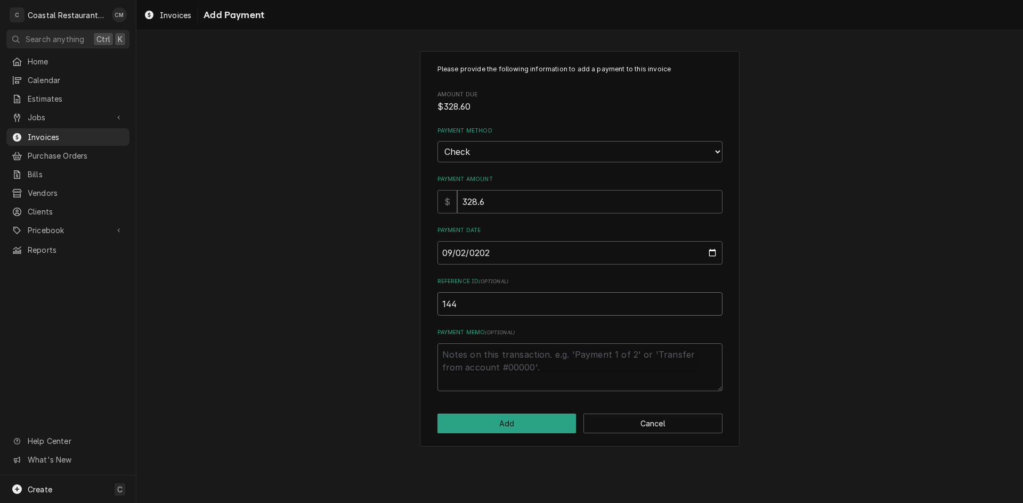
type textarea "x"
type input "1448"
click button "Add" at bounding box center [506, 424] width 139 height 20
type textarea "x"
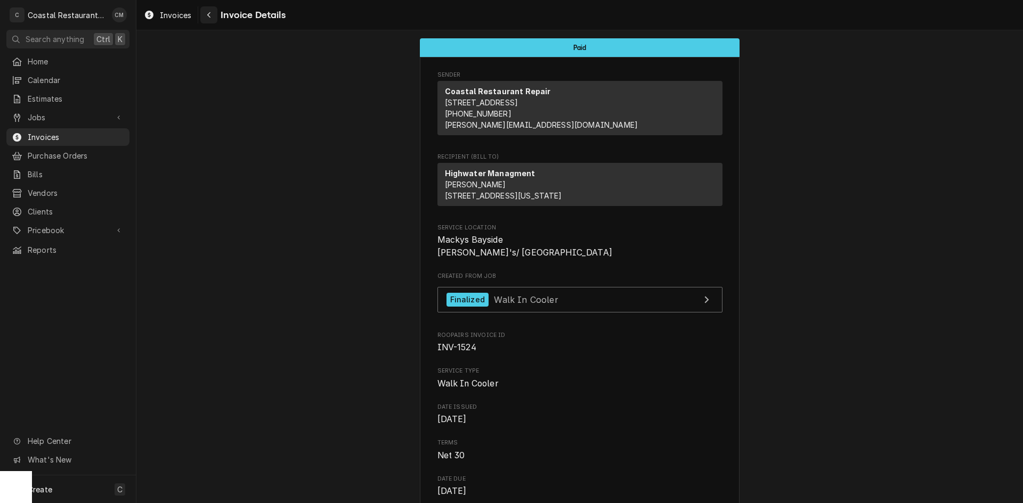
click at [206, 11] on div "Navigate back" at bounding box center [209, 15] width 11 height 11
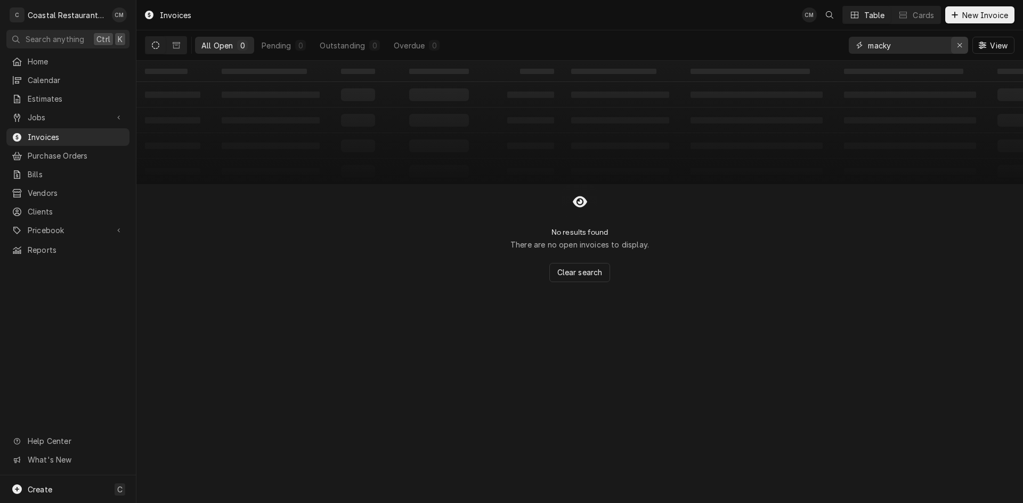
click at [955, 42] on div "Erase input" at bounding box center [959, 45] width 11 height 11
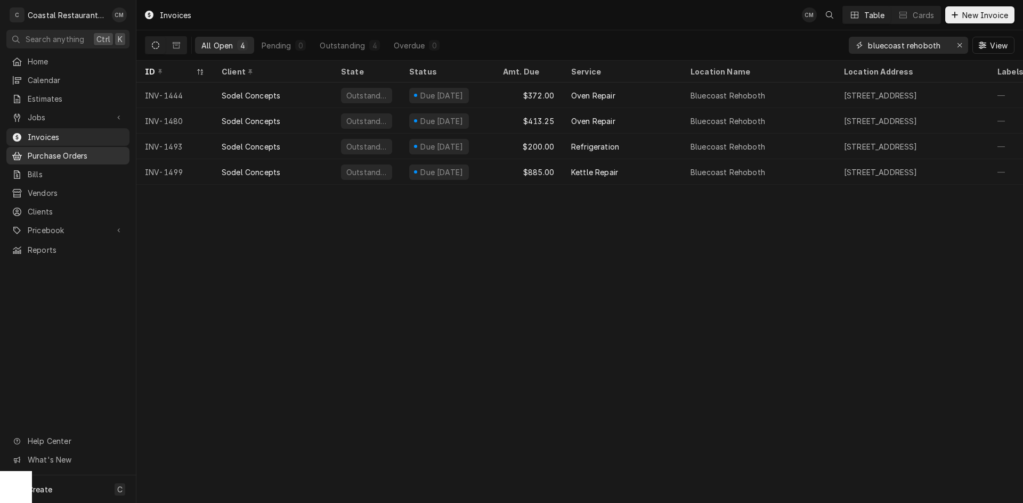
type input "bluecoast rehoboth"
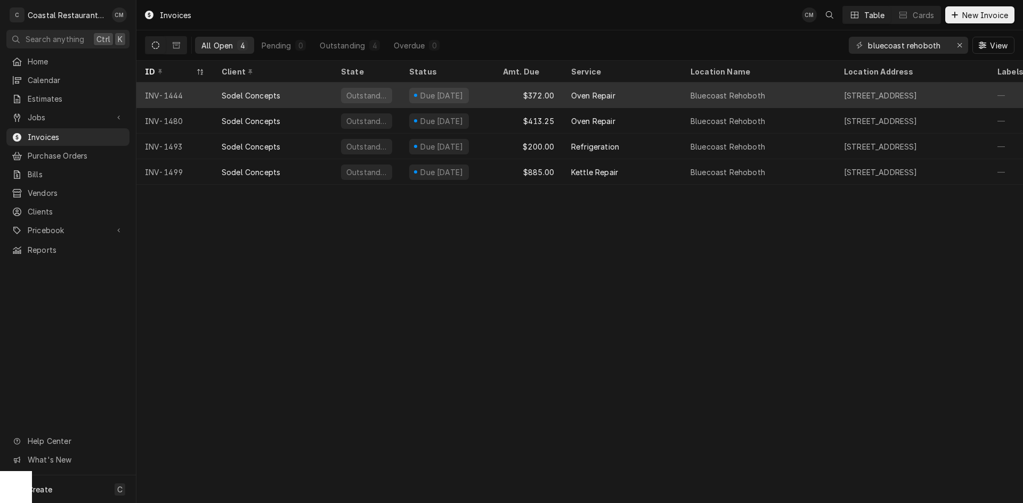
click at [499, 99] on div "$372.00" at bounding box center [528, 96] width 68 height 26
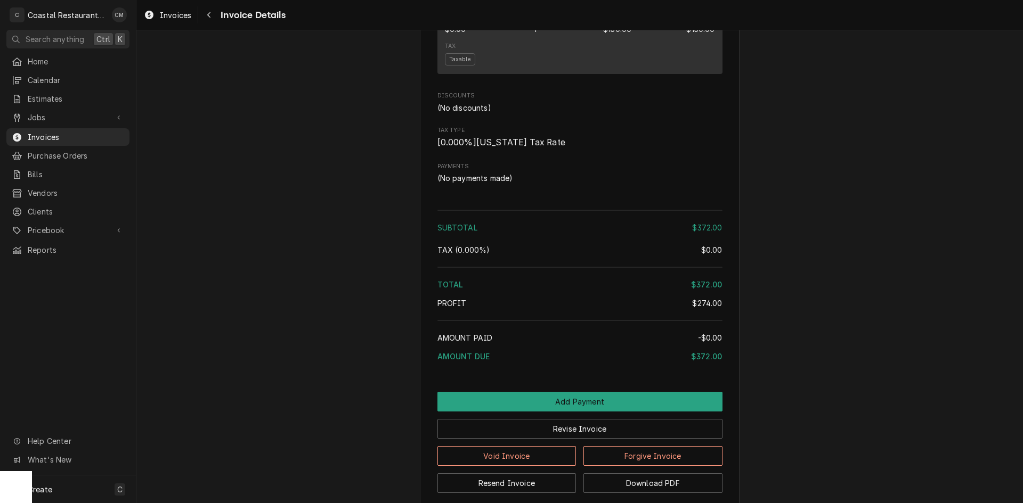
scroll to position [1135, 0]
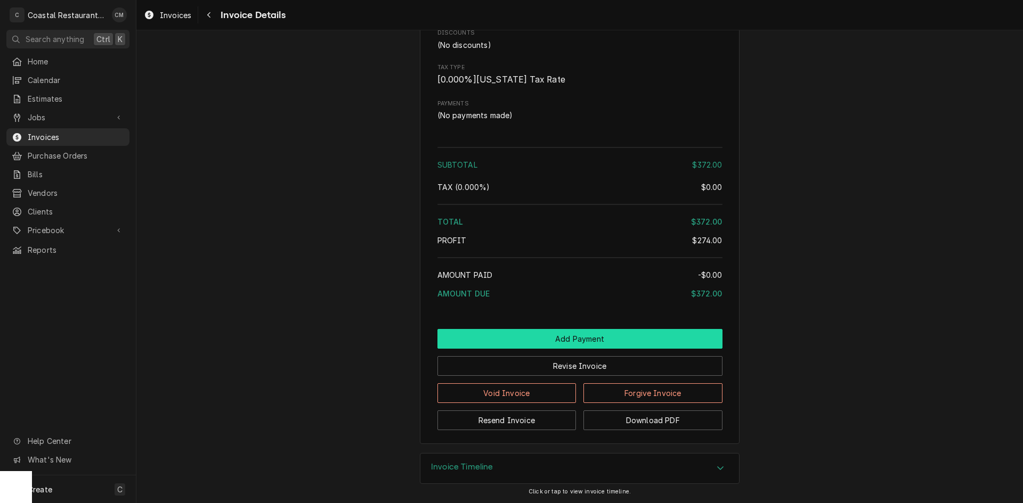
click at [518, 340] on button "Add Payment" at bounding box center [579, 339] width 285 height 20
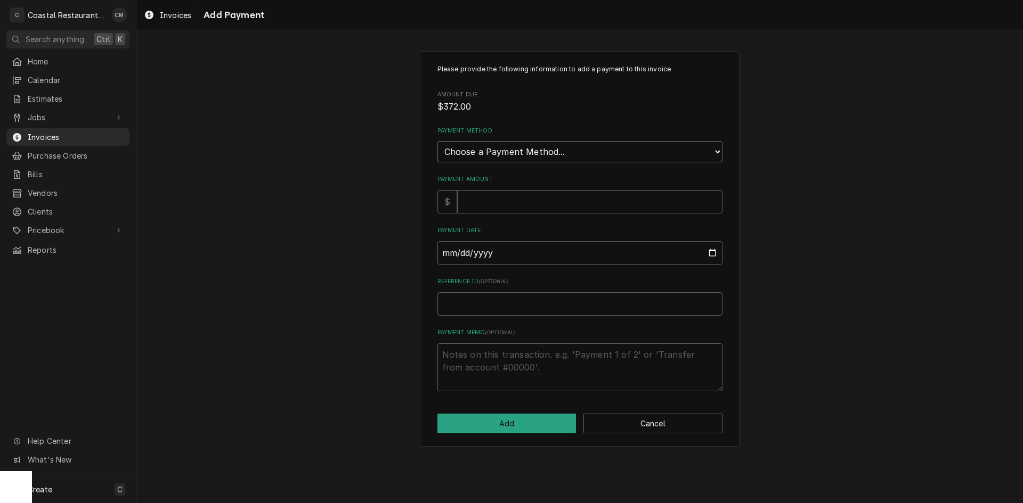
click at [509, 156] on select "Choose a Payment Method... Cash Check Credit/Debit Card ACH/eCheck Other" at bounding box center [579, 151] width 285 height 21
select select "2"
click at [437, 141] on select "Choose a Payment Method... Cash Check Credit/Debit Card ACH/eCheck Other" at bounding box center [579, 151] width 285 height 21
click at [514, 204] on input "Payment Amount" at bounding box center [589, 201] width 265 height 23
type textarea "x"
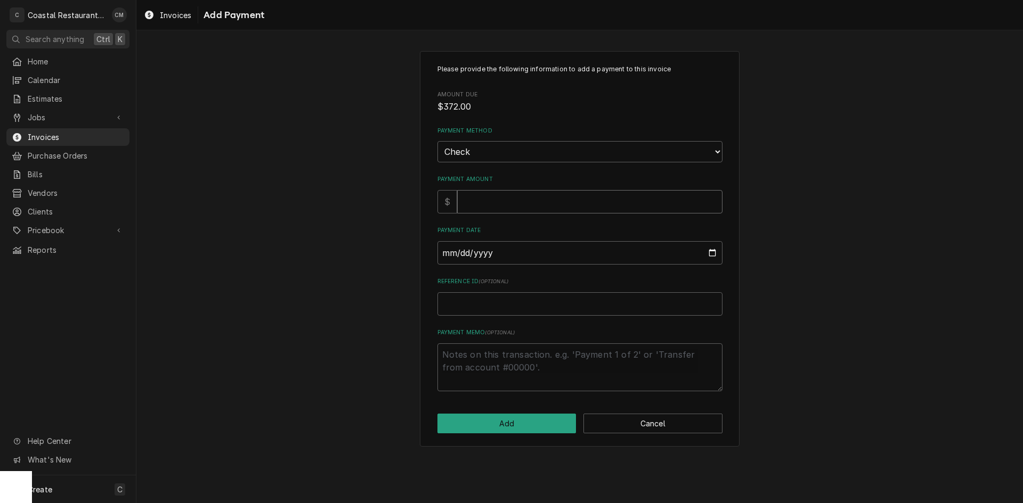
type input "3"
type textarea "x"
type input "37"
type textarea "x"
type input "372"
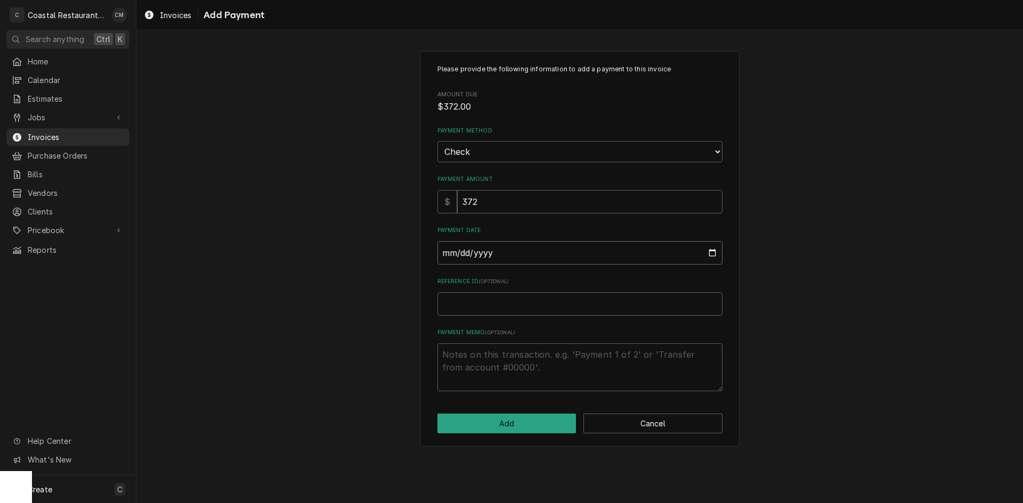
type input "0002-09-02"
type textarea "x"
type input "0020-09-02"
type textarea "x"
type input "0202-09-02"
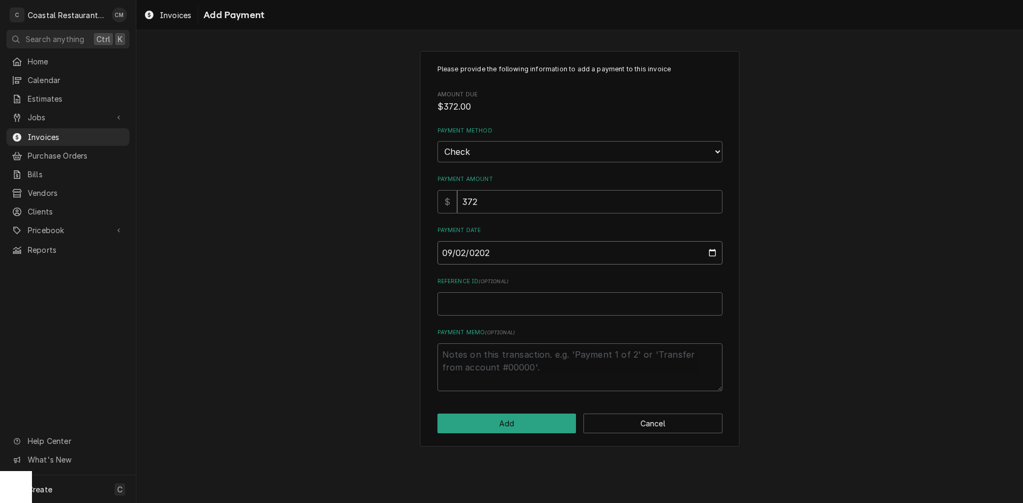
type textarea "x"
type input "[DATE]"
type textarea "x"
type input "3"
type textarea "x"
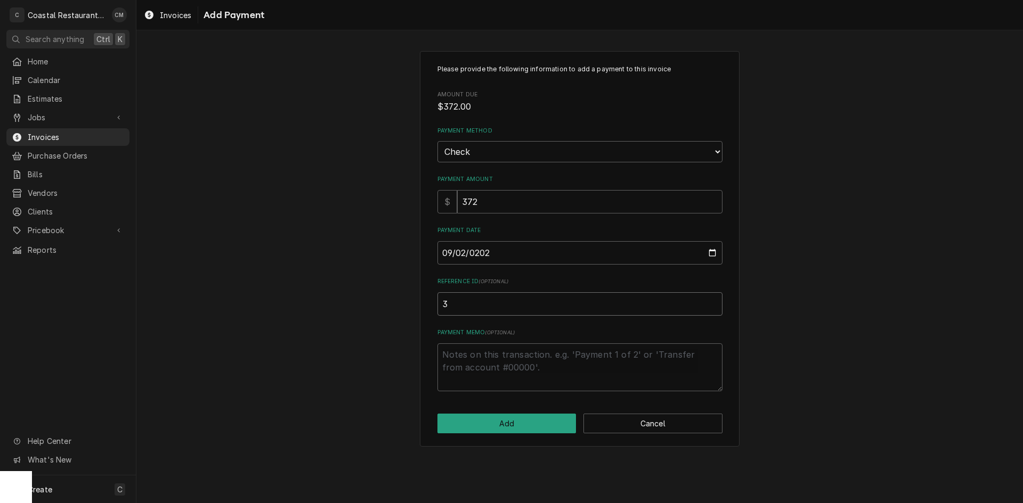
type input "32"
type textarea "x"
type input "323"
type textarea "x"
type input "3230"
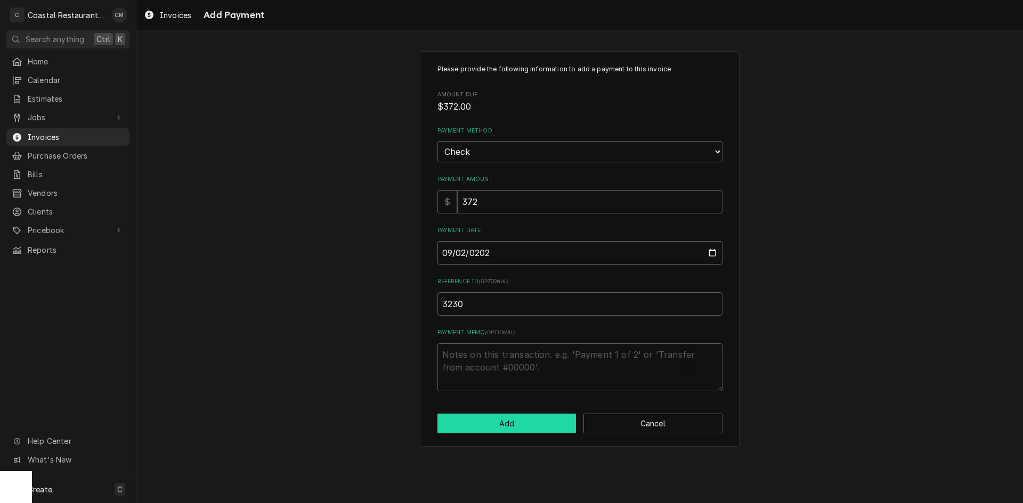
click button "Add" at bounding box center [506, 424] width 139 height 20
type textarea "x"
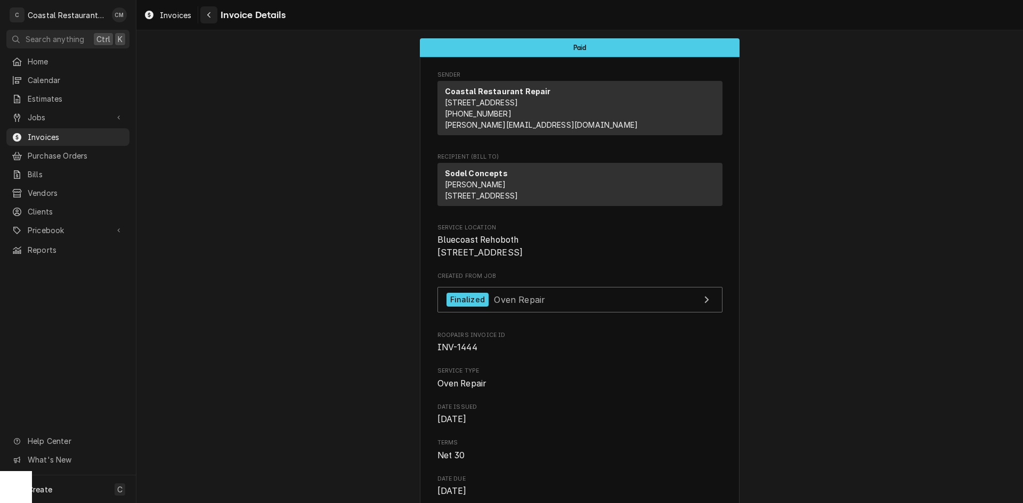
click at [209, 18] on icon "Navigate back" at bounding box center [209, 14] width 5 height 7
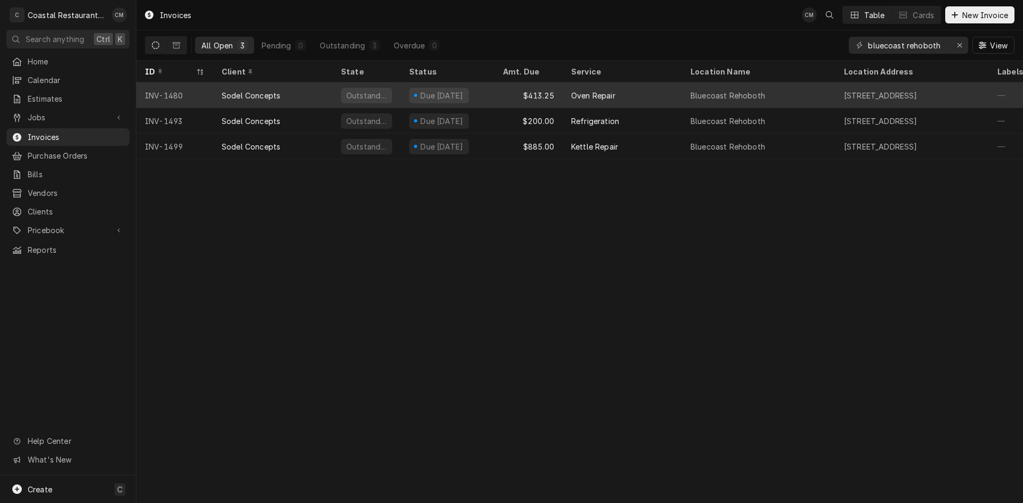
click at [620, 100] on div "Oven Repair" at bounding box center [622, 96] width 119 height 26
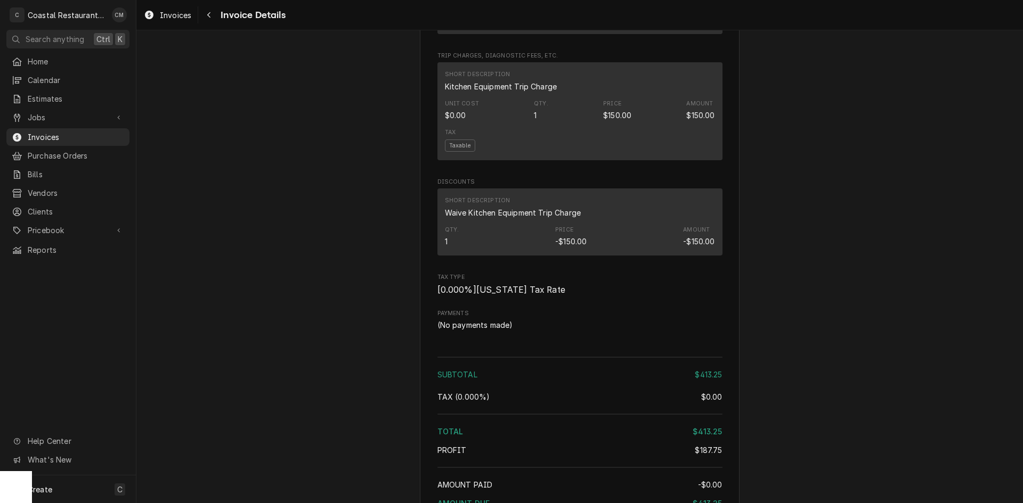
scroll to position [1119, 0]
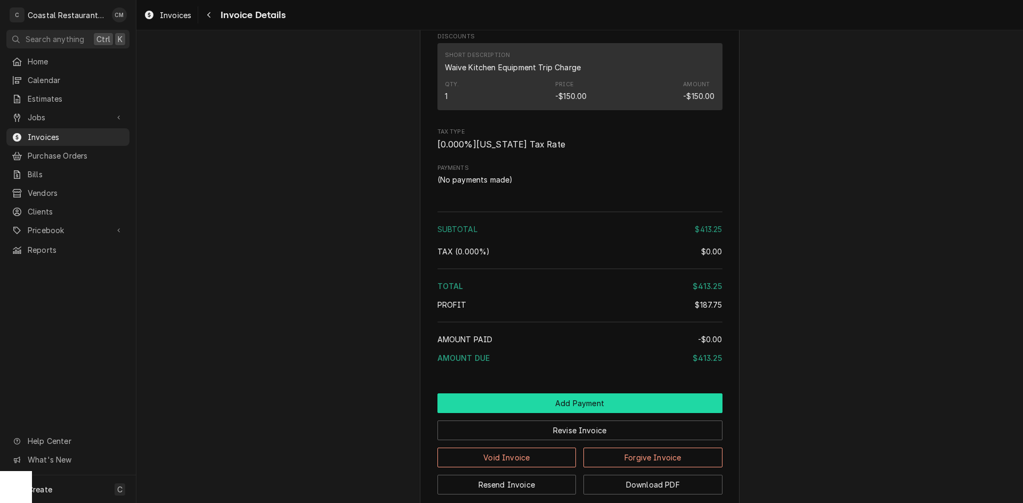
click at [544, 413] on button "Add Payment" at bounding box center [579, 404] width 285 height 20
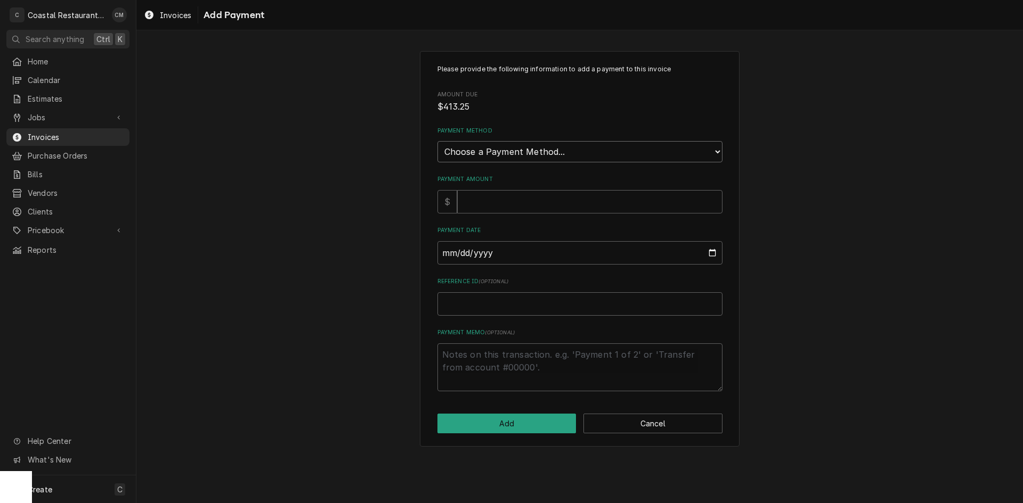
click at [538, 156] on select "Choose a Payment Method... Cash Check Credit/Debit Card ACH/eCheck Other" at bounding box center [579, 151] width 285 height 21
select select "2"
click at [437, 141] on select "Choose a Payment Method... Cash Check Credit/Debit Card ACH/eCheck Other" at bounding box center [579, 151] width 285 height 21
click at [481, 208] on input "Payment Amount" at bounding box center [589, 201] width 265 height 23
type textarea "x"
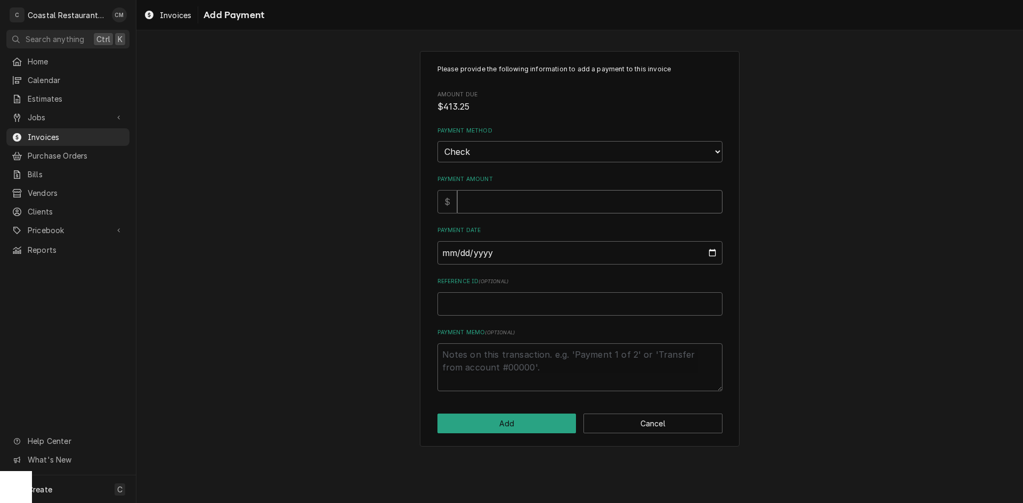
type input "4"
type textarea "x"
type input "41"
type textarea "x"
type input "413"
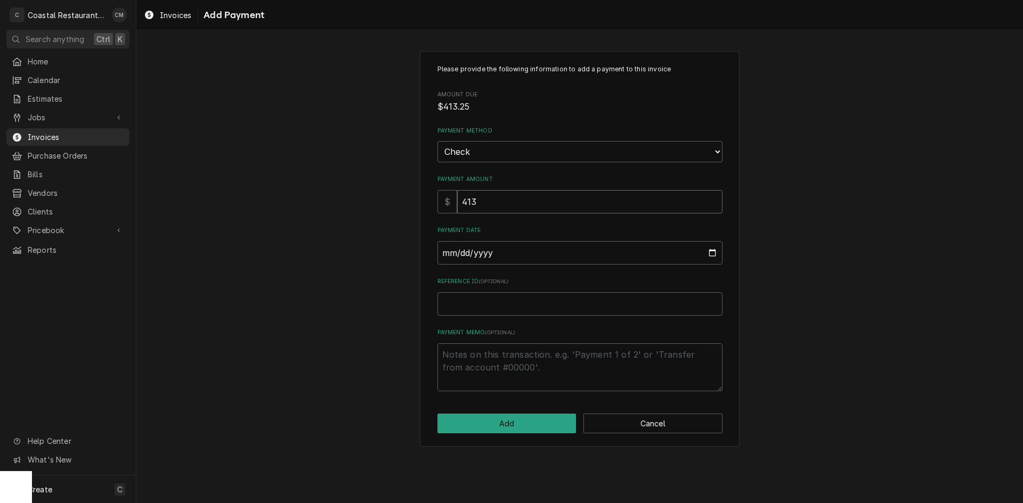
type textarea "x"
type input "413.2"
type textarea "x"
type input "413.25"
type input "0002-09-02"
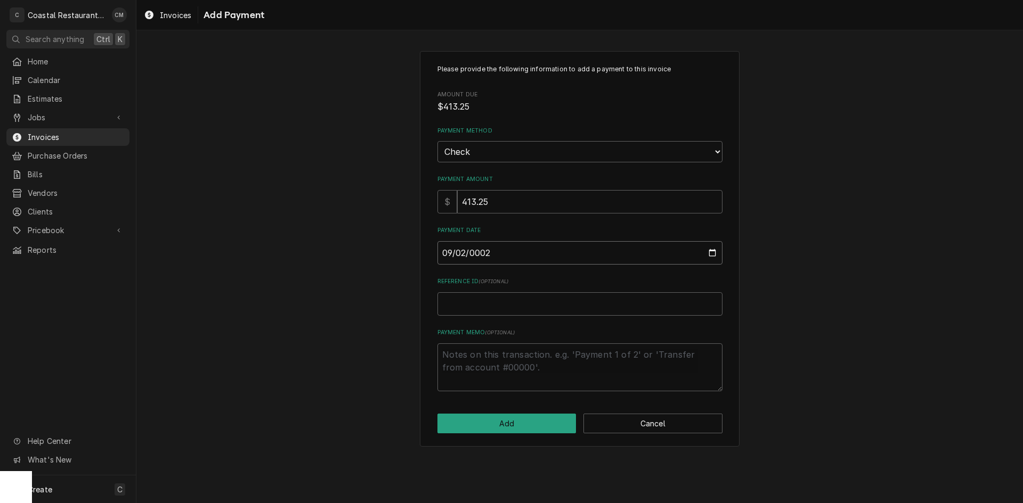
type textarea "x"
type input "0020-09-02"
type textarea "x"
type input "0202-09-02"
type textarea "x"
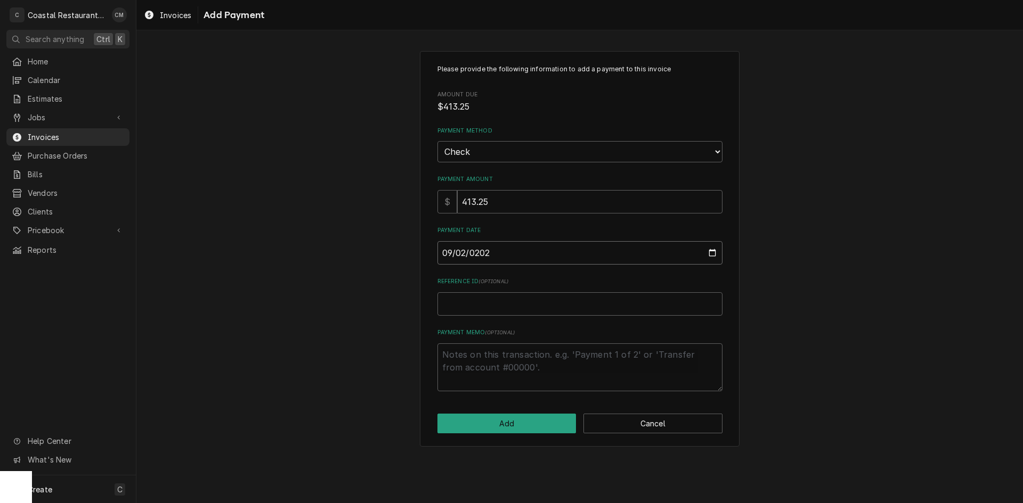
type input "[DATE]"
type textarea "x"
type input "3"
type textarea "x"
type input "32"
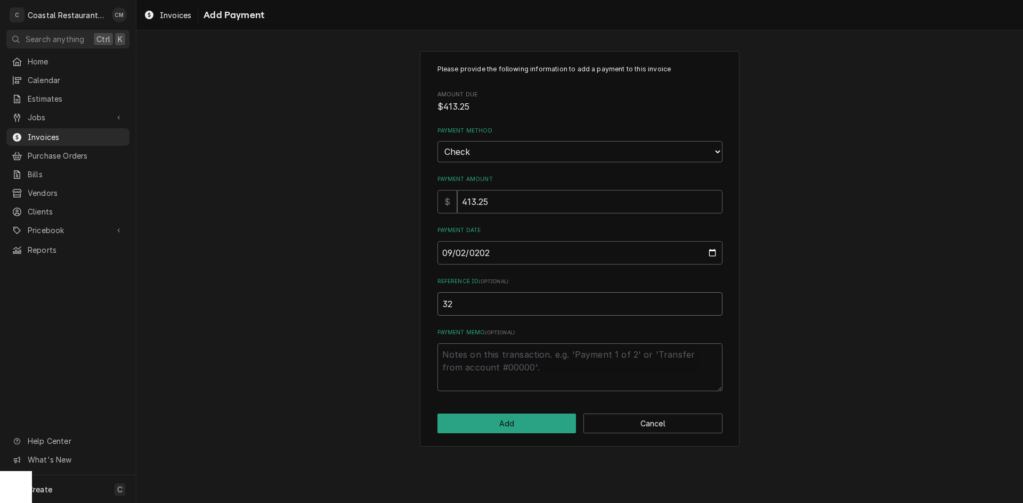
type textarea "x"
type input "323"
type textarea "x"
type input "3230"
click button "Add" at bounding box center [506, 424] width 139 height 20
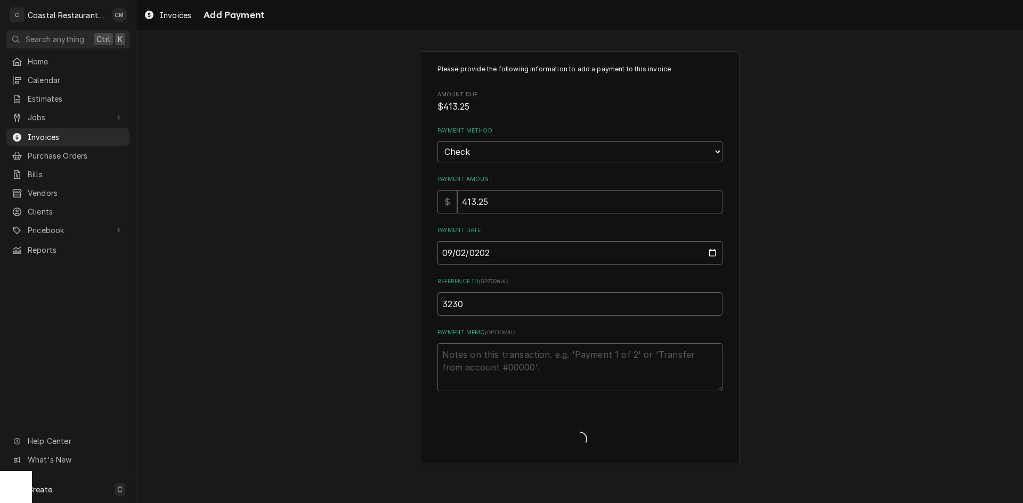
type textarea "x"
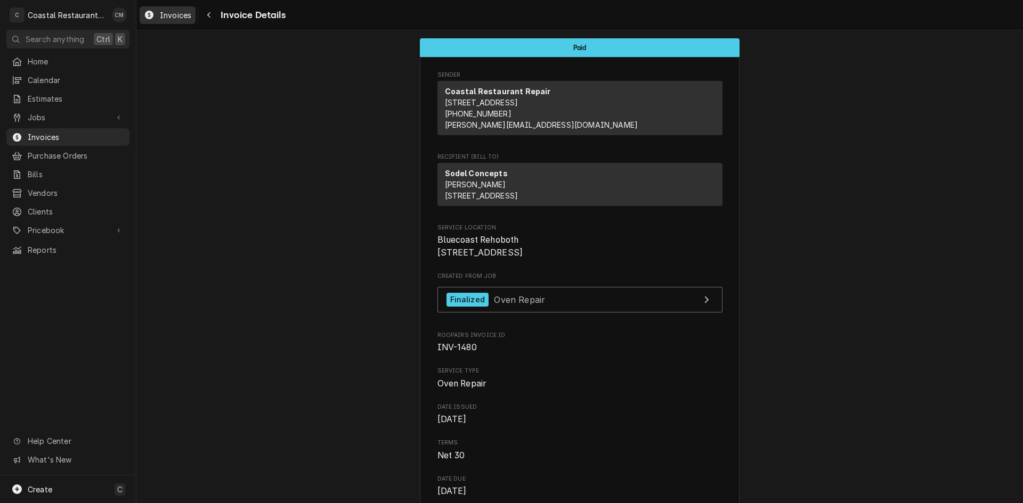
click at [194, 15] on link "Invoices" at bounding box center [168, 15] width 56 height 18
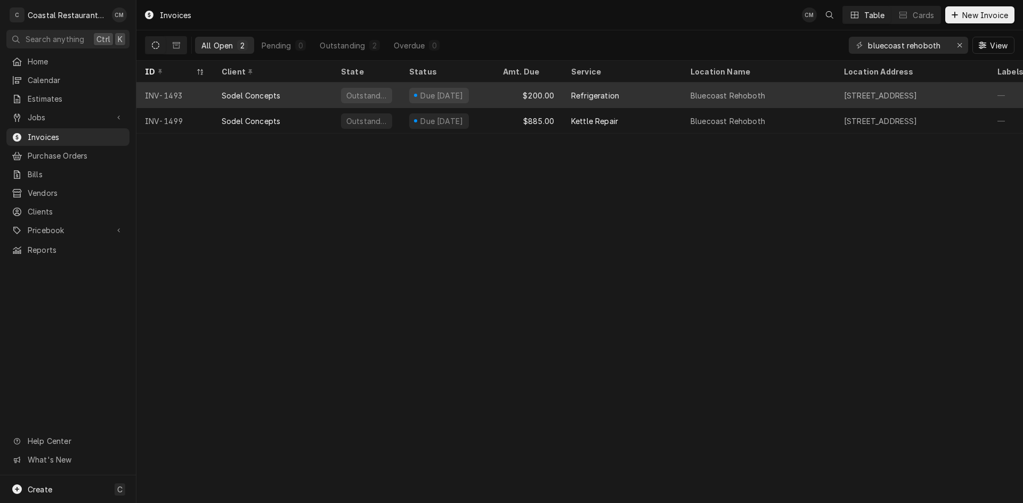
click at [639, 95] on div "Refrigeration" at bounding box center [622, 96] width 119 height 26
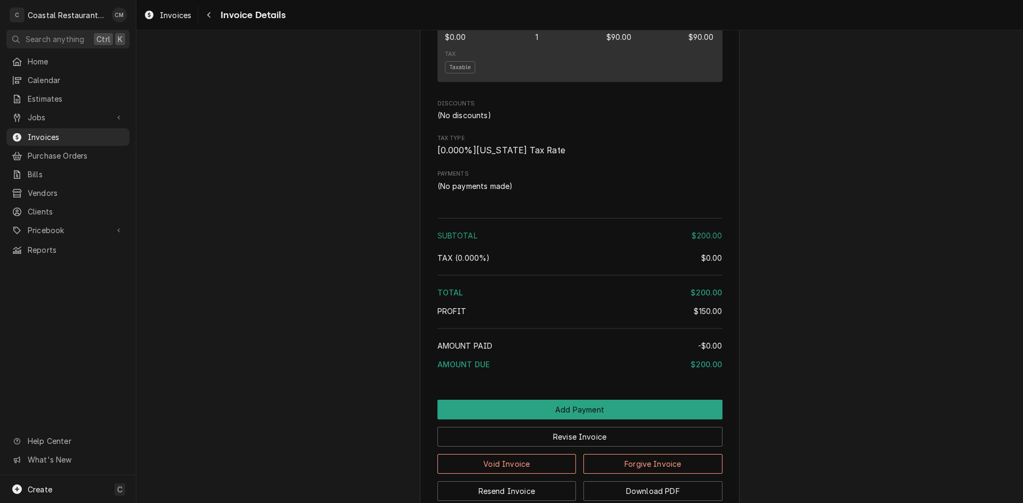
scroll to position [1012, 0]
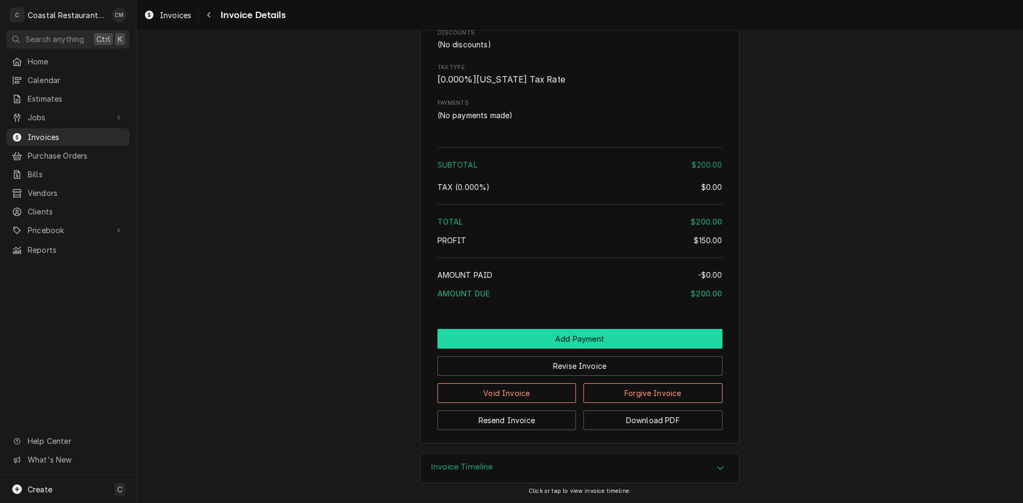
click at [537, 349] on button "Add Payment" at bounding box center [579, 339] width 285 height 20
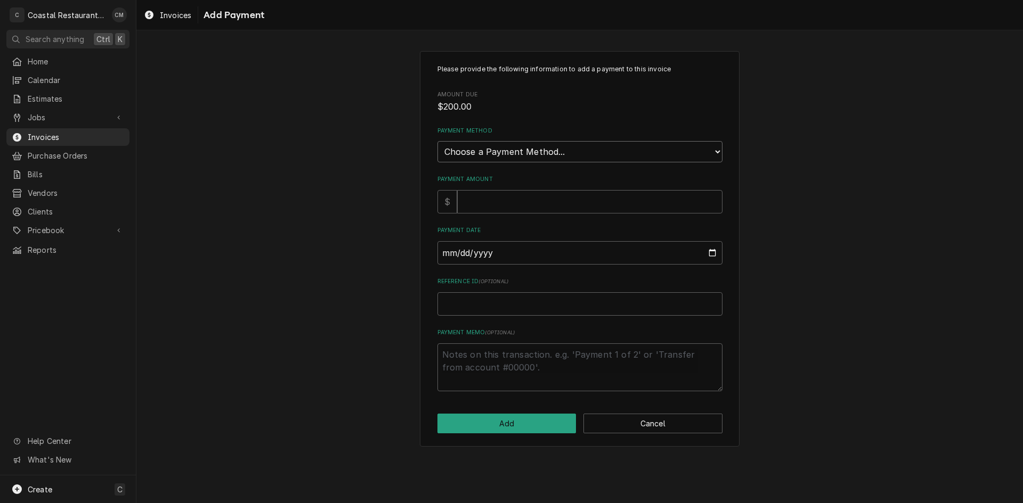
click at [540, 158] on select "Choose a Payment Method... Cash Check Credit/Debit Card ACH/eCheck Other" at bounding box center [579, 151] width 285 height 21
select select "2"
click at [437, 141] on select "Choose a Payment Method... Cash Check Credit/Debit Card ACH/eCheck Other" at bounding box center [579, 151] width 285 height 21
click at [522, 208] on input "Payment Amount" at bounding box center [589, 201] width 265 height 23
type textarea "x"
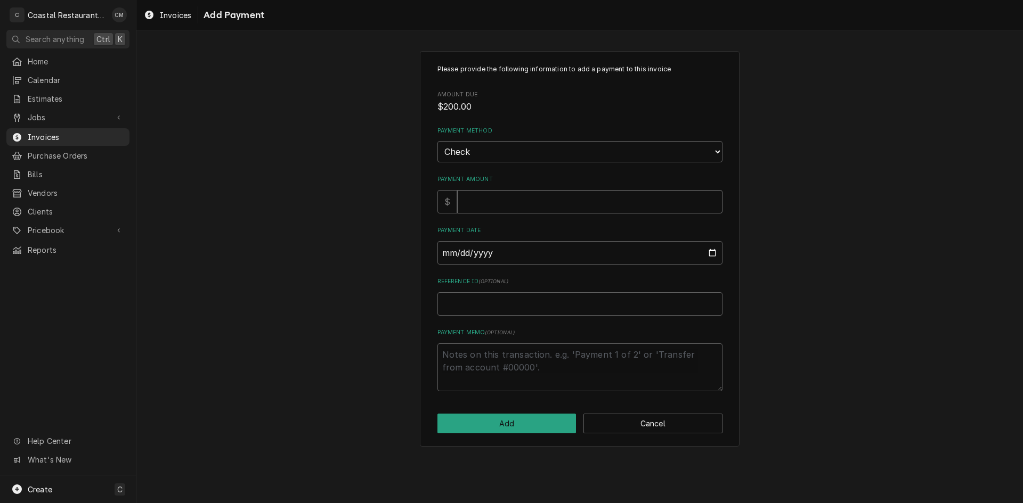
type input "2"
type textarea "x"
type input "20"
type textarea "x"
type input "200"
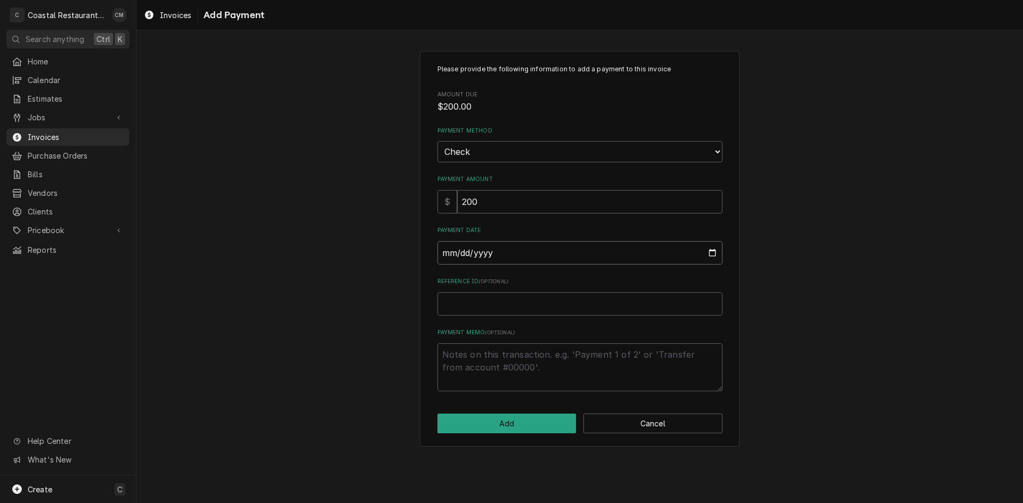
type input "0002-09-02"
type textarea "x"
type input "0020-09-02"
type textarea "x"
type input "0202-09-02"
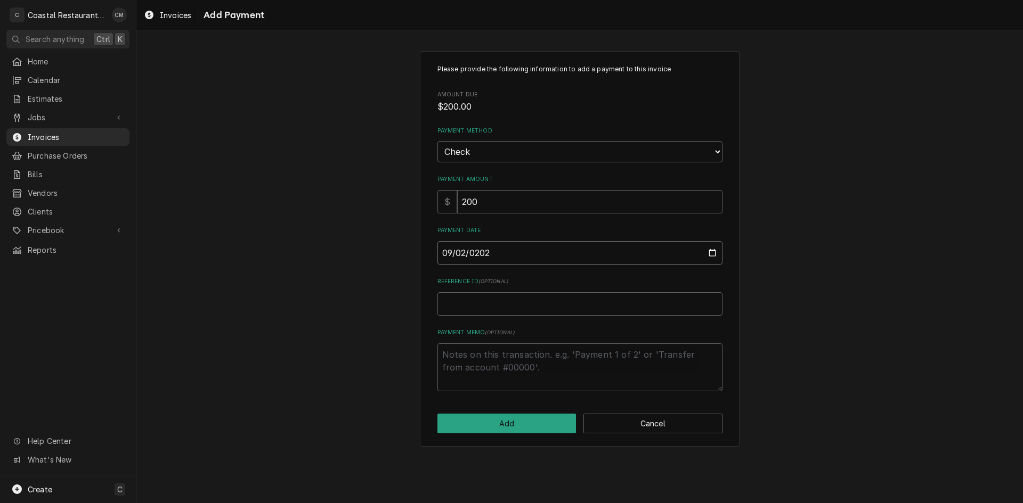
type textarea "x"
type input "2025-09-02"
type textarea "x"
type input "3"
type textarea "x"
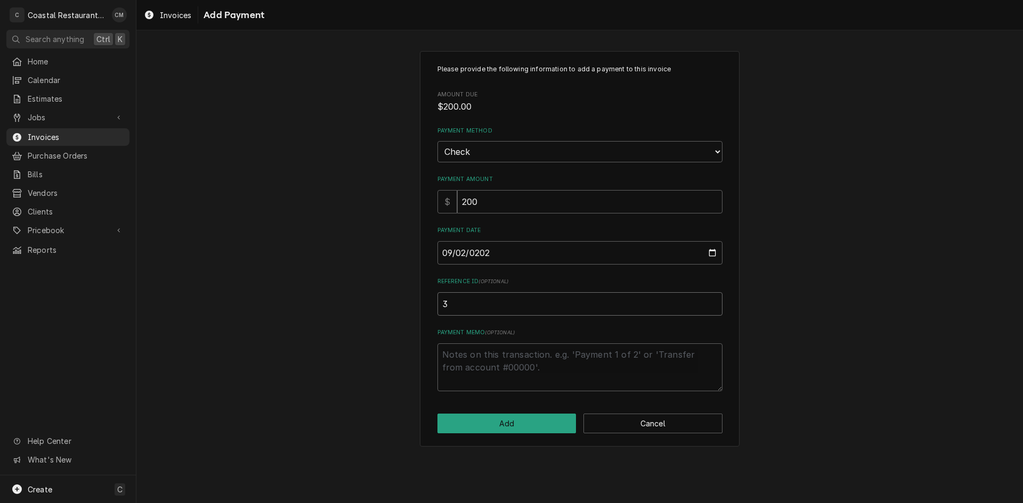
type input "32"
type textarea "x"
type input "323"
type textarea "x"
type input "3230"
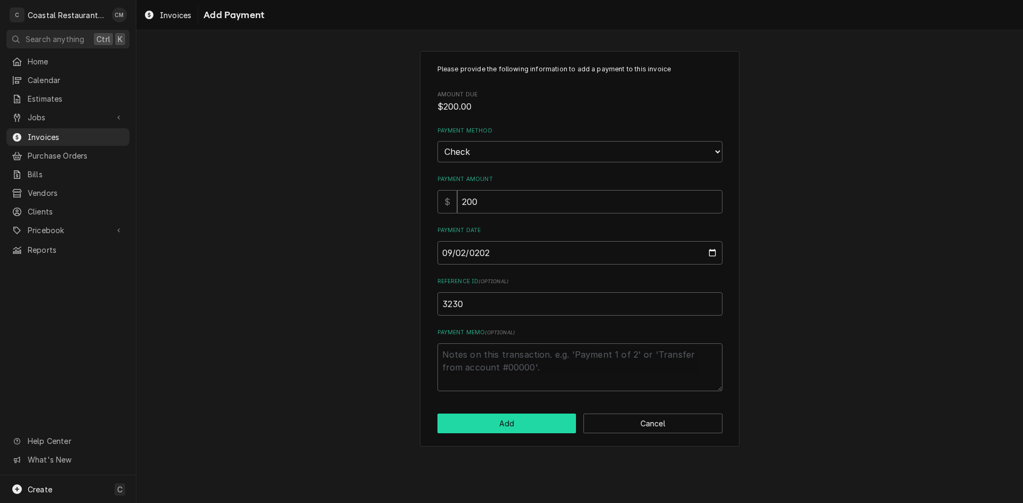
click button "Add" at bounding box center [506, 424] width 139 height 20
type textarea "x"
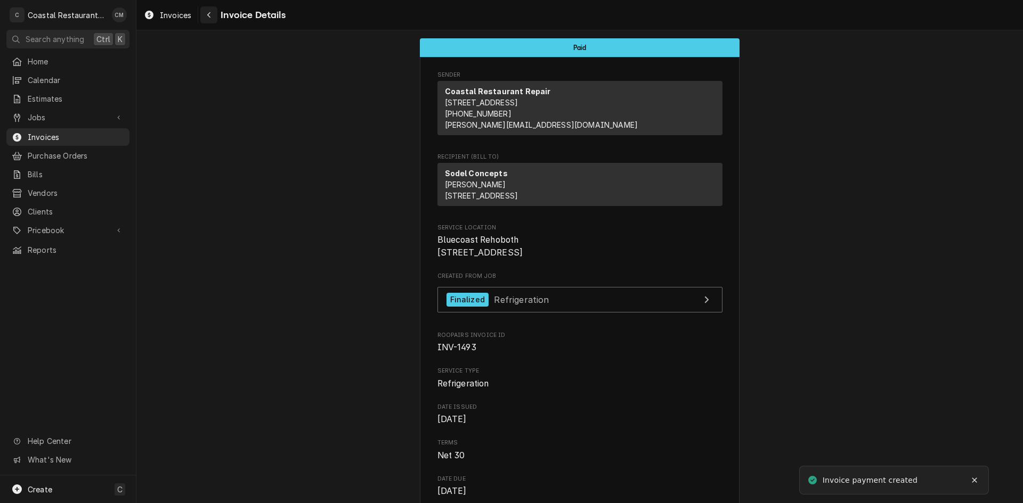
click at [210, 16] on icon "Navigate back" at bounding box center [209, 14] width 5 height 7
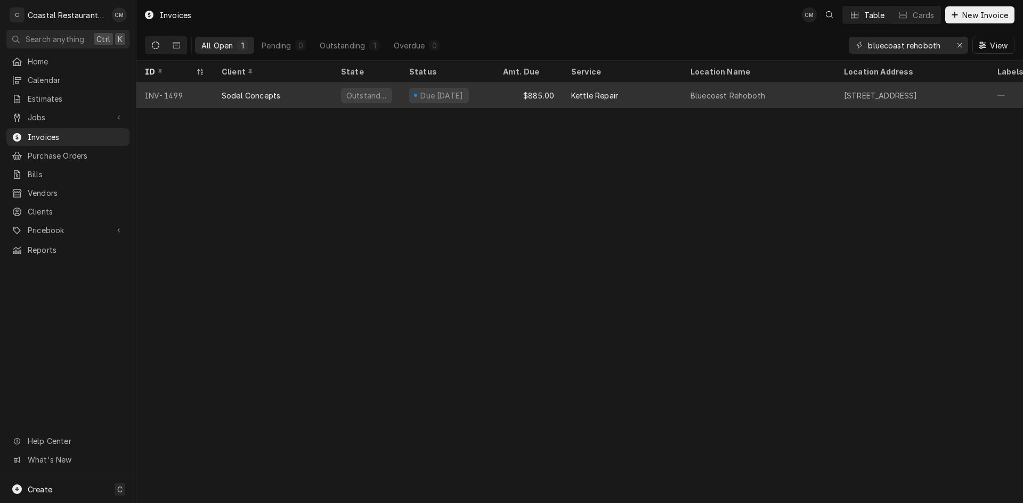
click at [505, 90] on div "$885.00" at bounding box center [528, 96] width 68 height 26
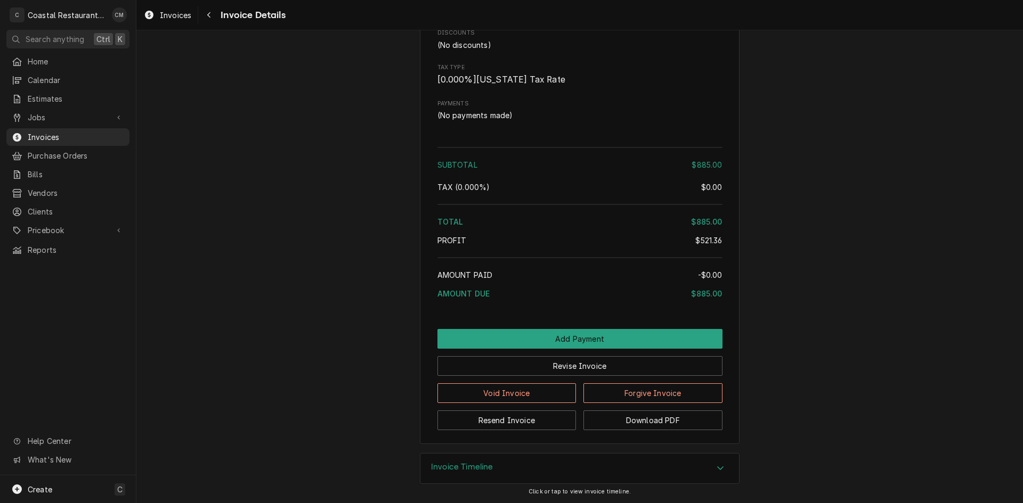
scroll to position [1191, 0]
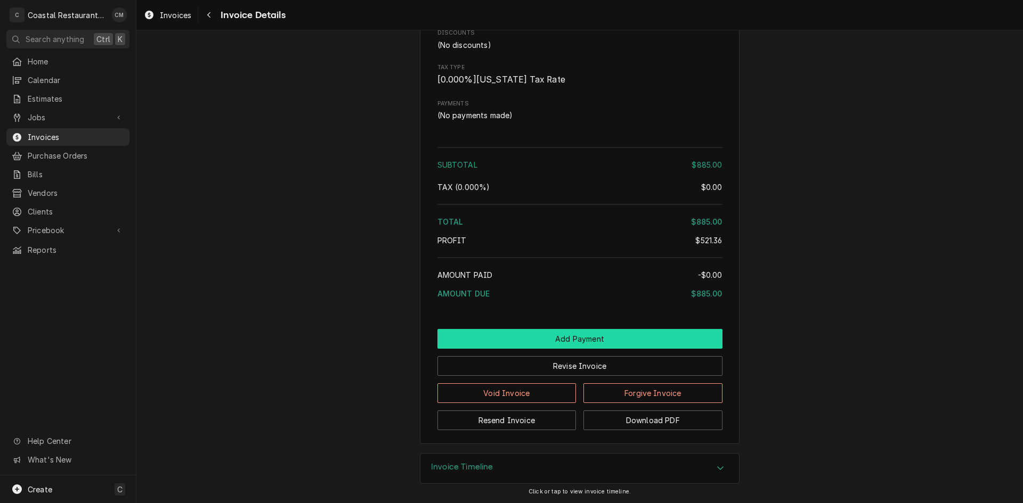
click at [529, 339] on button "Add Payment" at bounding box center [579, 339] width 285 height 20
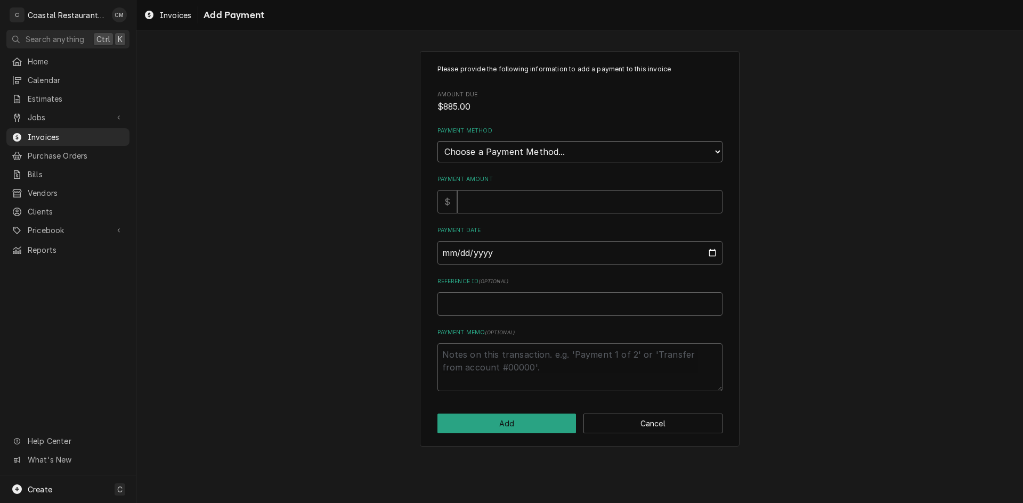
drag, startPoint x: 497, startPoint y: 154, endPoint x: 496, endPoint y: 161, distance: 6.9
click at [497, 154] on select "Choose a Payment Method... Cash Check Credit/Debit Card ACH/eCheck Other" at bounding box center [579, 151] width 285 height 21
select select "2"
click at [437, 141] on select "Choose a Payment Method... Cash Check Credit/Debit Card ACH/eCheck Other" at bounding box center [579, 151] width 285 height 21
click at [493, 199] on input "Payment Amount" at bounding box center [589, 201] width 265 height 23
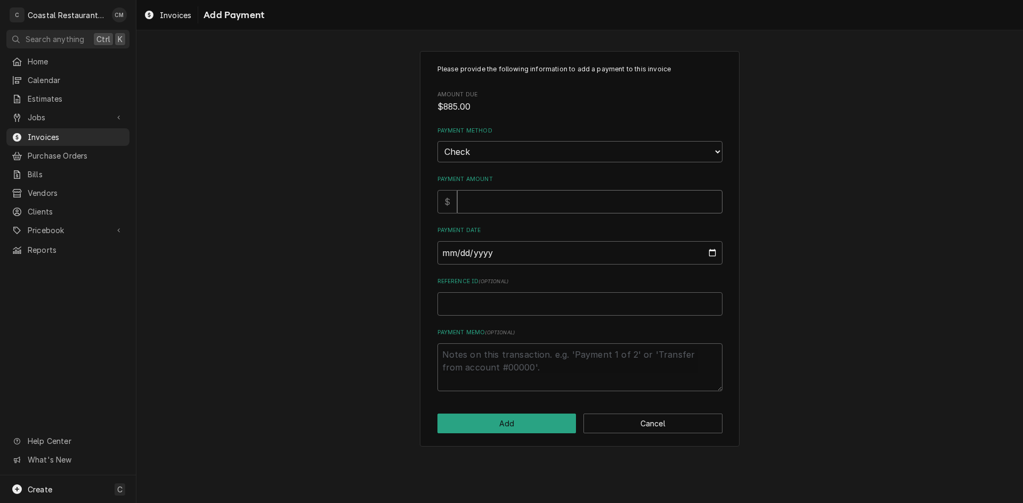
type textarea "x"
type input "8"
type textarea "x"
type input "88"
type textarea "x"
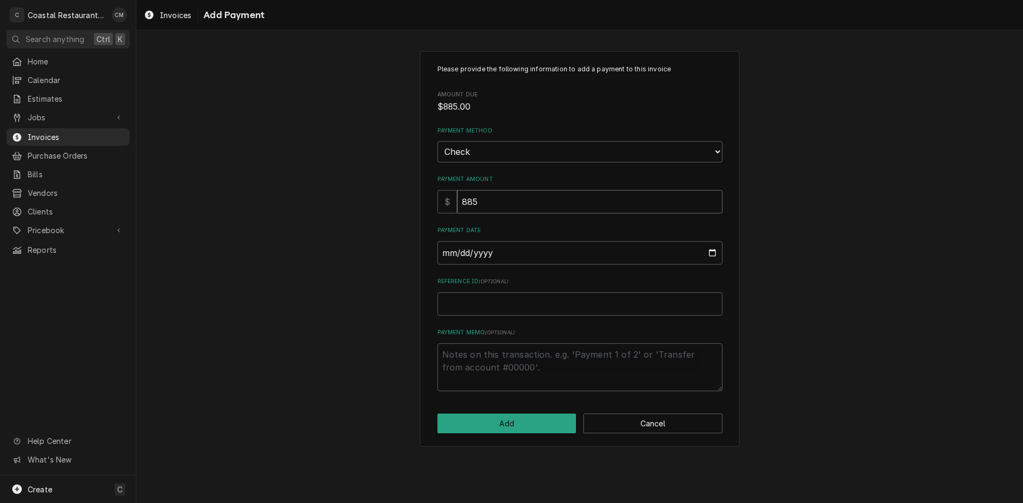
type input "885"
type input "0002-09-02"
type textarea "x"
type input "0020-09-02"
type textarea "x"
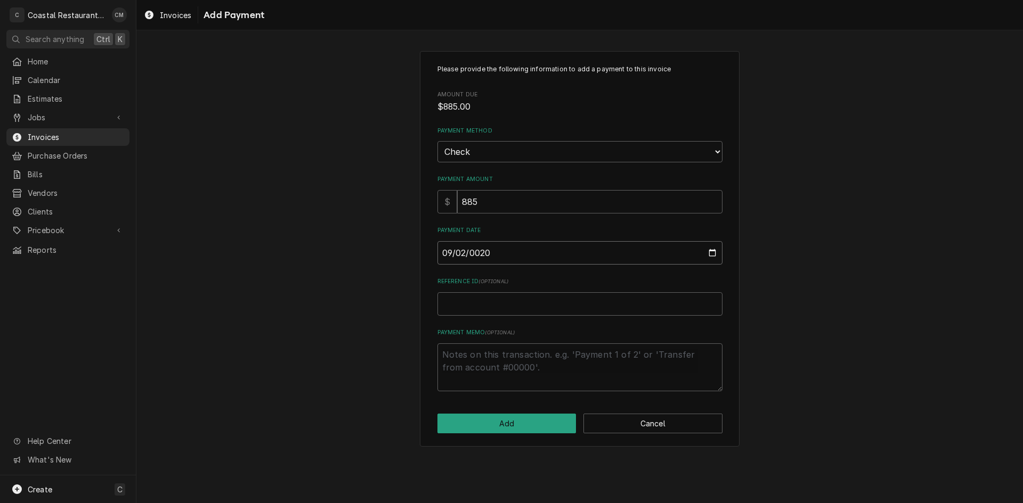
type input "0202-09-02"
type textarea "x"
type input "2025-09-02"
type textarea "x"
type input "3"
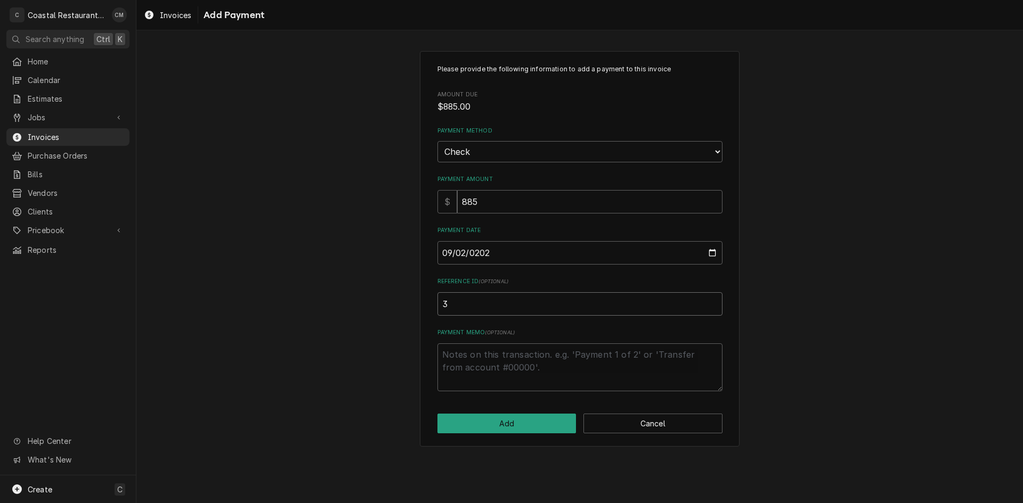
type textarea "x"
type input "32"
type textarea "x"
type input "323"
type textarea "x"
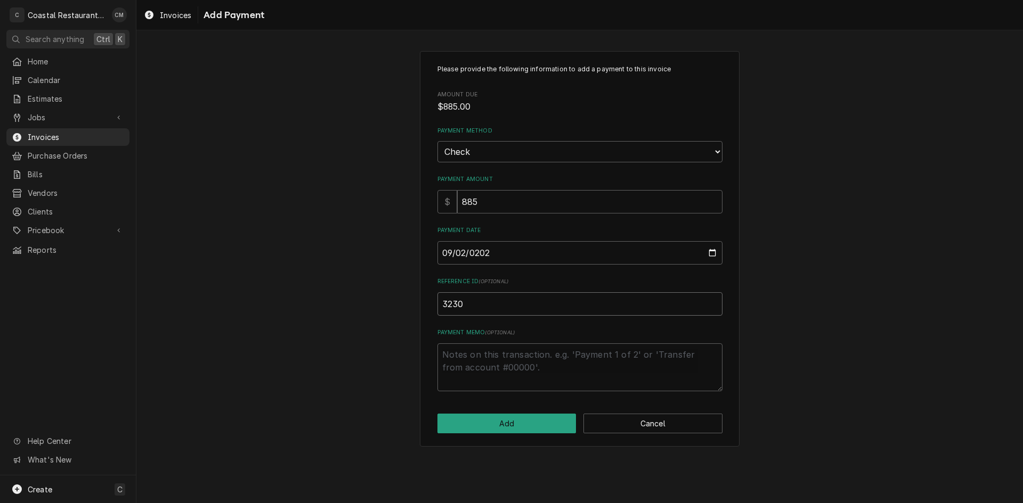
type input "3230"
click button "Add" at bounding box center [506, 424] width 139 height 20
type textarea "x"
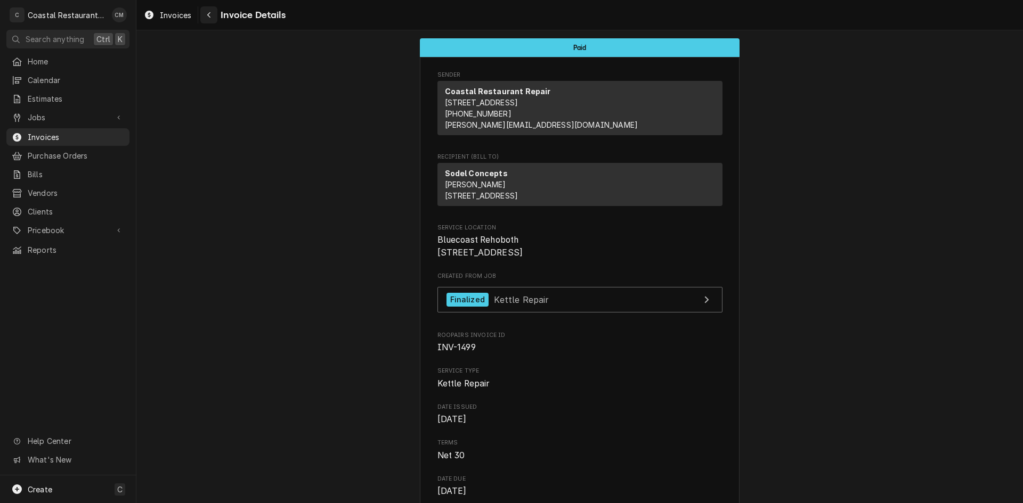
click at [215, 16] on button "Navigate back" at bounding box center [208, 14] width 17 height 17
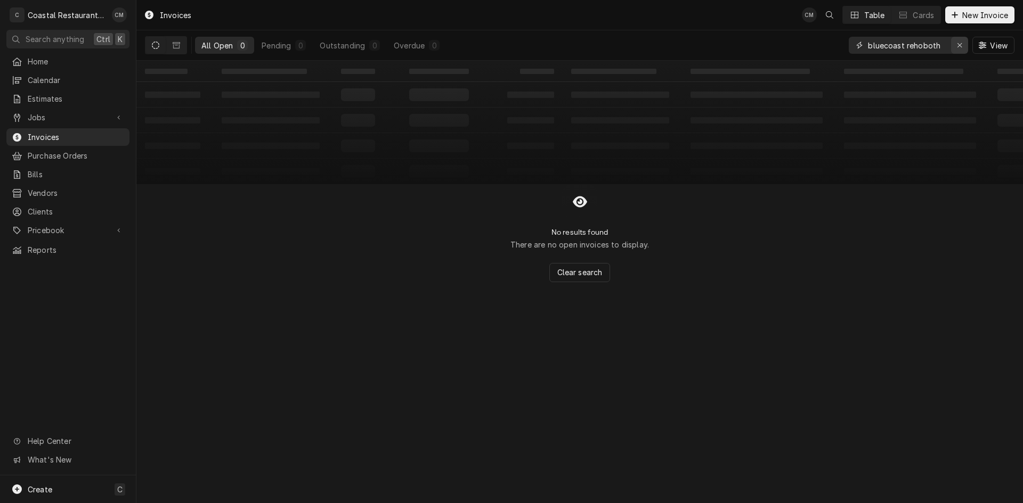
click at [955, 44] on div "Erase input" at bounding box center [959, 45] width 11 height 11
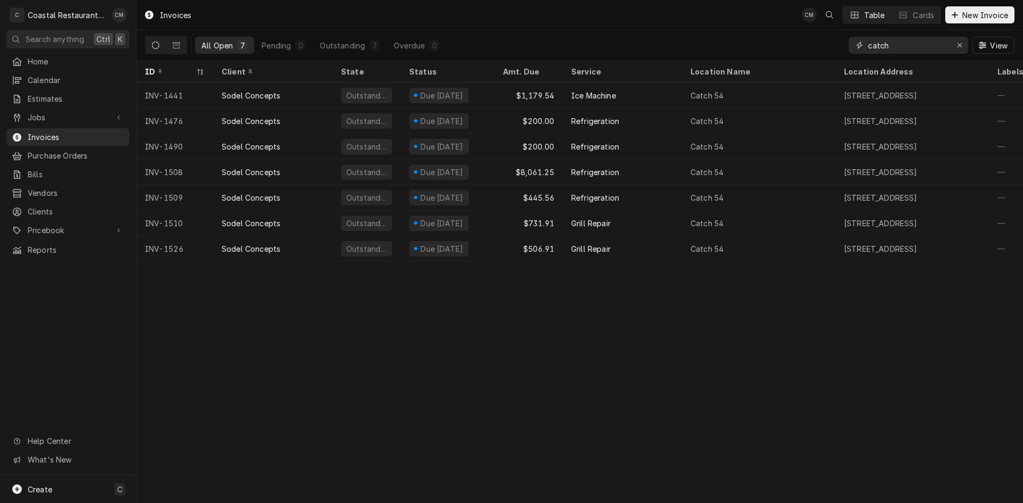
type input "catch"
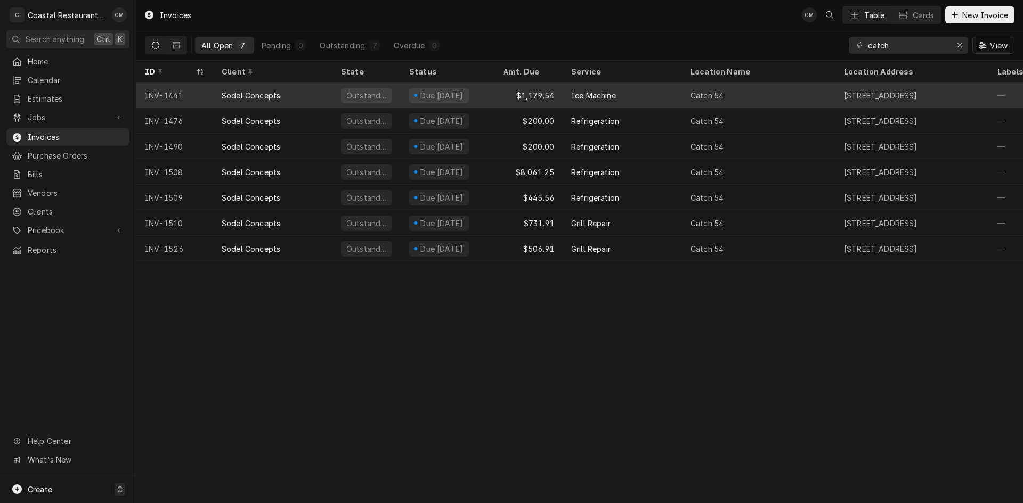
click at [318, 95] on div "Sodel Concepts" at bounding box center [272, 96] width 119 height 26
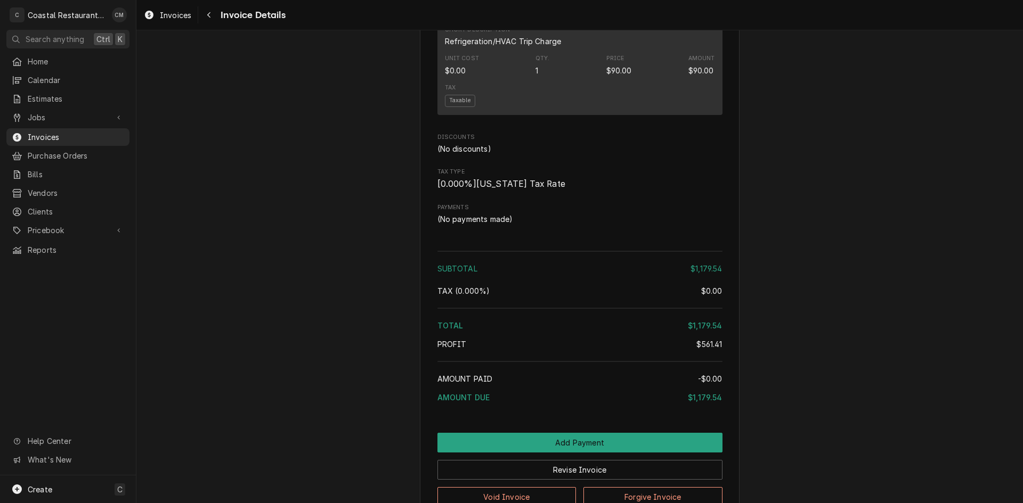
scroll to position [1471, 0]
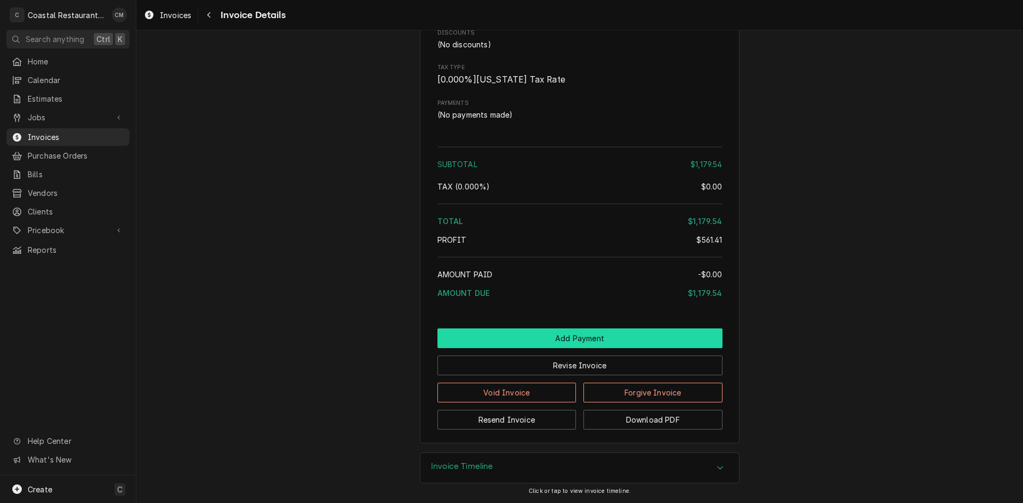
click at [556, 336] on button "Add Payment" at bounding box center [579, 339] width 285 height 20
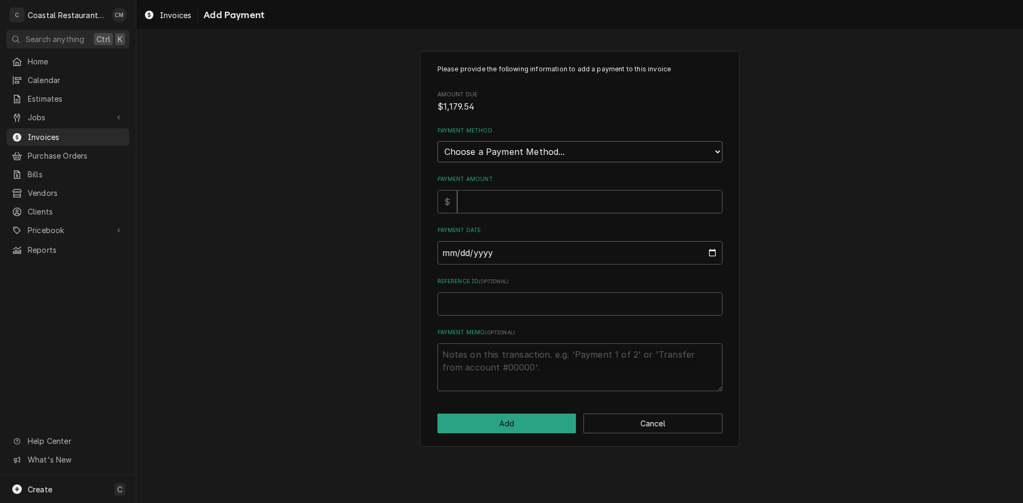
drag, startPoint x: 513, startPoint y: 150, endPoint x: 514, endPoint y: 159, distance: 9.1
click at [514, 151] on select "Choose a Payment Method... Cash Check Credit/Debit Card ACH/eCheck Other" at bounding box center [579, 151] width 285 height 21
select select "2"
click at [437, 141] on select "Choose a Payment Method... Cash Check Credit/Debit Card ACH/eCheck Other" at bounding box center [579, 151] width 285 height 21
click at [500, 206] on input "Payment Amount" at bounding box center [589, 201] width 265 height 23
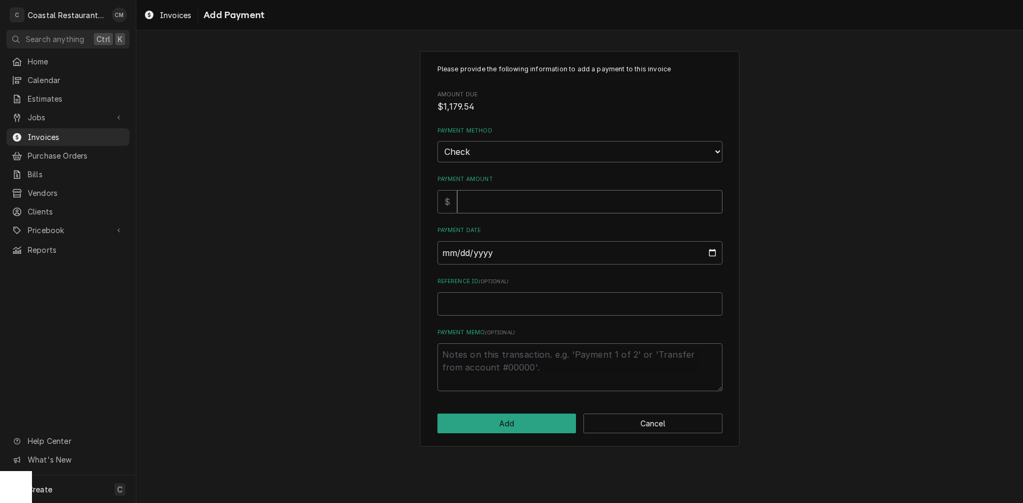
type textarea "x"
type input "1"
type textarea "x"
type input "11"
type textarea "x"
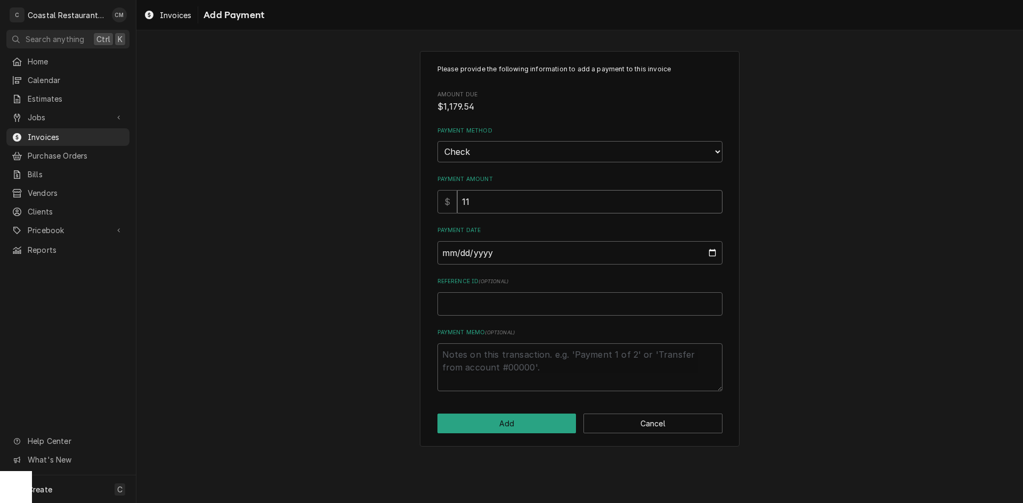
type input "117"
type textarea "x"
type input "1179"
type textarea "x"
type input "1179.5"
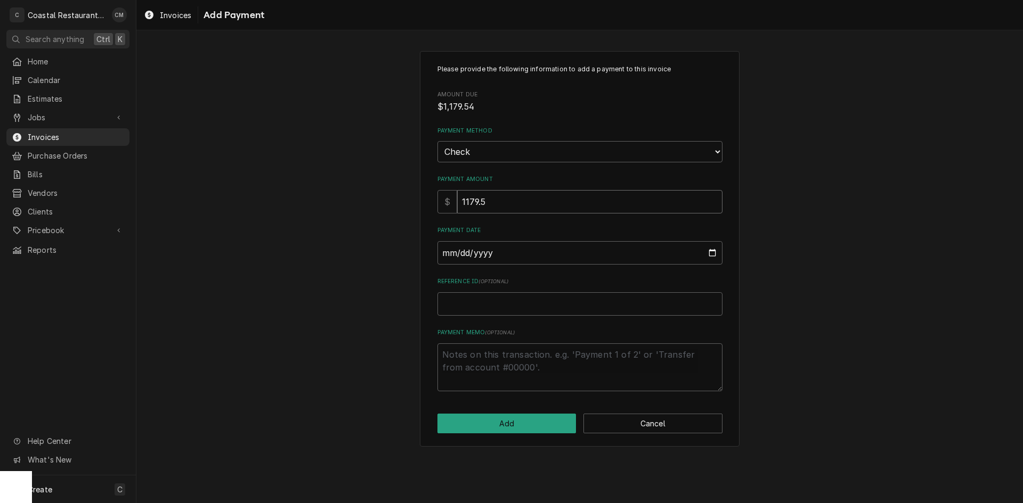
type textarea "x"
type input "1179.54"
type input "0002-09-02"
type textarea "x"
type input "0020-09-02"
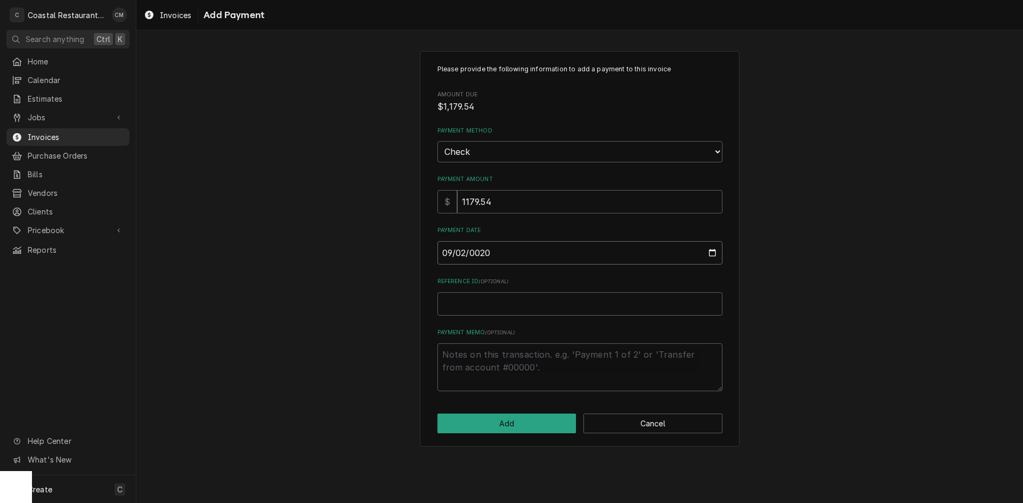
type textarea "x"
type input "0202-09-02"
type textarea "x"
type input "2025-09-02"
type textarea "x"
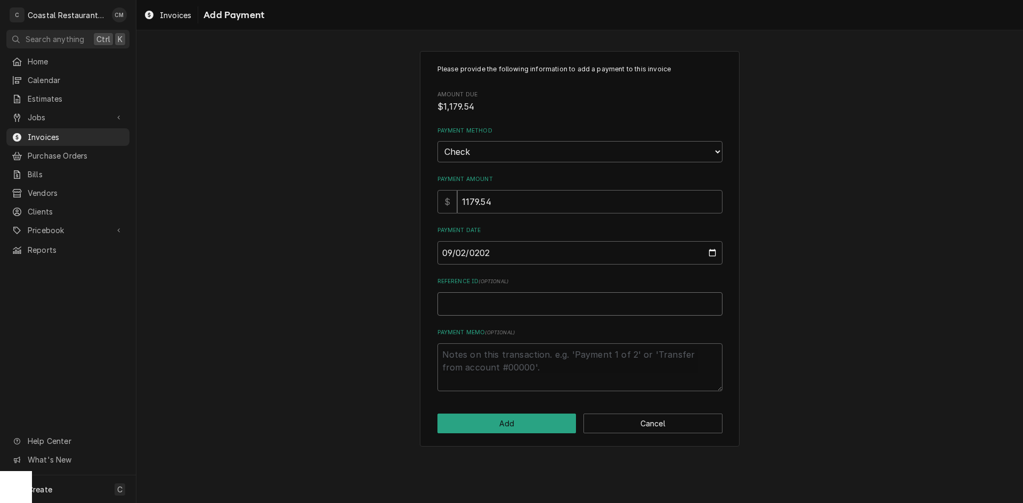
type input "4"
type textarea "x"
type input "40"
type textarea "x"
type input "405"
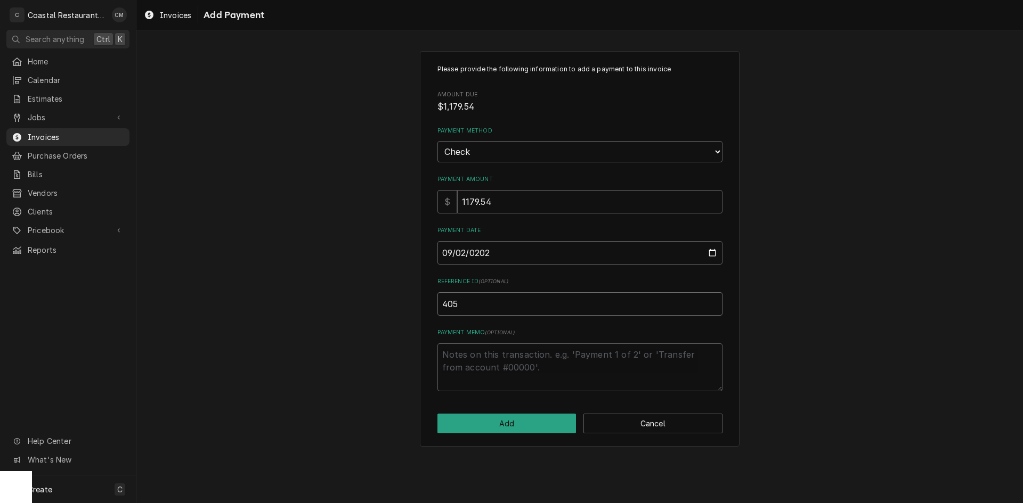
type textarea "x"
type input "4059"
click button "Add" at bounding box center [506, 424] width 139 height 20
type textarea "x"
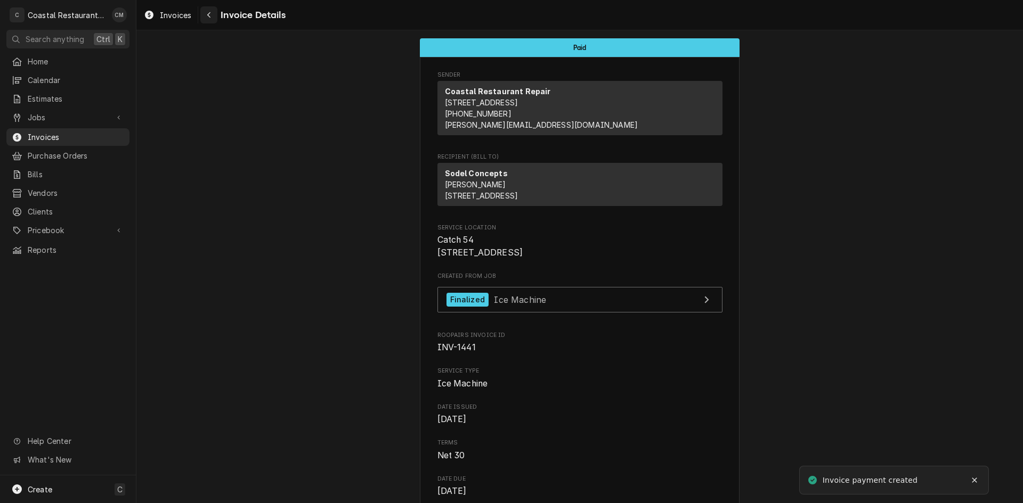
click at [204, 16] on div "Navigate back" at bounding box center [209, 15] width 11 height 11
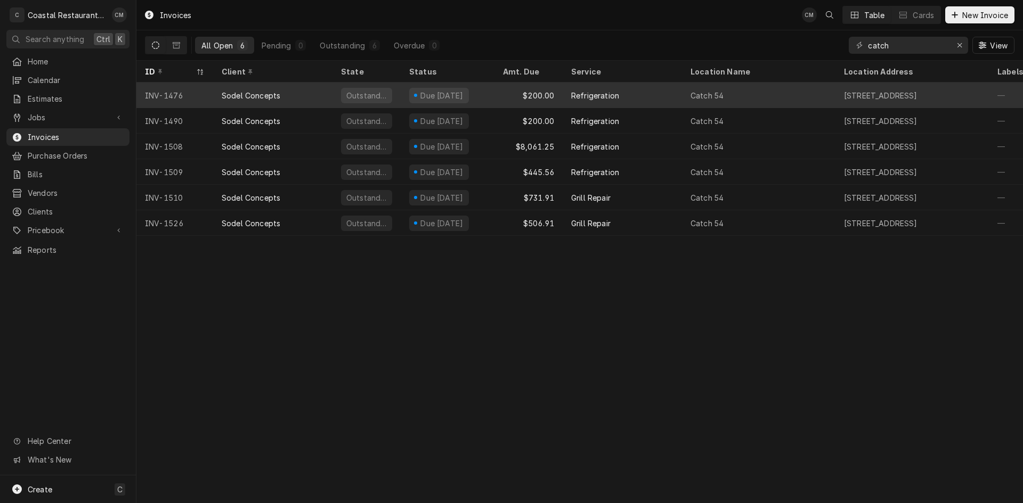
click at [508, 92] on div "$200.00" at bounding box center [528, 96] width 68 height 26
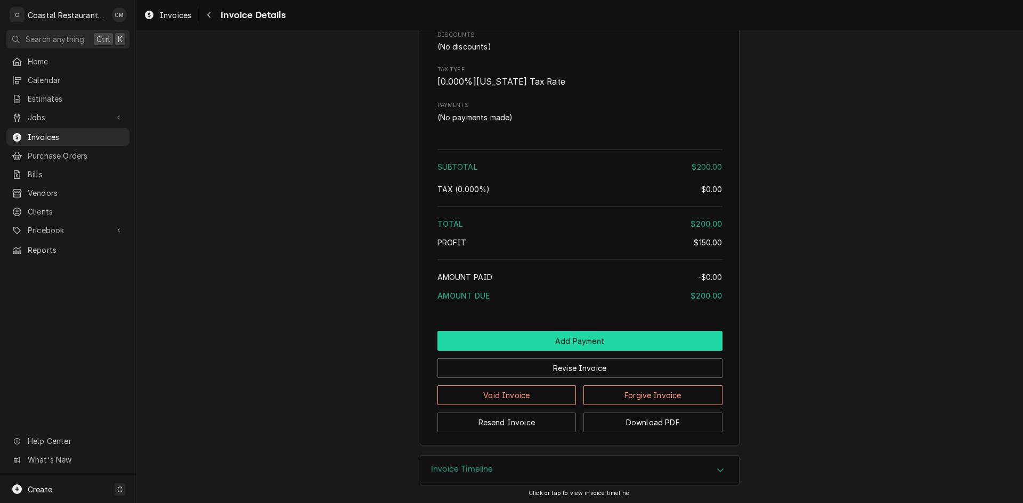
scroll to position [946, 0]
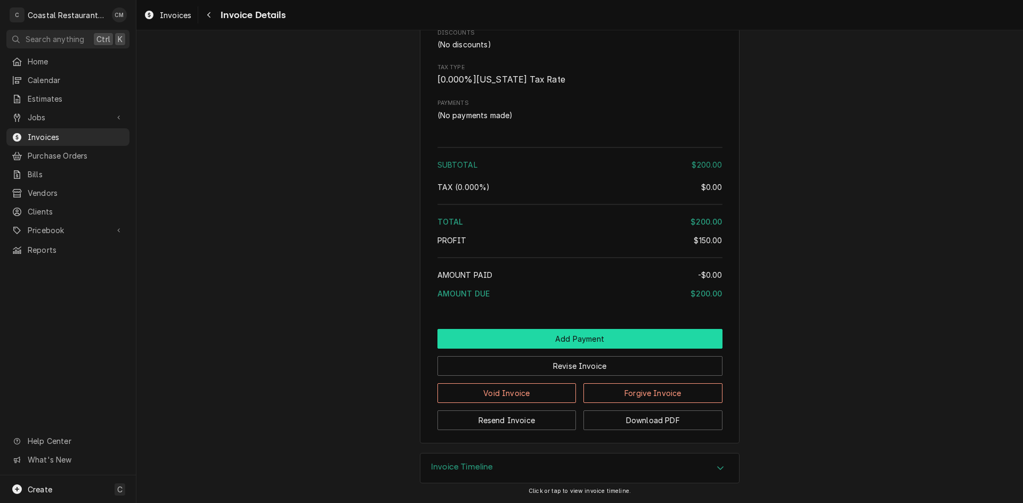
click at [556, 331] on button "Add Payment" at bounding box center [579, 339] width 285 height 20
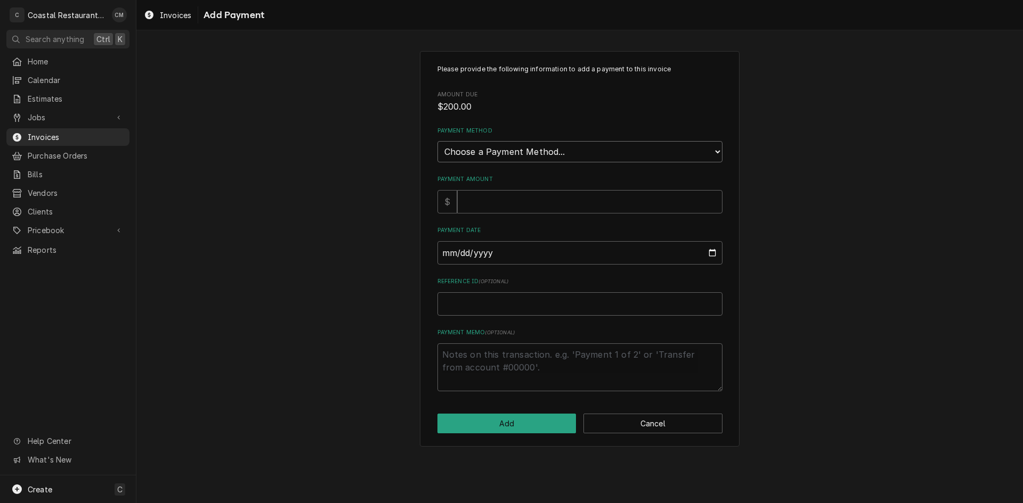
click at [552, 153] on select "Choose a Payment Method... Cash Check Credit/Debit Card ACH/eCheck Other" at bounding box center [579, 151] width 285 height 21
select select "2"
click at [437, 141] on select "Choose a Payment Method... Cash Check Credit/Debit Card ACH/eCheck Other" at bounding box center [579, 151] width 285 height 21
click at [533, 204] on input "Payment Amount" at bounding box center [589, 201] width 265 height 23
type textarea "x"
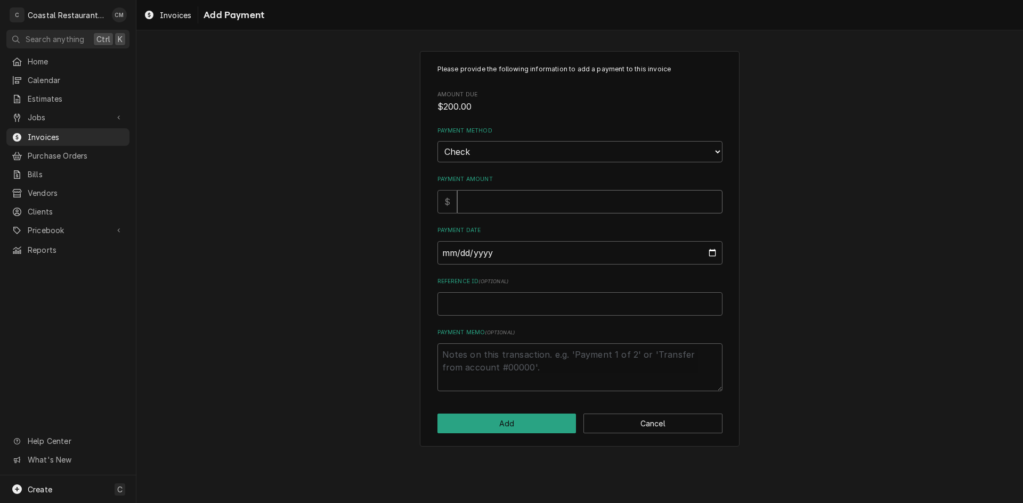
type input "2"
type textarea "x"
type input "20"
type textarea "x"
type input "200"
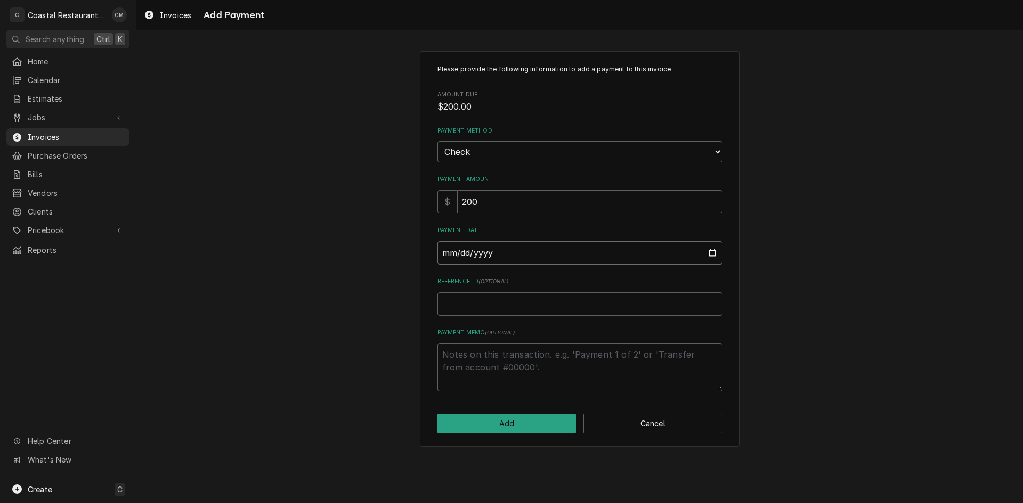
type input "0002-09-02"
type textarea "x"
type input "0020-09-02"
type textarea "x"
type input "0202-09-02"
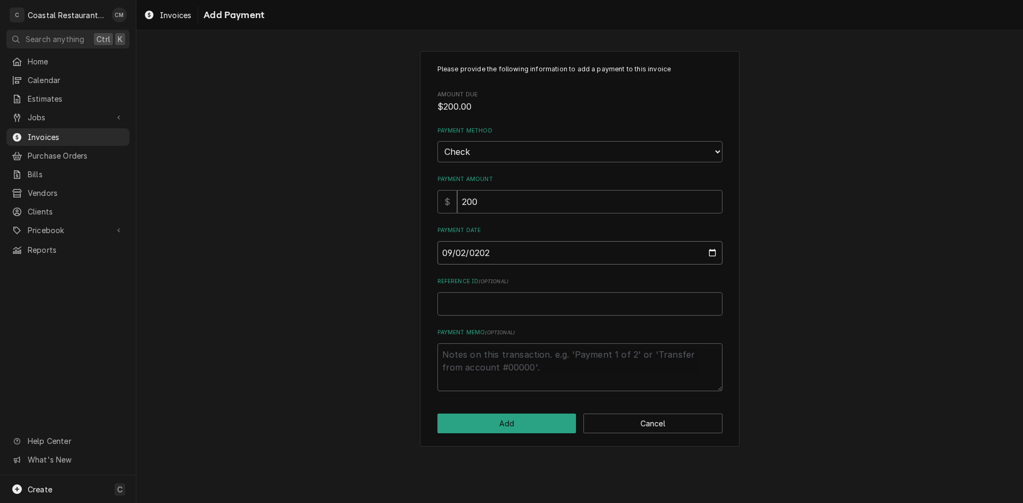
type textarea "x"
type input "2025-09-02"
type textarea "x"
type input "4"
type textarea "x"
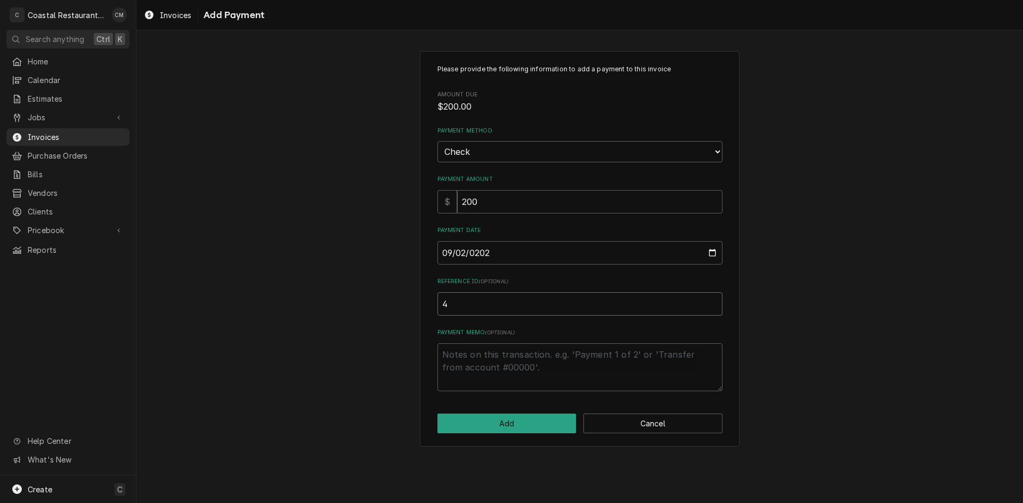
type input "40"
type textarea "x"
type input "405"
type textarea "x"
type input "4059"
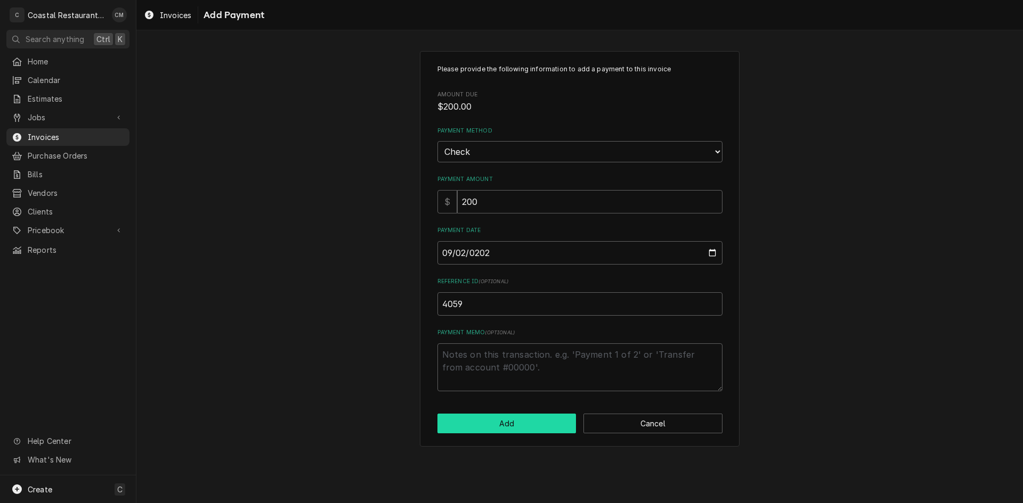
click button "Add" at bounding box center [506, 424] width 139 height 20
type textarea "x"
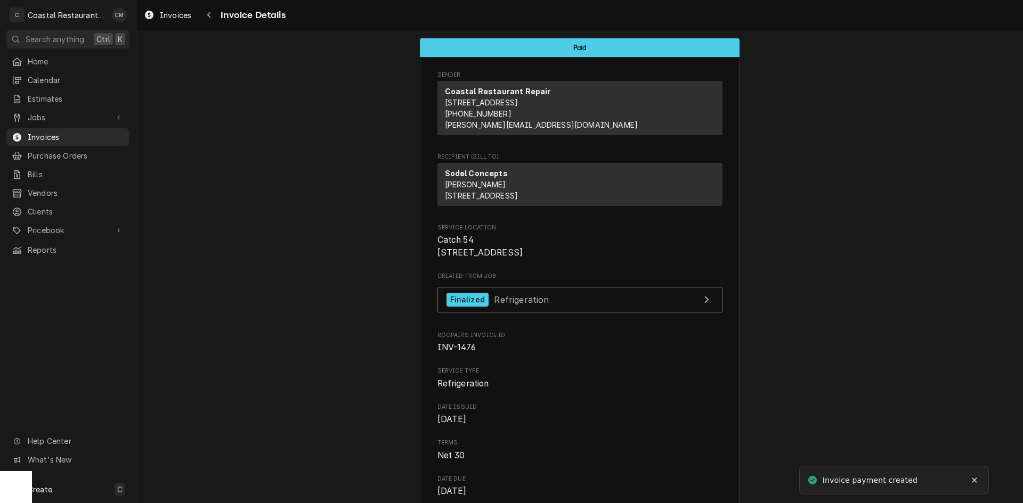
click at [200, 13] on div "Invoices Invoice Details" at bounding box center [213, 15] width 146 height 18
click at [206, 14] on div "Navigate back" at bounding box center [209, 15] width 11 height 11
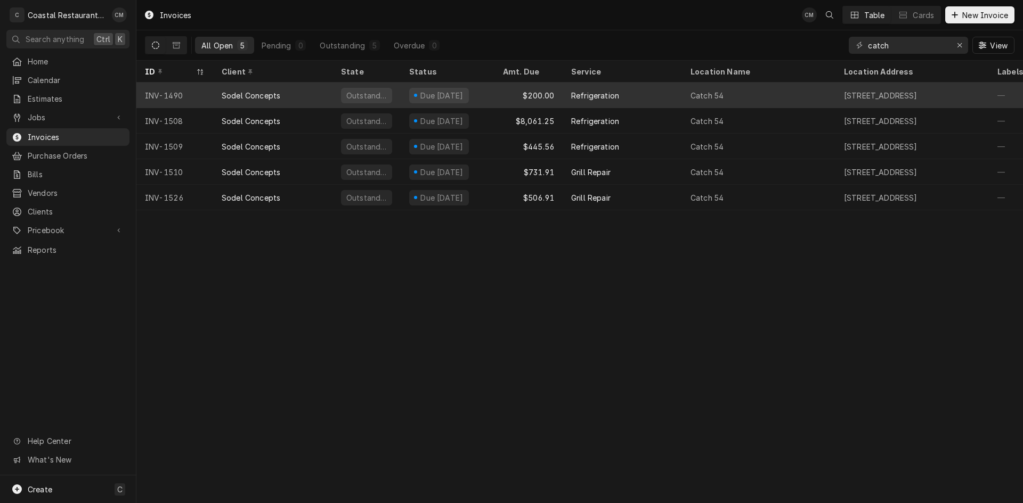
click at [502, 100] on div "$200.00" at bounding box center [528, 96] width 68 height 26
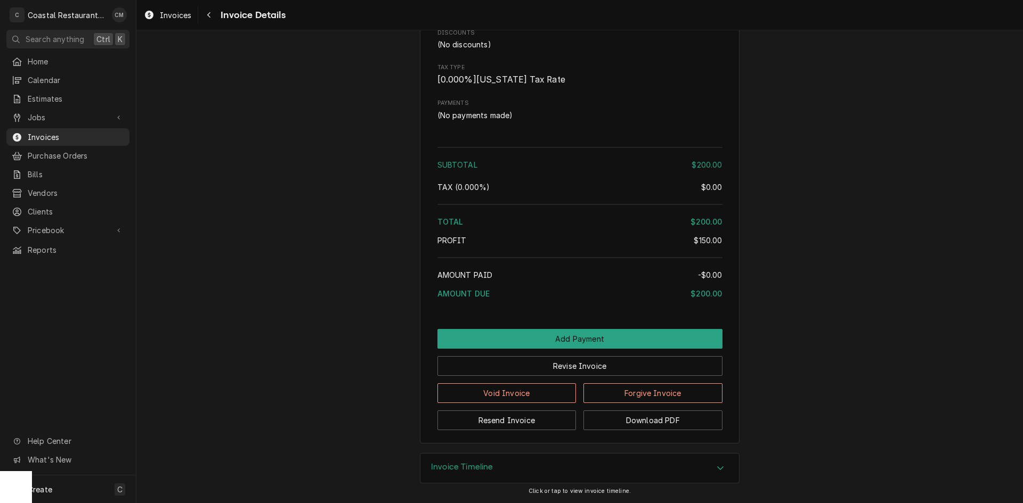
scroll to position [968, 0]
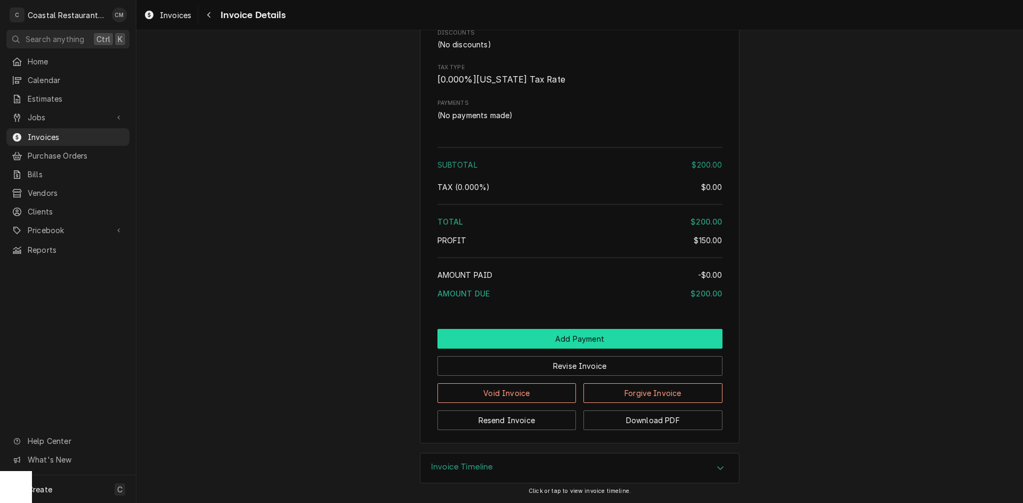
click at [543, 333] on button "Add Payment" at bounding box center [579, 339] width 285 height 20
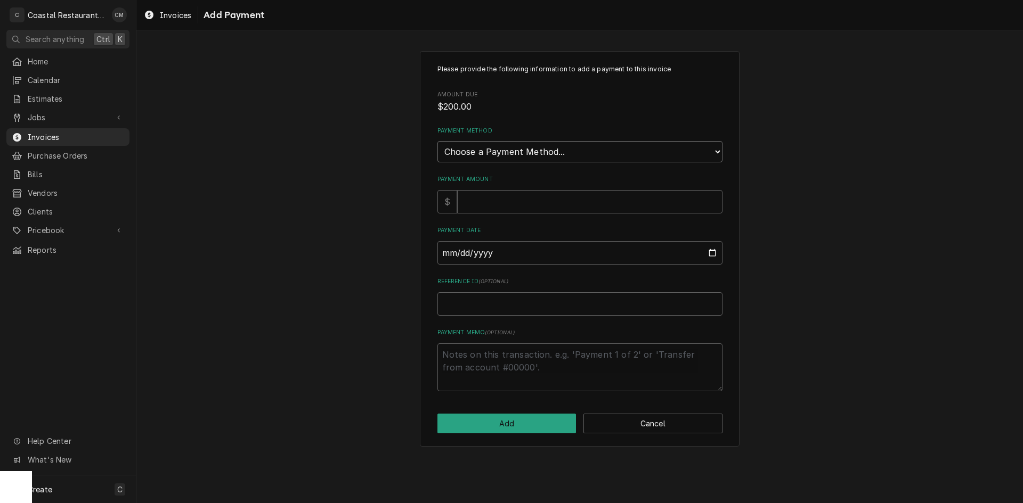
click at [511, 147] on select "Choose a Payment Method... Cash Check Credit/Debit Card ACH/eCheck Other" at bounding box center [579, 151] width 285 height 21
select select "2"
click at [437, 141] on select "Choose a Payment Method... Cash Check Credit/Debit Card ACH/eCheck Other" at bounding box center [579, 151] width 285 height 21
click at [492, 201] on input "Payment Amount" at bounding box center [589, 201] width 265 height 23
type textarea "x"
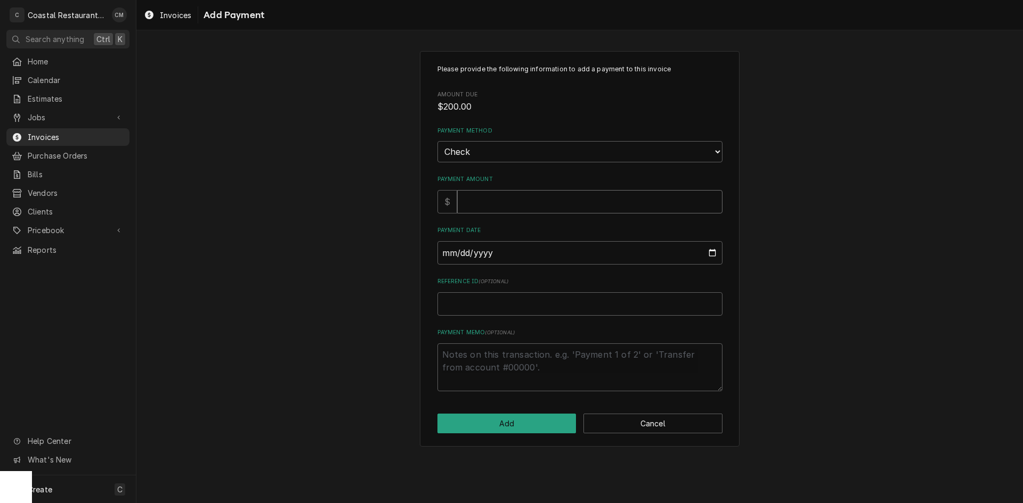
type input "2"
type textarea "x"
type input "20"
type textarea "x"
type input "200"
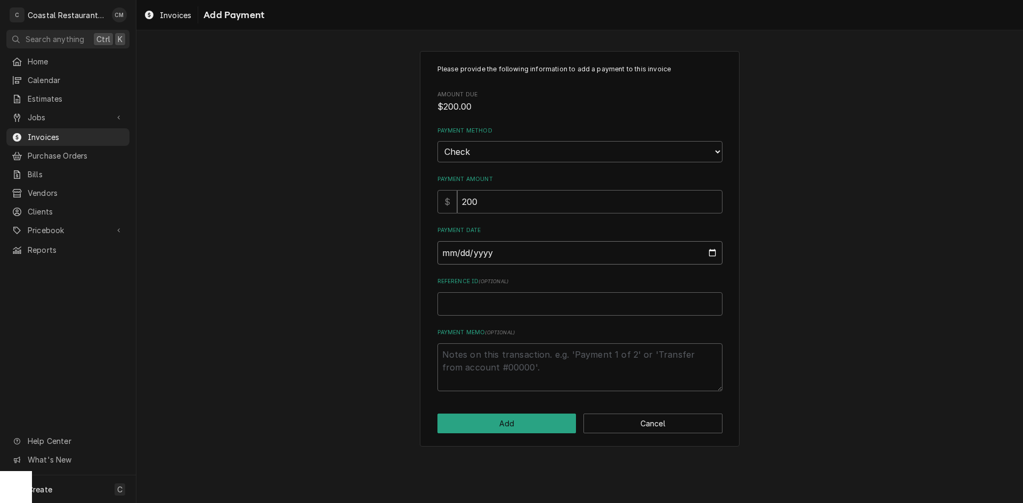
type input "0002-09-02"
type textarea "x"
type input "0020-09-02"
type textarea "x"
type input "0202-09-02"
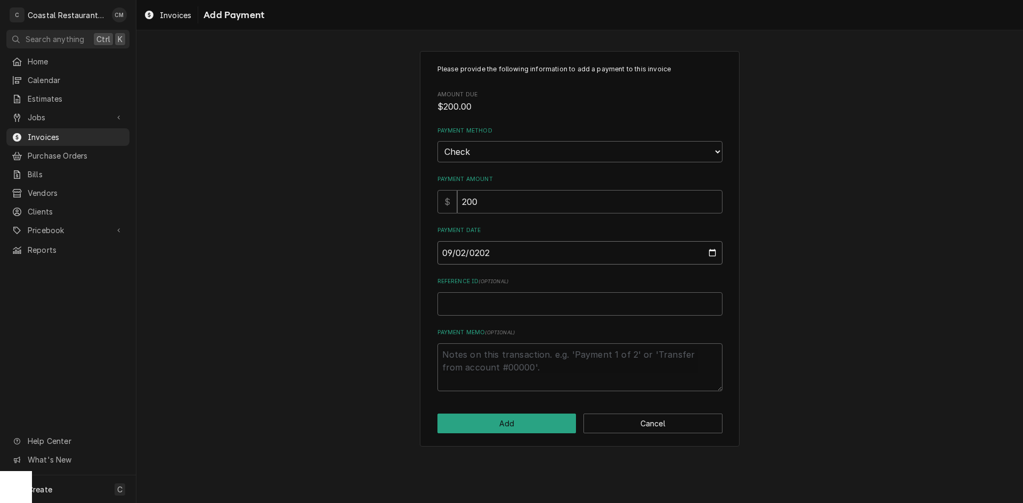
type textarea "x"
type input "2025-09-02"
type textarea "x"
type input "4"
type textarea "x"
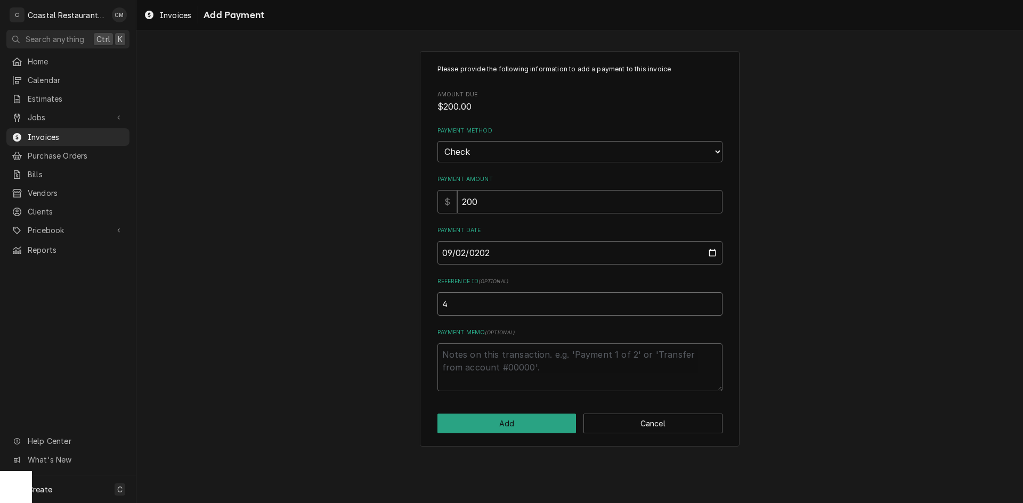
type input "40"
type textarea "x"
type input "405"
type textarea "x"
type input "4059"
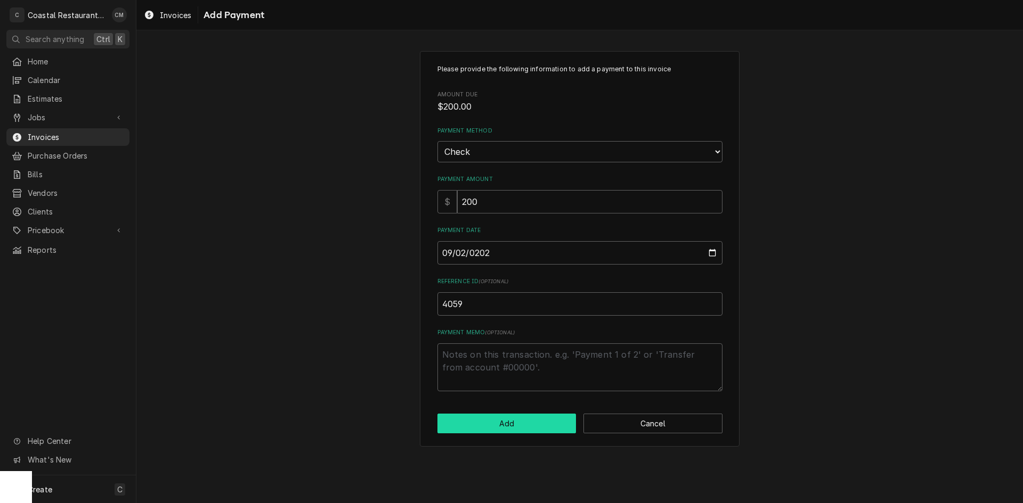
click button "Add" at bounding box center [506, 424] width 139 height 20
type textarea "x"
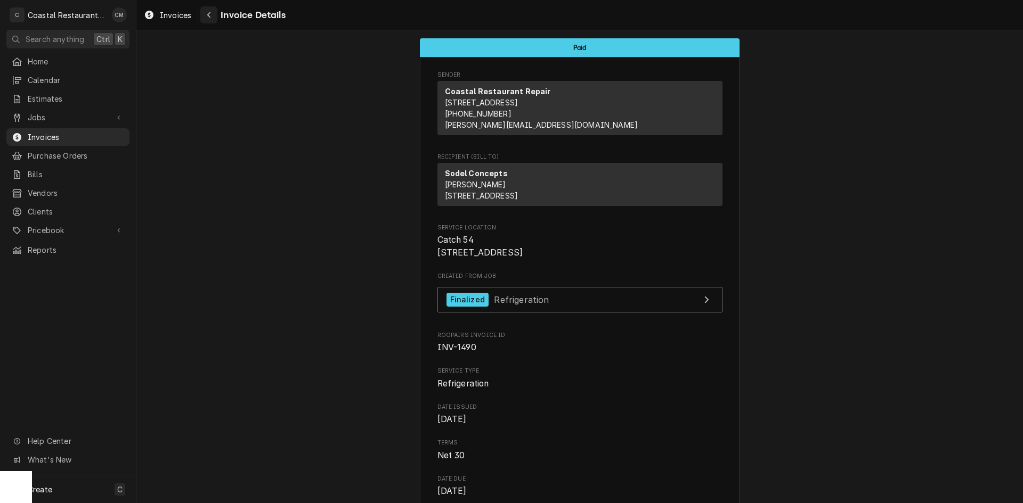
click at [206, 17] on div "Navigate back" at bounding box center [209, 15] width 11 height 11
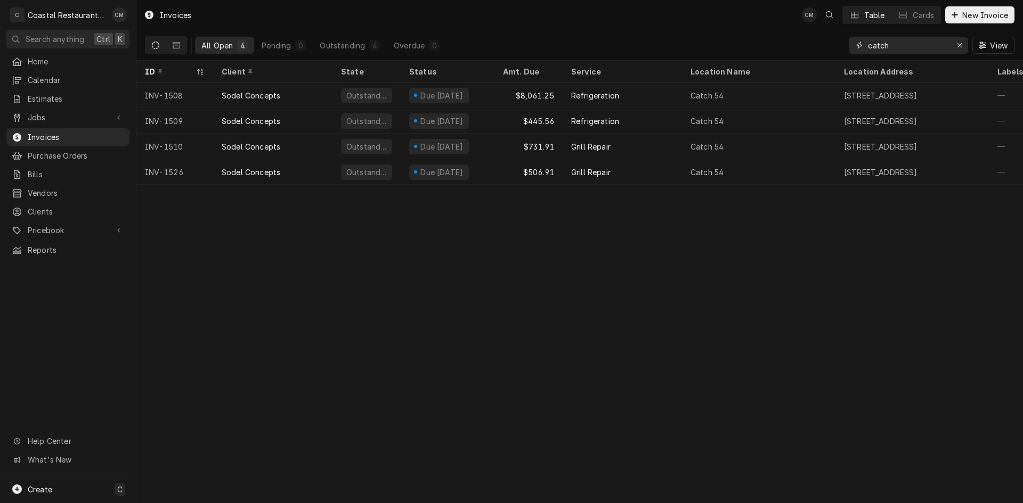
drag, startPoint x: 876, startPoint y: 51, endPoint x: 813, endPoint y: 53, distance: 62.4
click at [813, 53] on div "All Open 4 Pending 0 Outstanding 4 Overdue 0 catch View" at bounding box center [579, 45] width 869 height 30
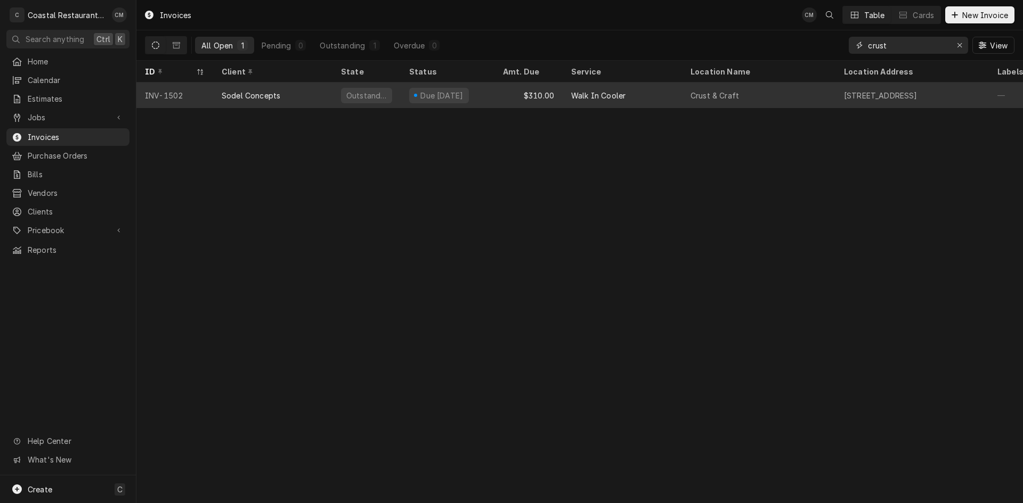
type input "crust"
click at [636, 99] on div "Walk In Cooler" at bounding box center [622, 96] width 119 height 26
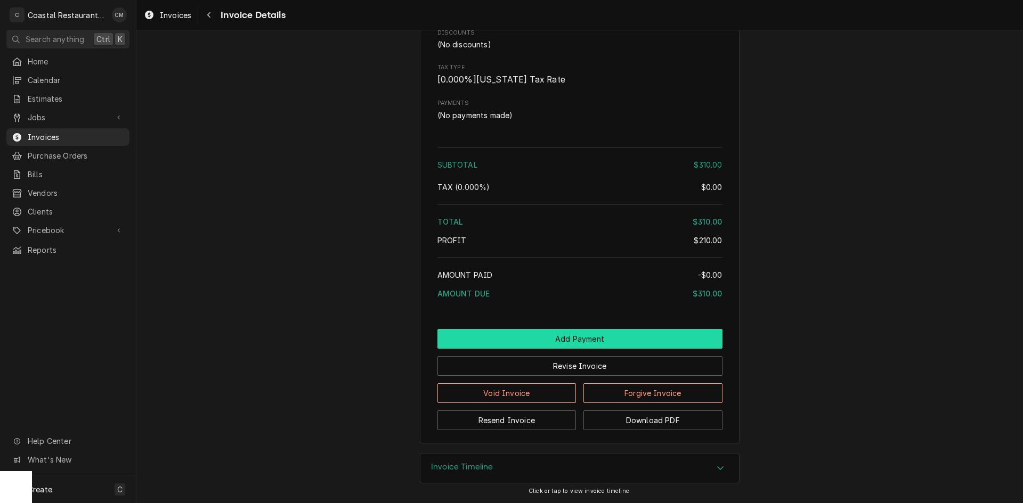
scroll to position [979, 0]
click at [625, 335] on button "Add Payment" at bounding box center [579, 339] width 285 height 20
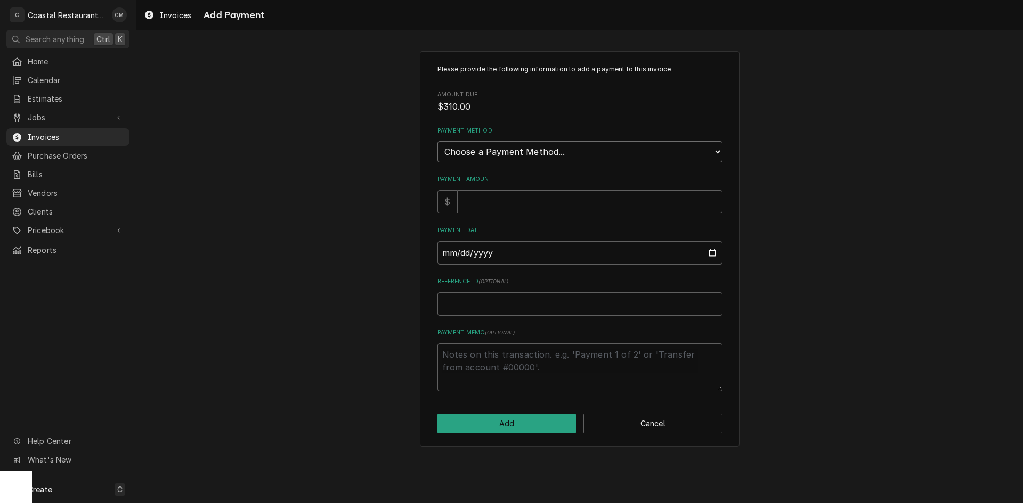
click at [498, 147] on select "Choose a Payment Method... Cash Check Credit/Debit Card ACH/eCheck Other" at bounding box center [579, 151] width 285 height 21
select select "2"
click at [437, 141] on select "Choose a Payment Method... Cash Check Credit/Debit Card ACH/eCheck Other" at bounding box center [579, 151] width 285 height 21
click at [489, 205] on input "Payment Amount" at bounding box center [589, 201] width 265 height 23
type textarea "x"
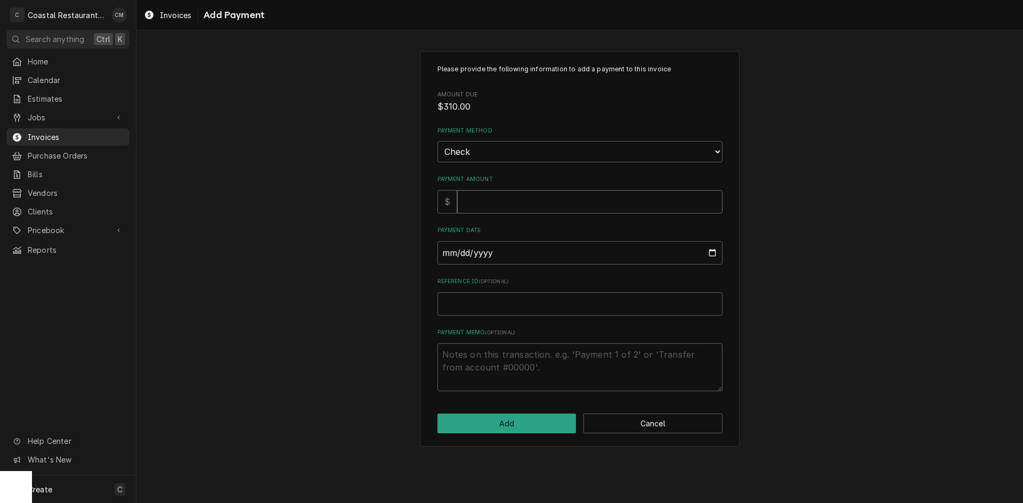
type input "3"
type textarea "x"
type input "31"
type textarea "x"
type input "310"
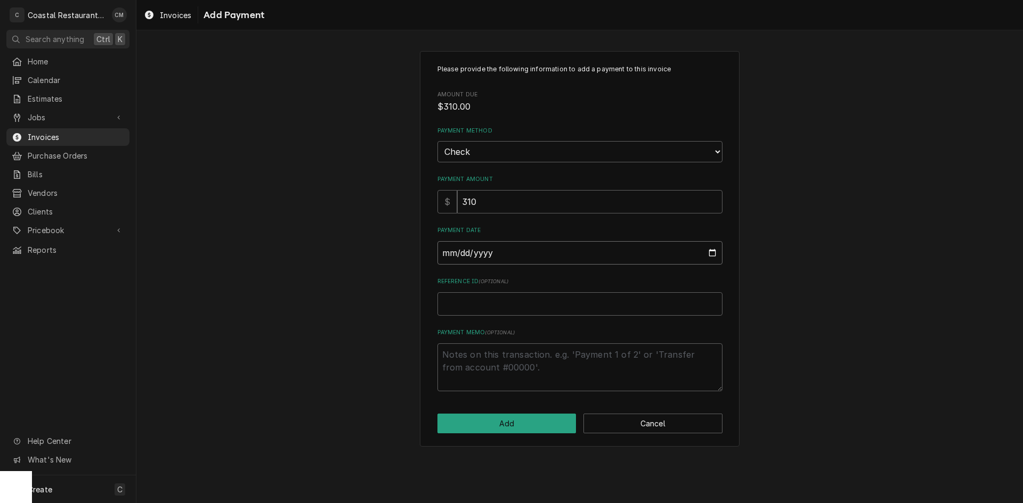
type input "0002-09-02"
type textarea "x"
type input "0020-09-02"
type textarea "x"
type input "0202-09-02"
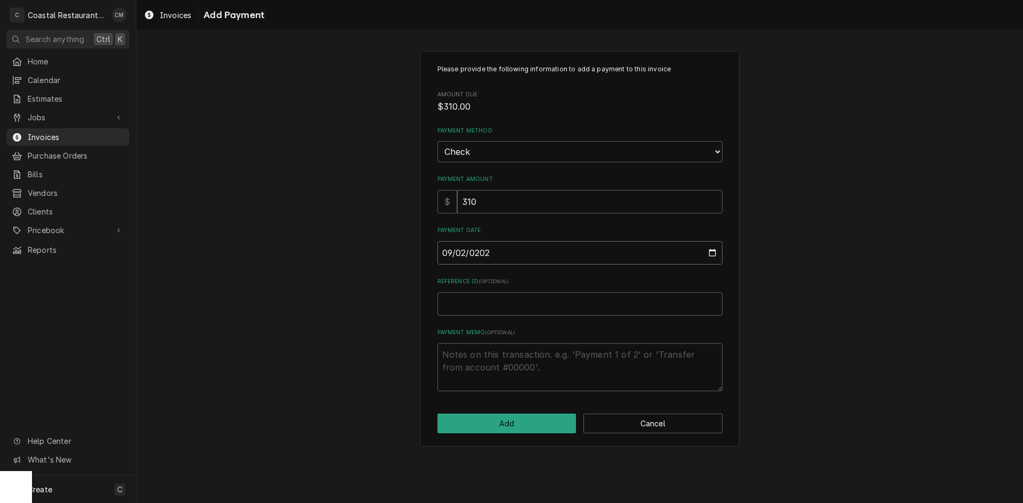
type textarea "x"
type input "2025-09-02"
type textarea "x"
type input "8"
type textarea "x"
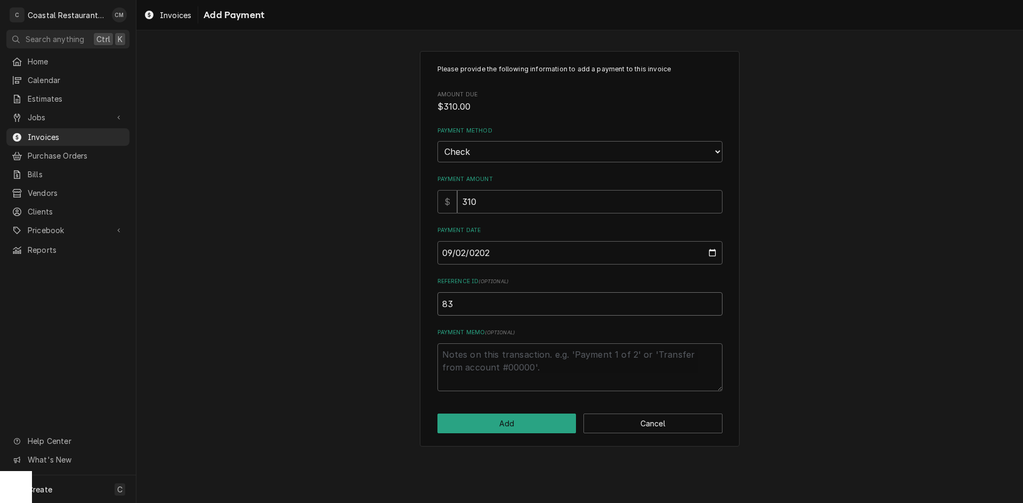
type input "835"
type textarea "x"
type input "8353"
click button "Add" at bounding box center [506, 424] width 139 height 20
type textarea "x"
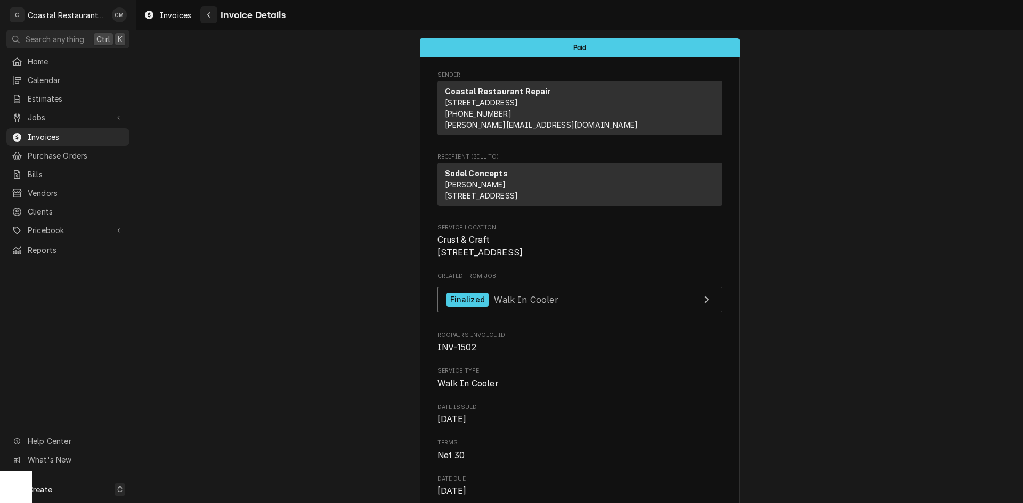
click at [203, 12] on button "Navigate back" at bounding box center [208, 14] width 17 height 17
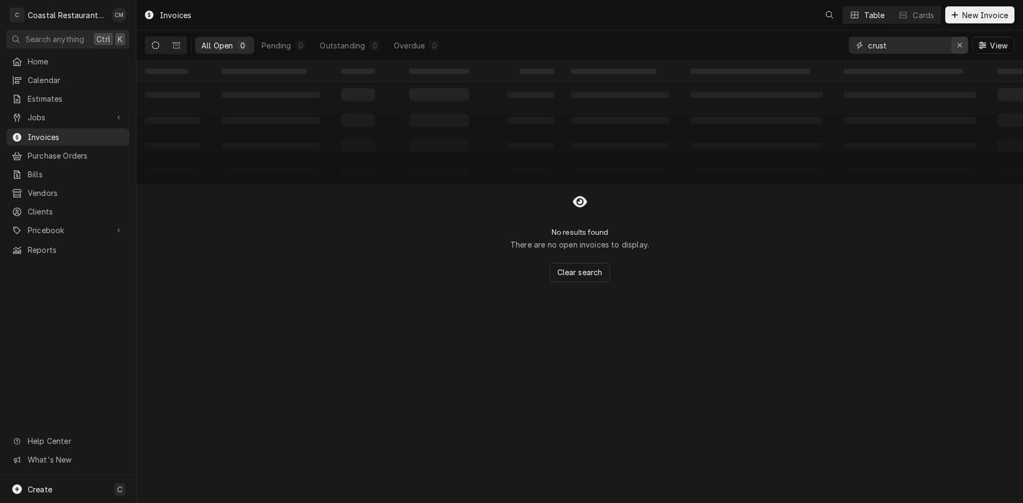
click at [959, 45] on icon "Erase input" at bounding box center [959, 45] width 4 height 4
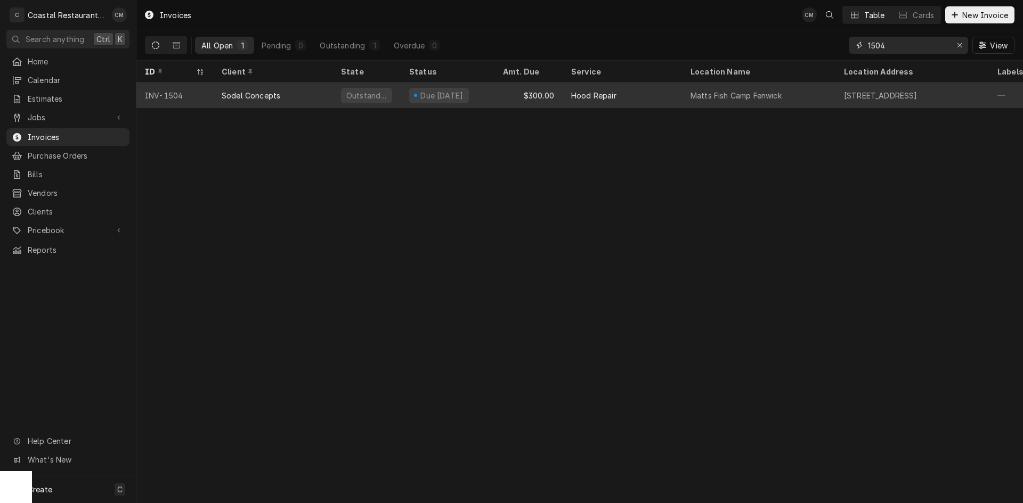
type input "1504"
click at [484, 93] on div "Due in 16 days" at bounding box center [448, 96] width 94 height 26
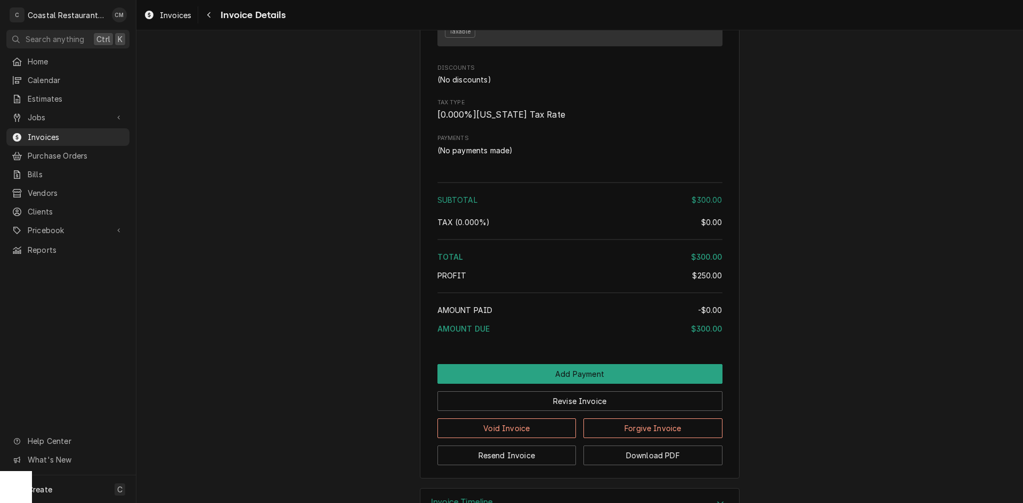
scroll to position [968, 0]
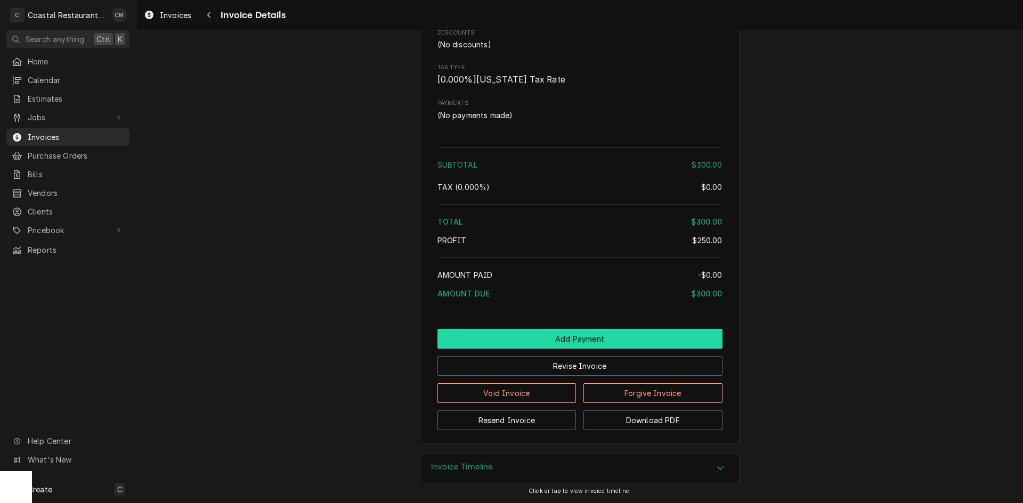
click at [527, 338] on button "Add Payment" at bounding box center [579, 339] width 285 height 20
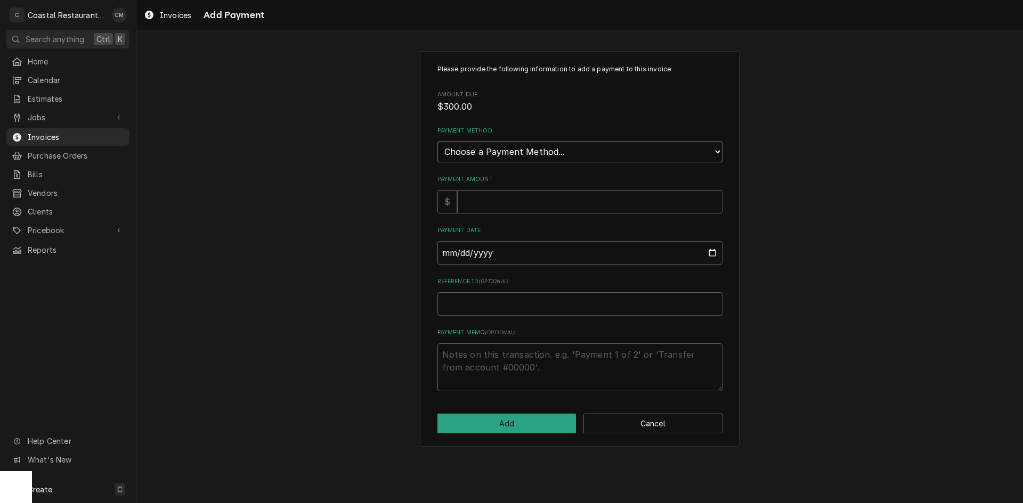
click at [495, 154] on select "Choose a Payment Method... Cash Check Credit/Debit Card ACH/eCheck Other" at bounding box center [579, 151] width 285 height 21
select select "2"
click at [437, 141] on select "Choose a Payment Method... Cash Check Credit/Debit Card ACH/eCheck Other" at bounding box center [579, 151] width 285 height 21
click at [501, 202] on input "Payment Amount" at bounding box center [589, 201] width 265 height 23
type textarea "x"
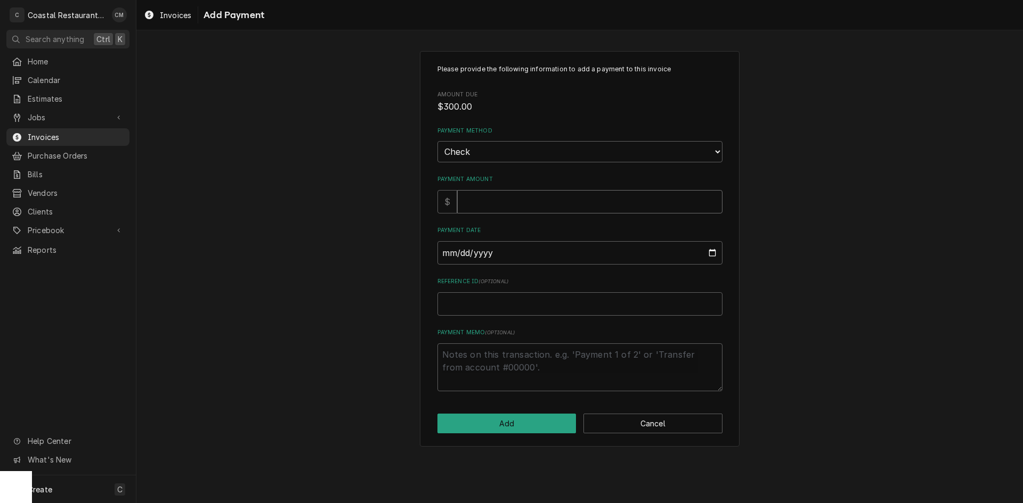
type input "3"
type textarea "x"
type input "30"
type textarea "x"
type input "300"
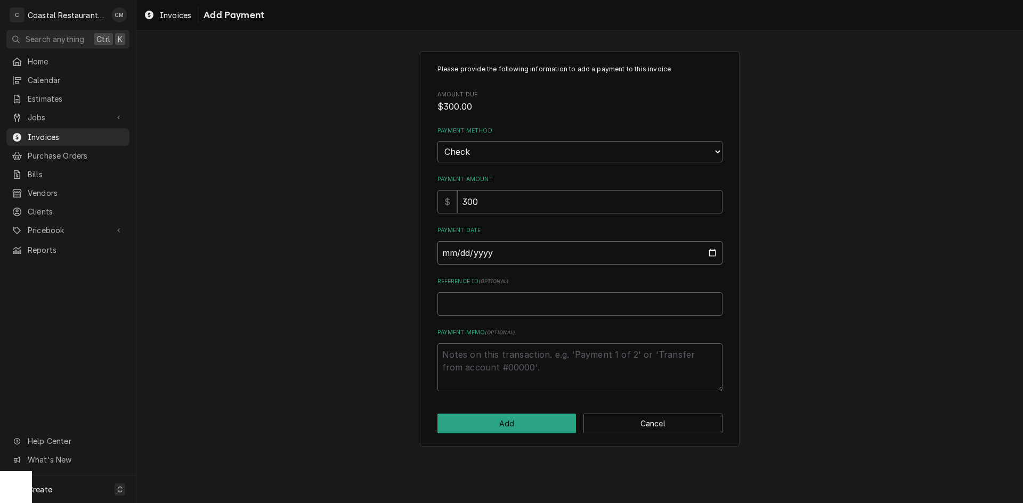
type input "0002-09-02"
type textarea "x"
type input "0020-09-02"
type textarea "x"
type input "0202-09-02"
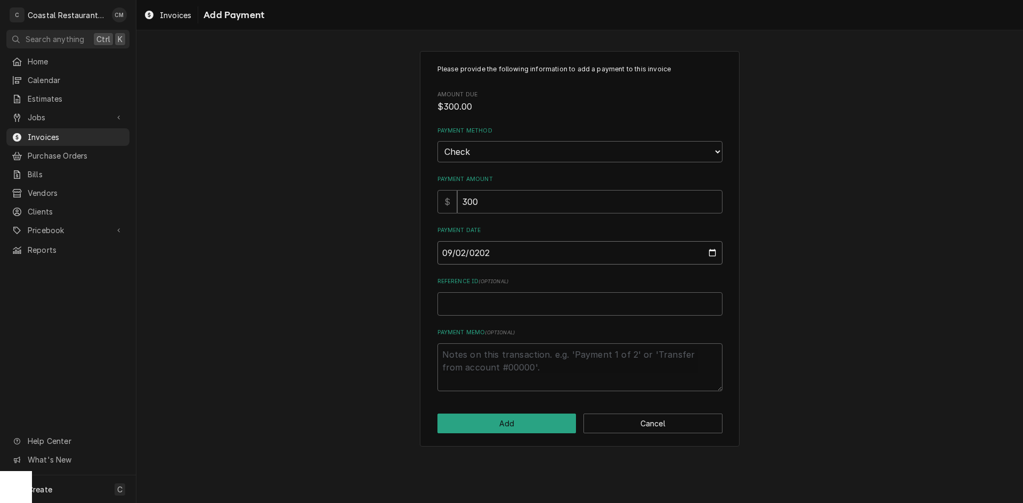
type textarea "x"
type input "2025-09-02"
type textarea "x"
type input "7"
type textarea "x"
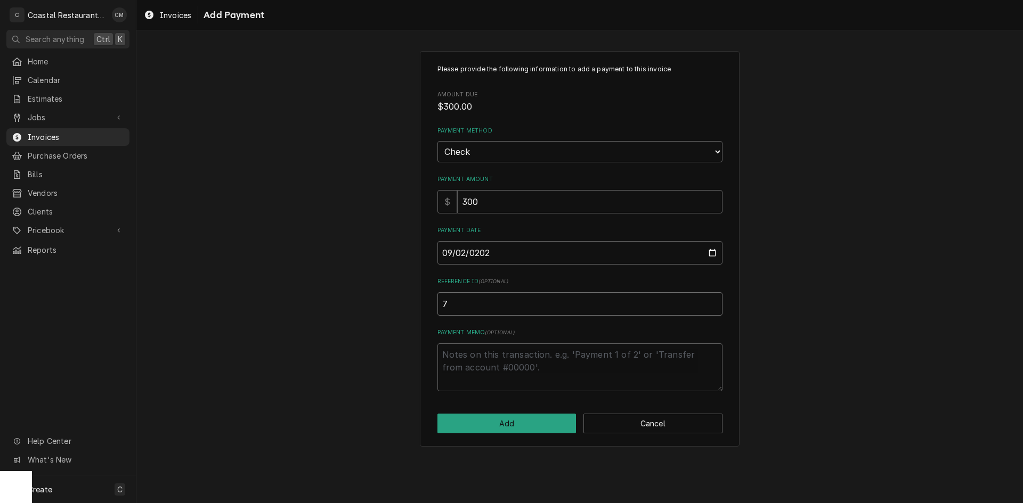
type input "75"
type textarea "x"
type input "754"
type textarea "x"
type input "7549"
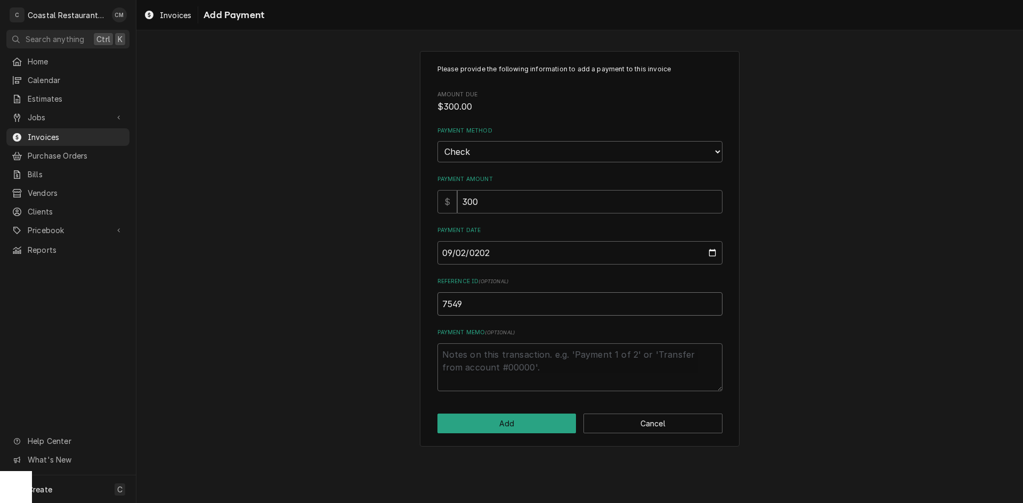
type textarea "x"
type input "754"
type textarea "x"
type input "7546"
click button "Add" at bounding box center [506, 424] width 139 height 20
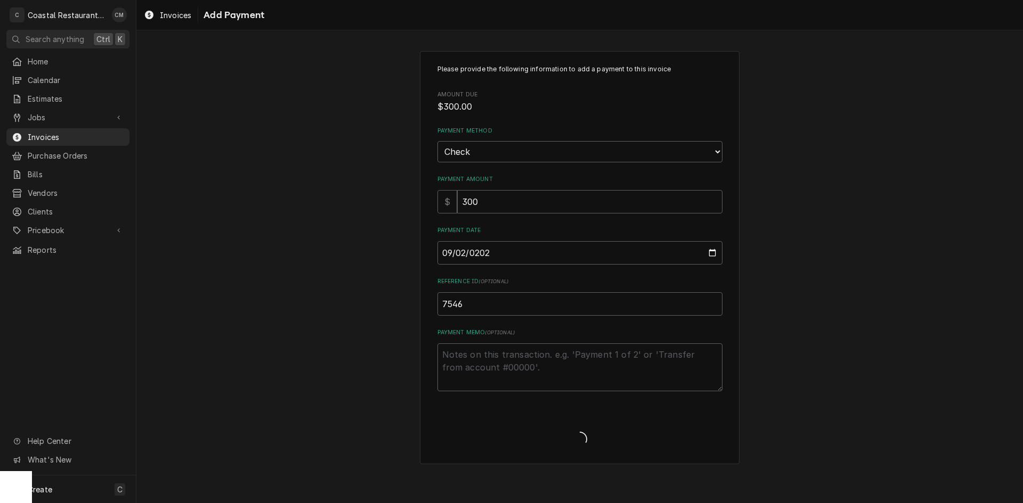
type textarea "x"
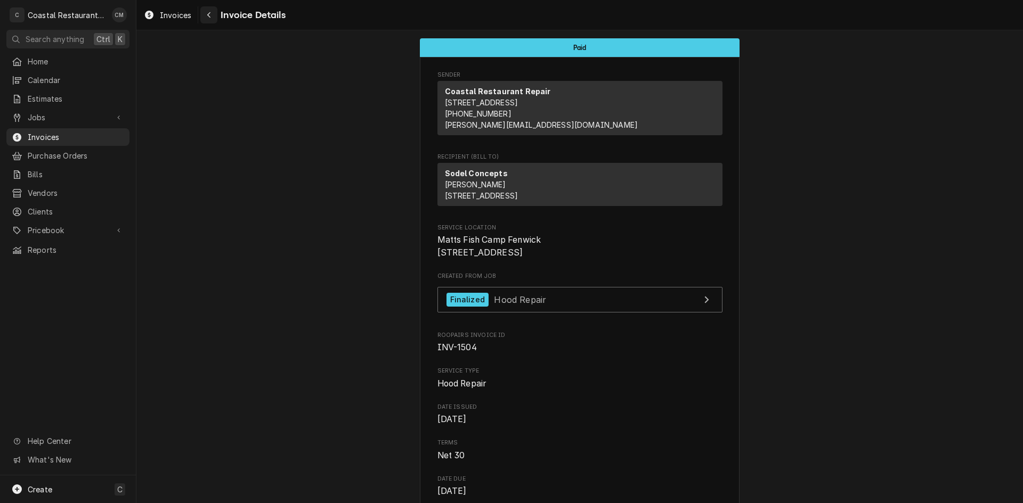
click at [205, 13] on div "Navigate back" at bounding box center [209, 15] width 11 height 11
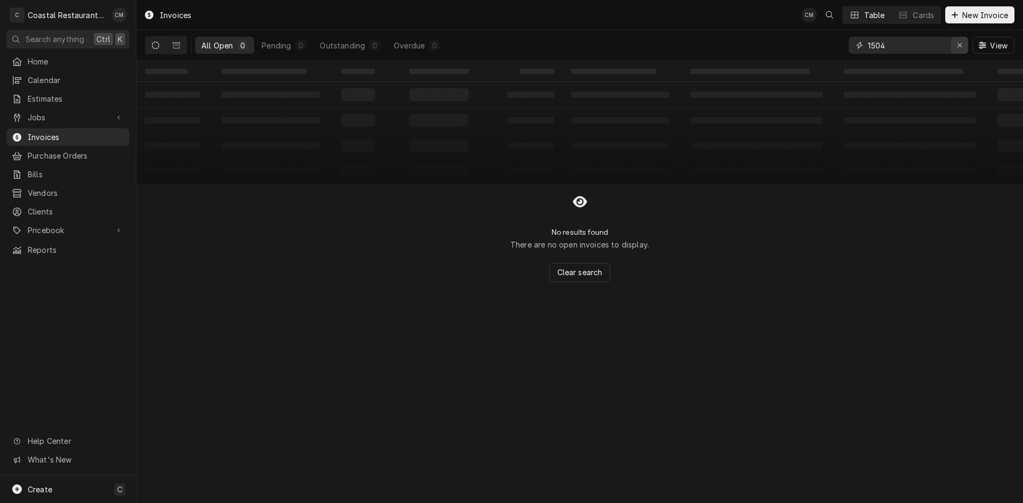
click at [959, 46] on icon "Erase input" at bounding box center [960, 45] width 6 height 7
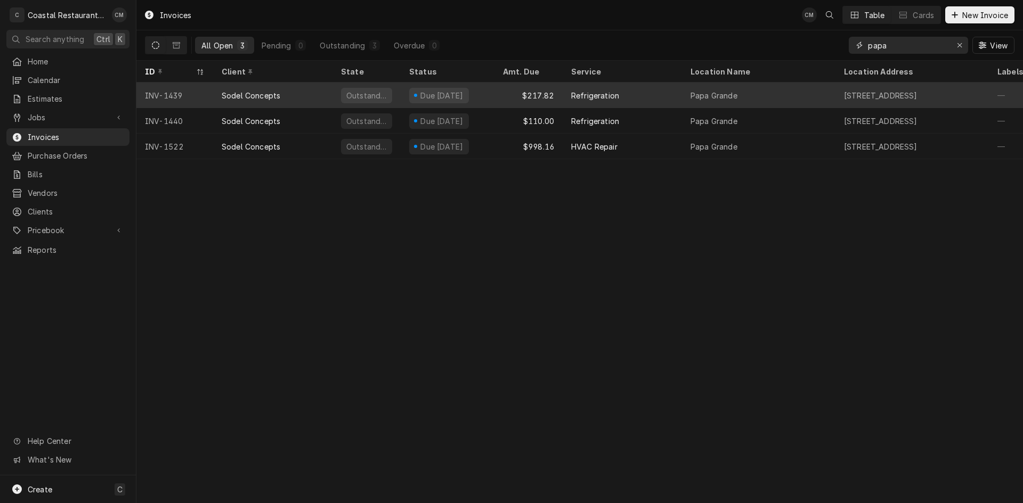
type input "papa"
click at [507, 93] on div "$217.82" at bounding box center [528, 96] width 68 height 26
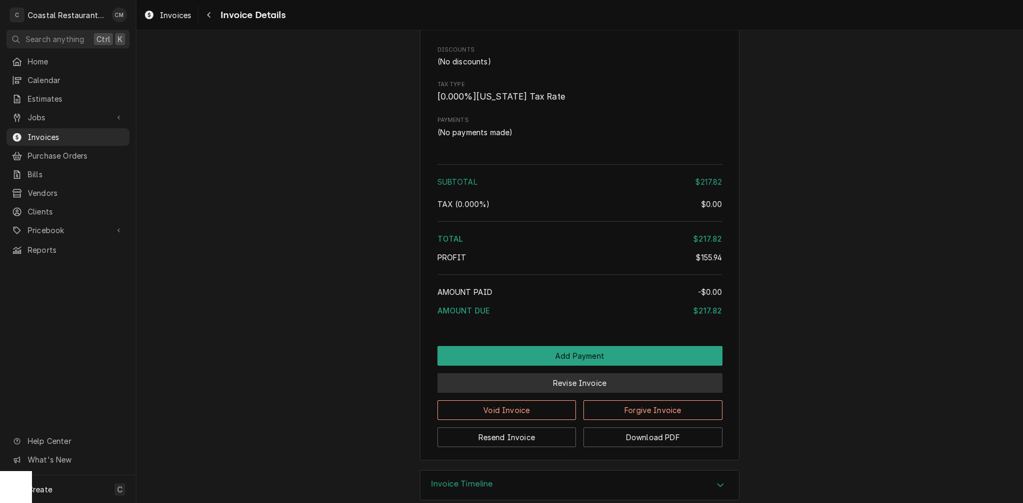
scroll to position [1118, 0]
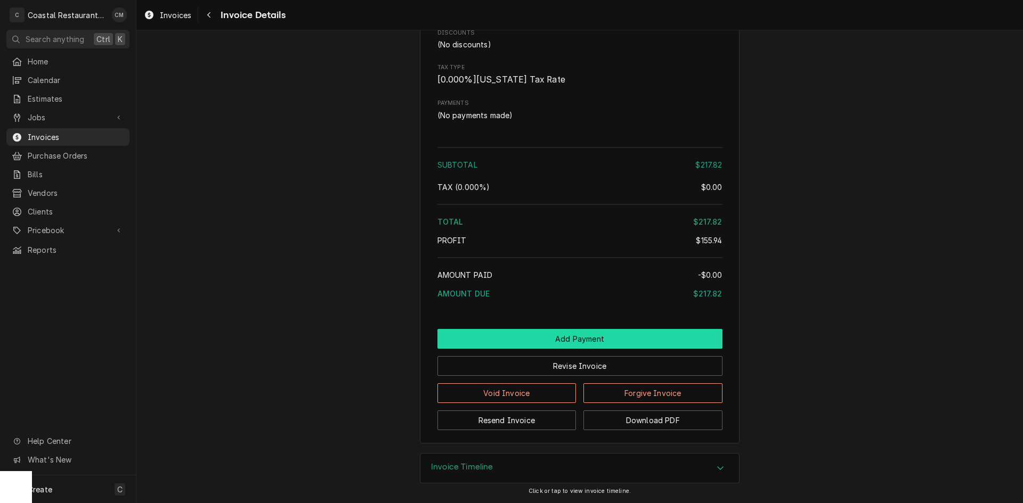
click at [521, 337] on button "Add Payment" at bounding box center [579, 339] width 285 height 20
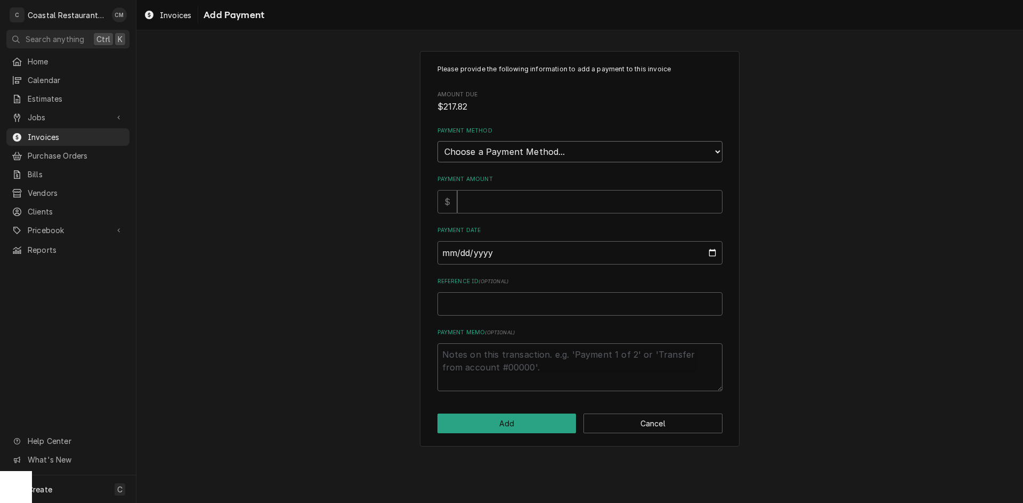
click at [538, 144] on select "Choose a Payment Method... Cash Check Credit/Debit Card ACH/eCheck Other" at bounding box center [579, 151] width 285 height 21
select select "2"
click at [437, 141] on select "Choose a Payment Method... Cash Check Credit/Debit Card ACH/eCheck Other" at bounding box center [579, 151] width 285 height 21
click at [520, 203] on input "Payment Amount" at bounding box center [589, 201] width 265 height 23
type textarea "x"
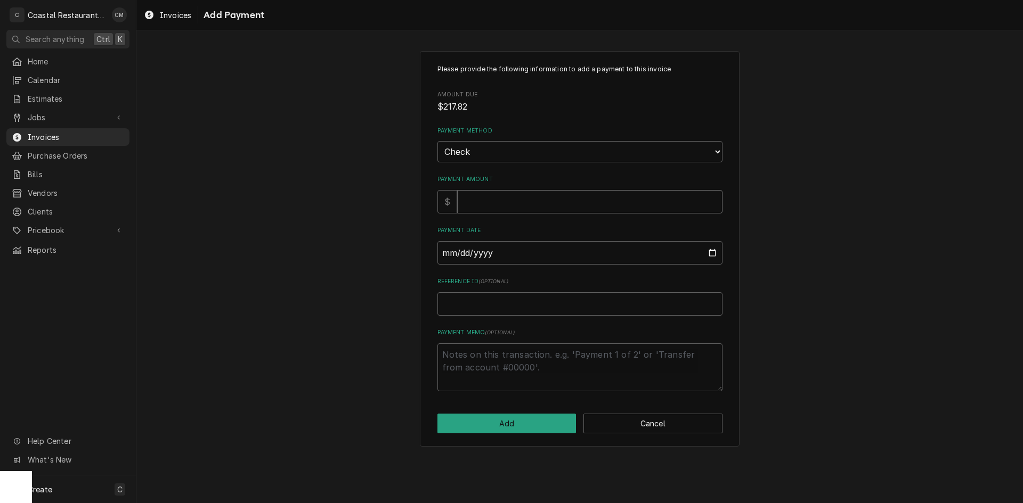
type input "2"
type textarea "x"
type input "21"
type textarea "x"
type input "217"
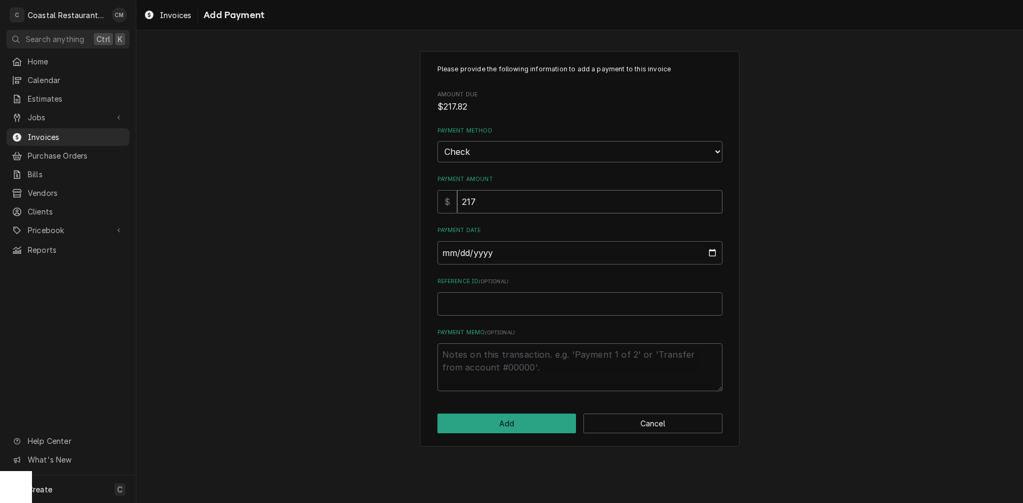
type textarea "x"
type input "217.8"
type textarea "x"
type input "217.82"
type input "0002-09-02"
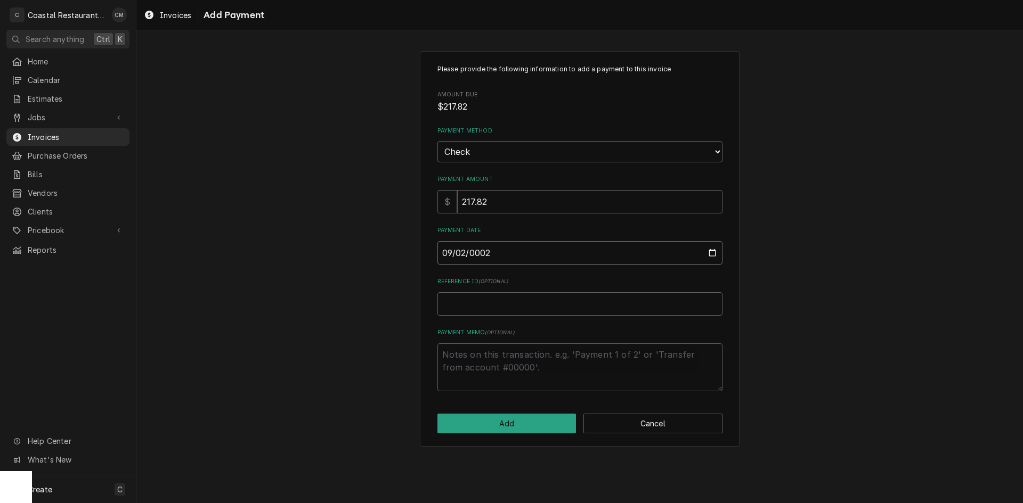
type textarea "x"
type input "0020-09-02"
type textarea "x"
type input "0202-09-02"
type textarea "x"
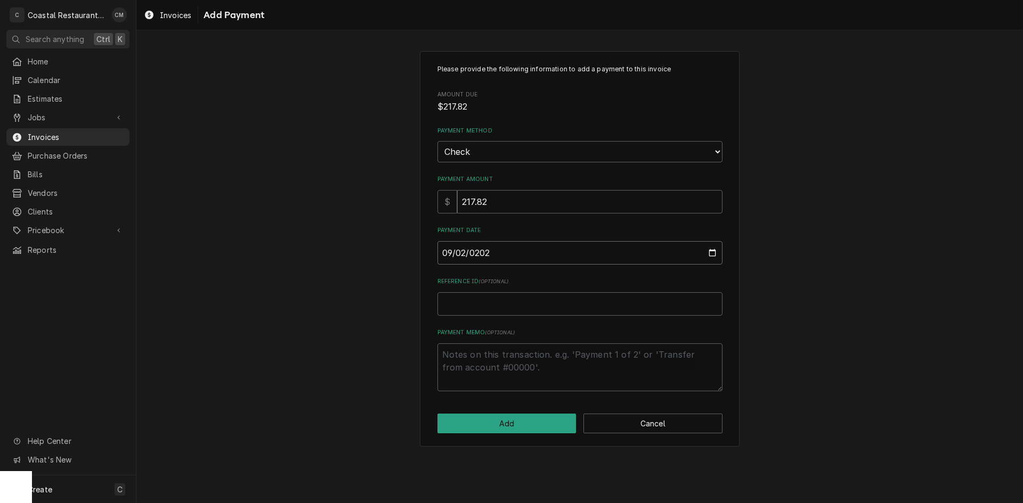
type input "2025-09-02"
type textarea "x"
type input "3"
type textarea "x"
type input "34"
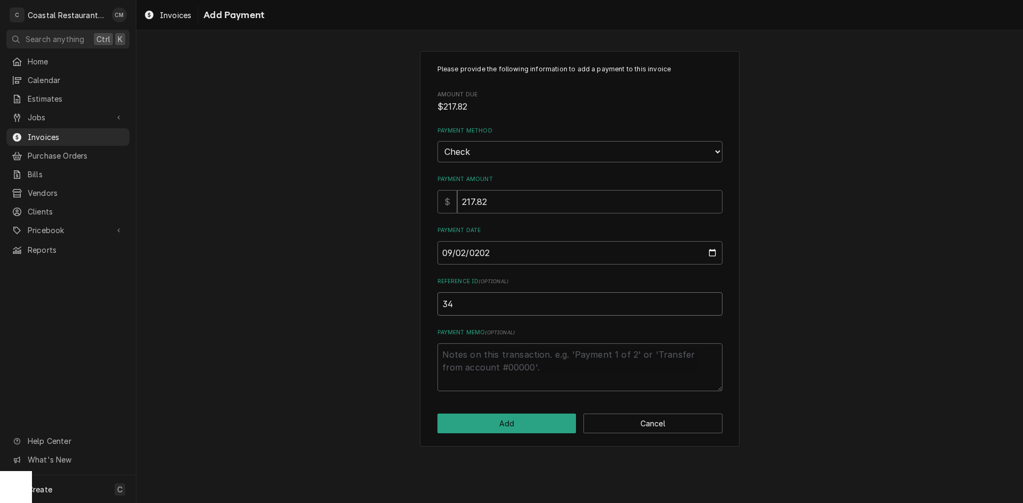
type textarea "x"
type input "342"
type textarea "x"
type input "3428"
click button "Add" at bounding box center [506, 424] width 139 height 20
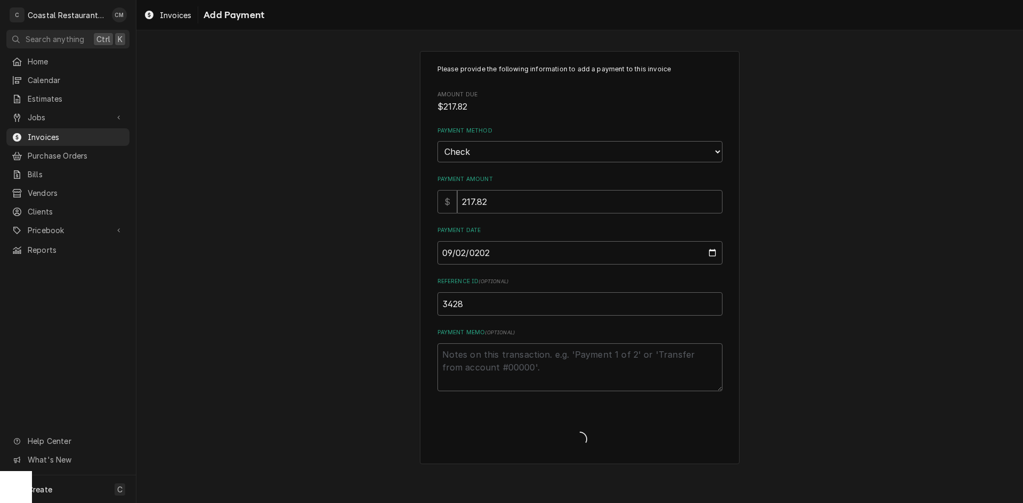
type textarea "x"
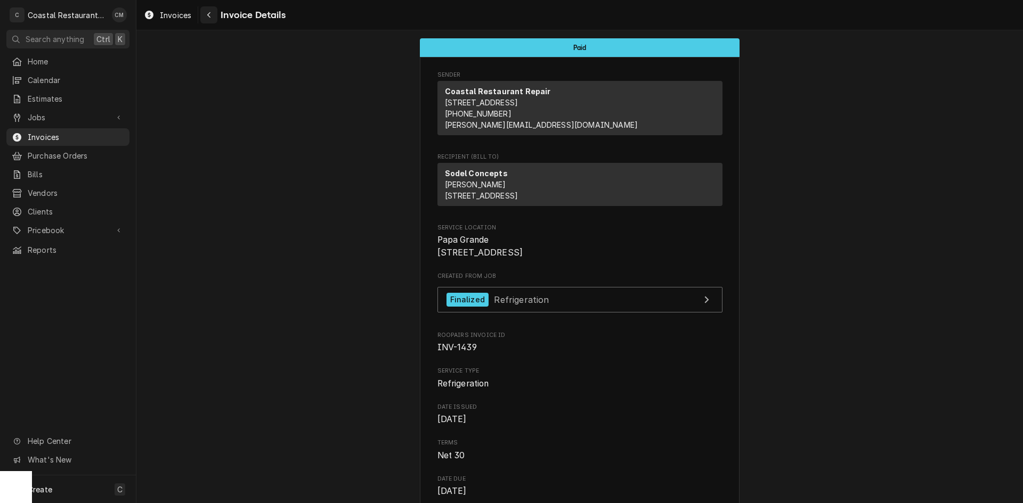
click at [210, 11] on div "Navigate back" at bounding box center [209, 15] width 11 height 11
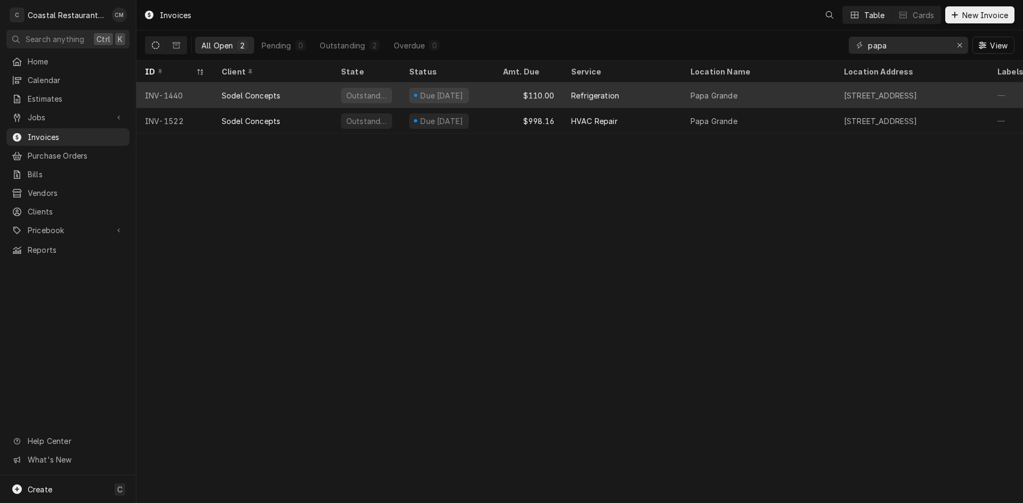
click at [599, 91] on div "Refrigeration" at bounding box center [595, 95] width 48 height 11
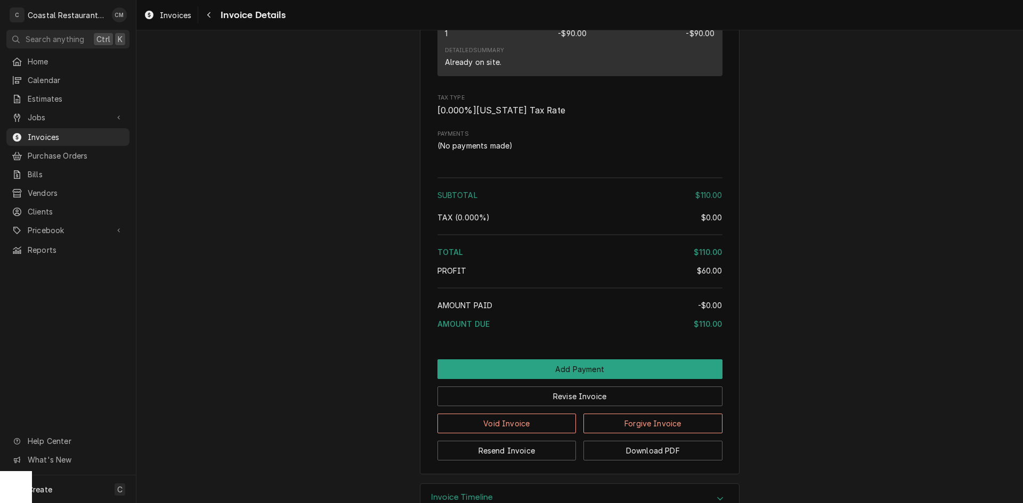
scroll to position [1046, 0]
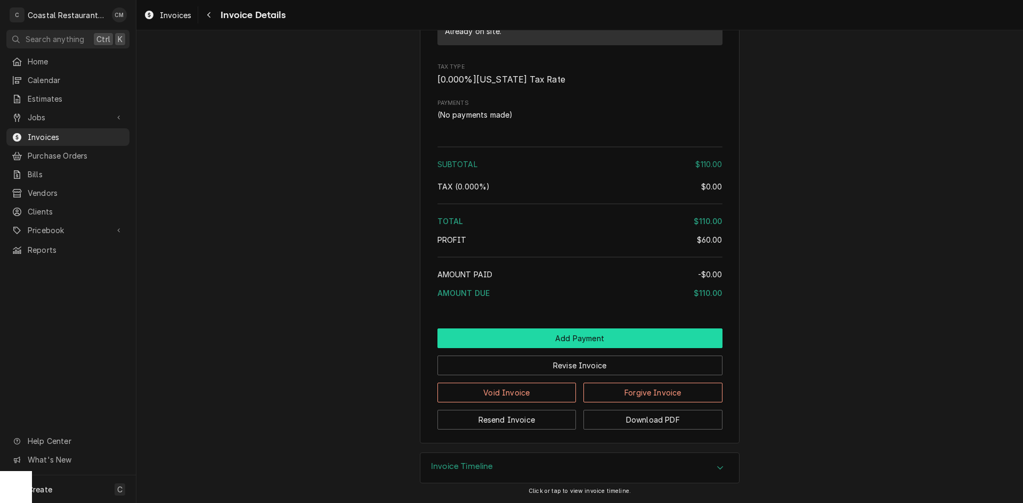
click at [547, 336] on button "Add Payment" at bounding box center [579, 339] width 285 height 20
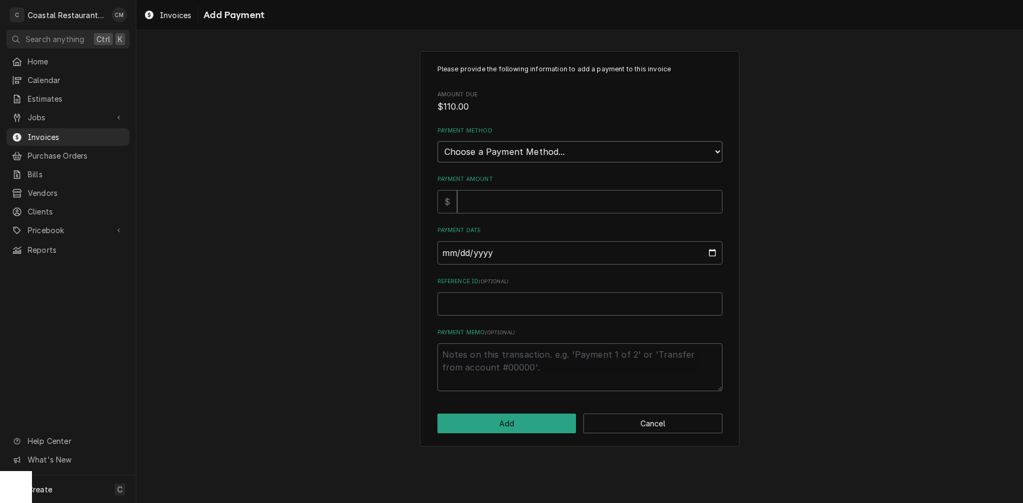
click at [532, 152] on select "Choose a Payment Method... Cash Check Credit/Debit Card ACH/eCheck Other" at bounding box center [579, 151] width 285 height 21
select select "2"
click at [437, 141] on select "Choose a Payment Method... Cash Check Credit/Debit Card ACH/eCheck Other" at bounding box center [579, 151] width 285 height 21
click at [522, 207] on input "Payment Amount" at bounding box center [589, 201] width 265 height 23
type textarea "x"
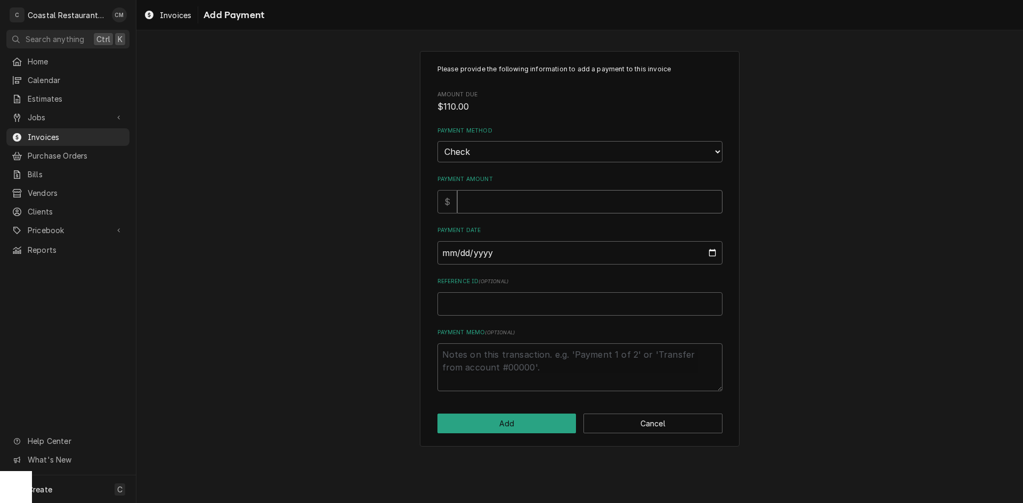
type input "1"
type textarea "x"
type input "11"
type textarea "x"
type input "110"
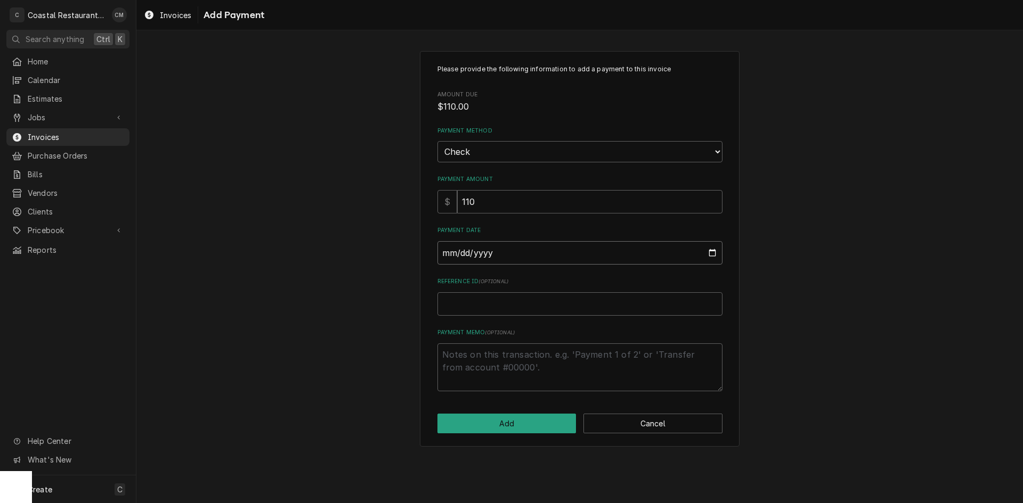
type input "0002-09-02"
type textarea "x"
type input "0020-09-02"
type textarea "x"
type input "0202-09-02"
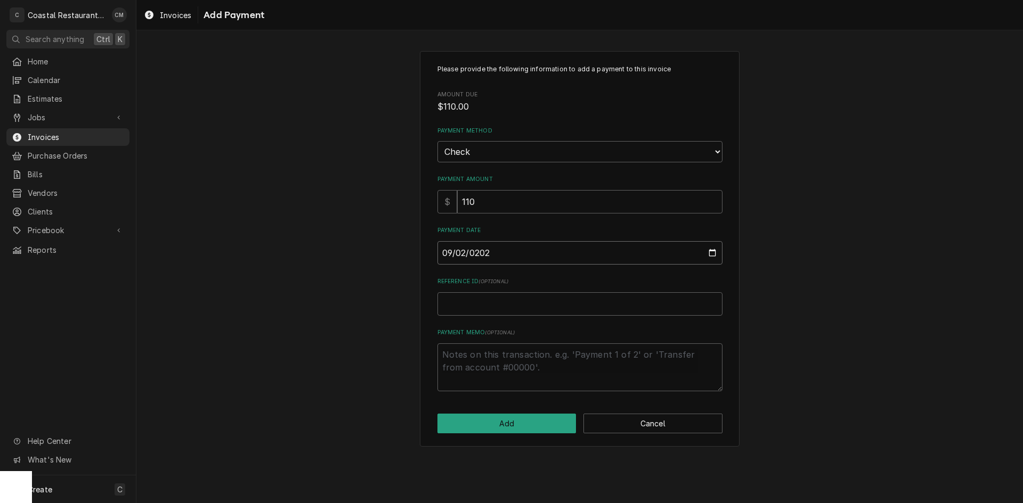
type textarea "x"
type input "2025-09-02"
type textarea "x"
type input "3"
type textarea "x"
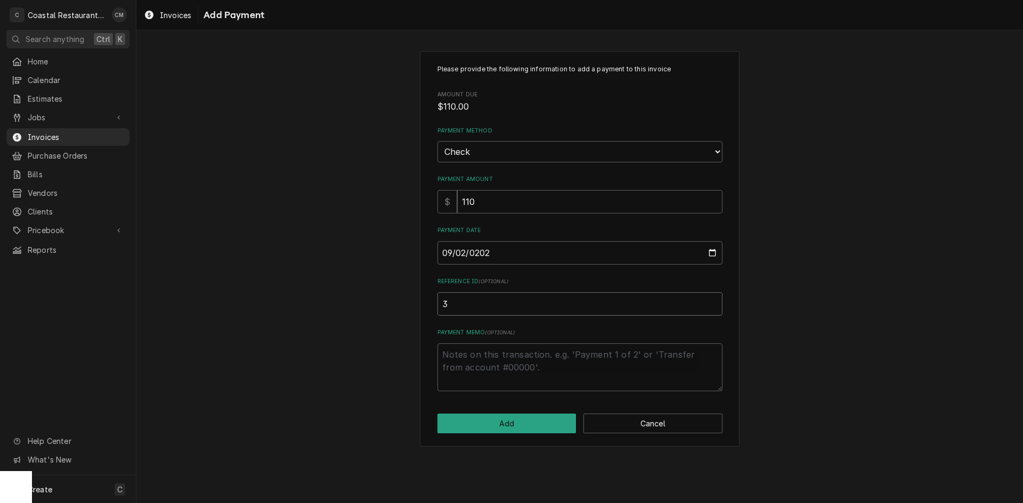
type input "34"
type textarea "x"
type input "342"
type textarea "x"
type input "3428"
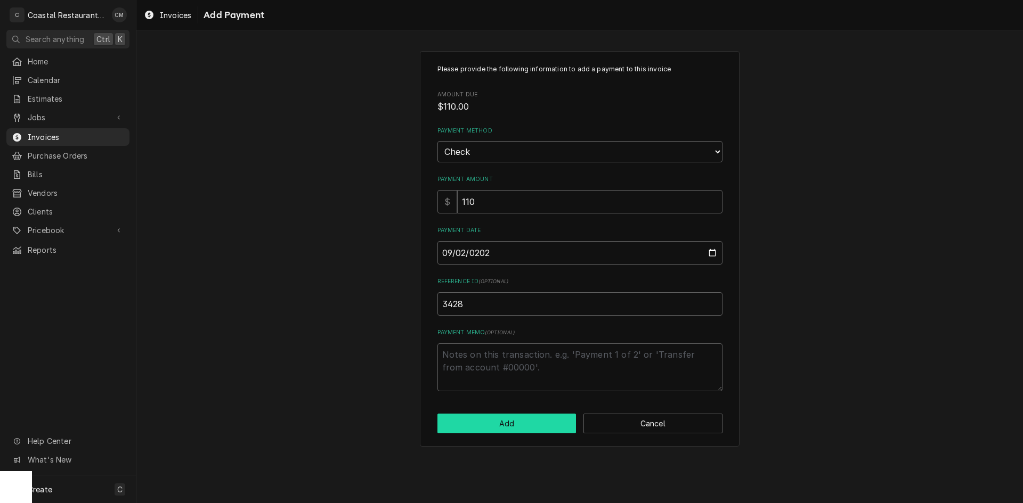
click button "Add" at bounding box center [506, 424] width 139 height 20
type textarea "x"
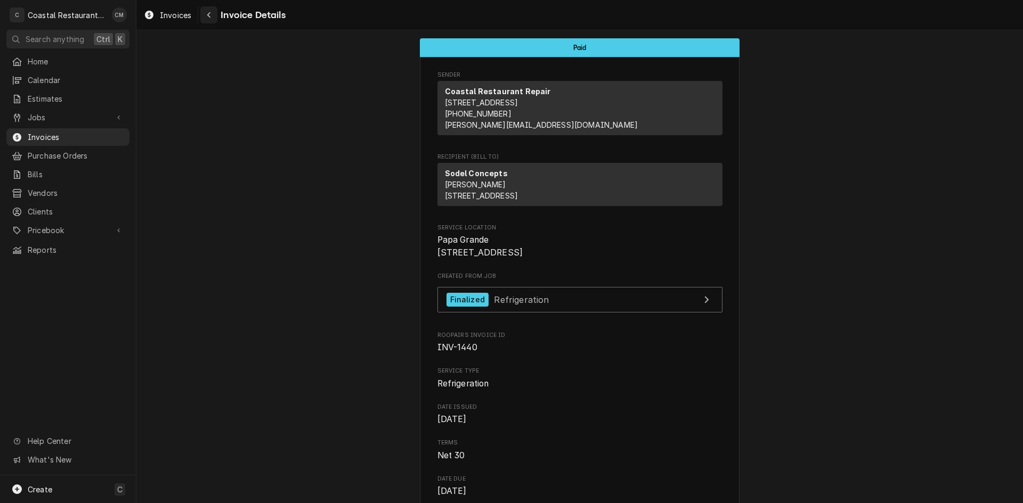
click at [211, 13] on div "Navigate back" at bounding box center [209, 15] width 11 height 11
